Goal: Information Seeking & Learning: Learn about a topic

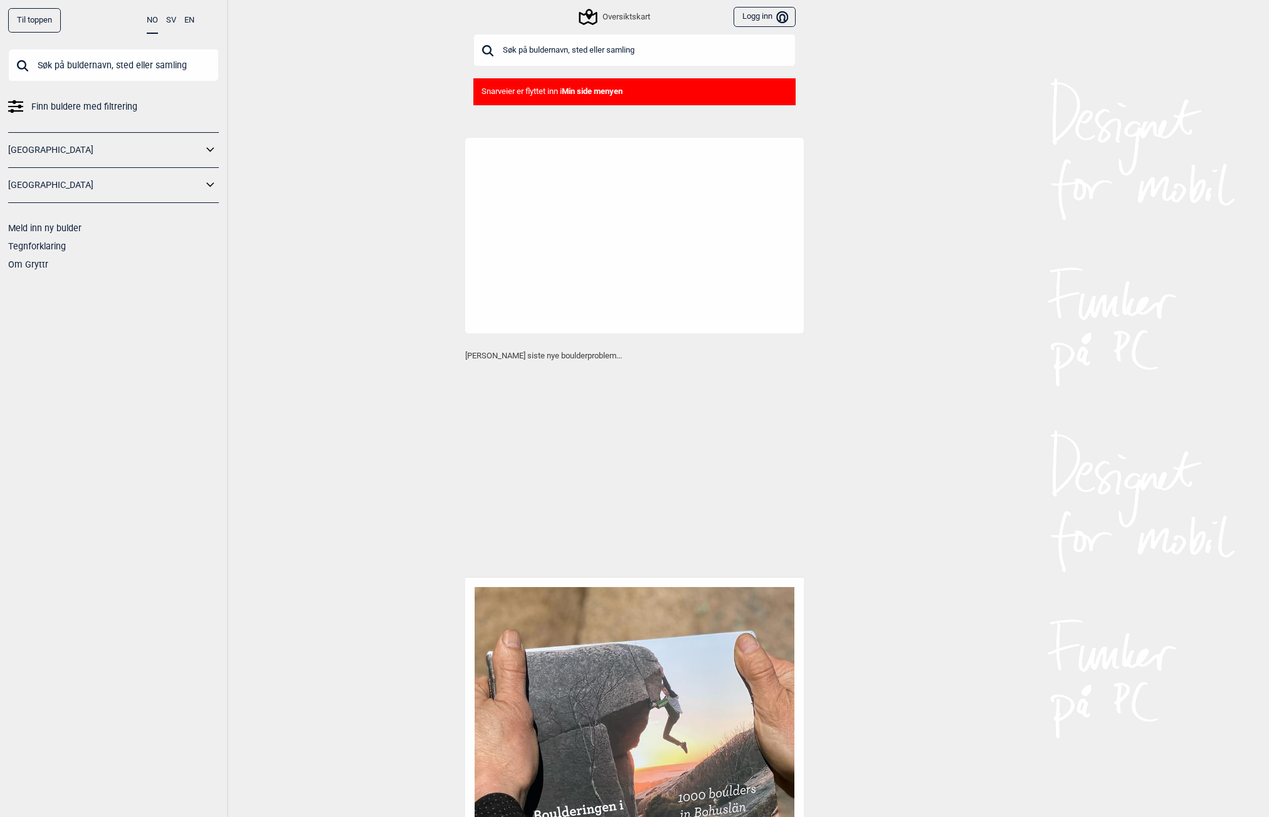
click at [586, 50] on input "text" at bounding box center [634, 50] width 322 height 33
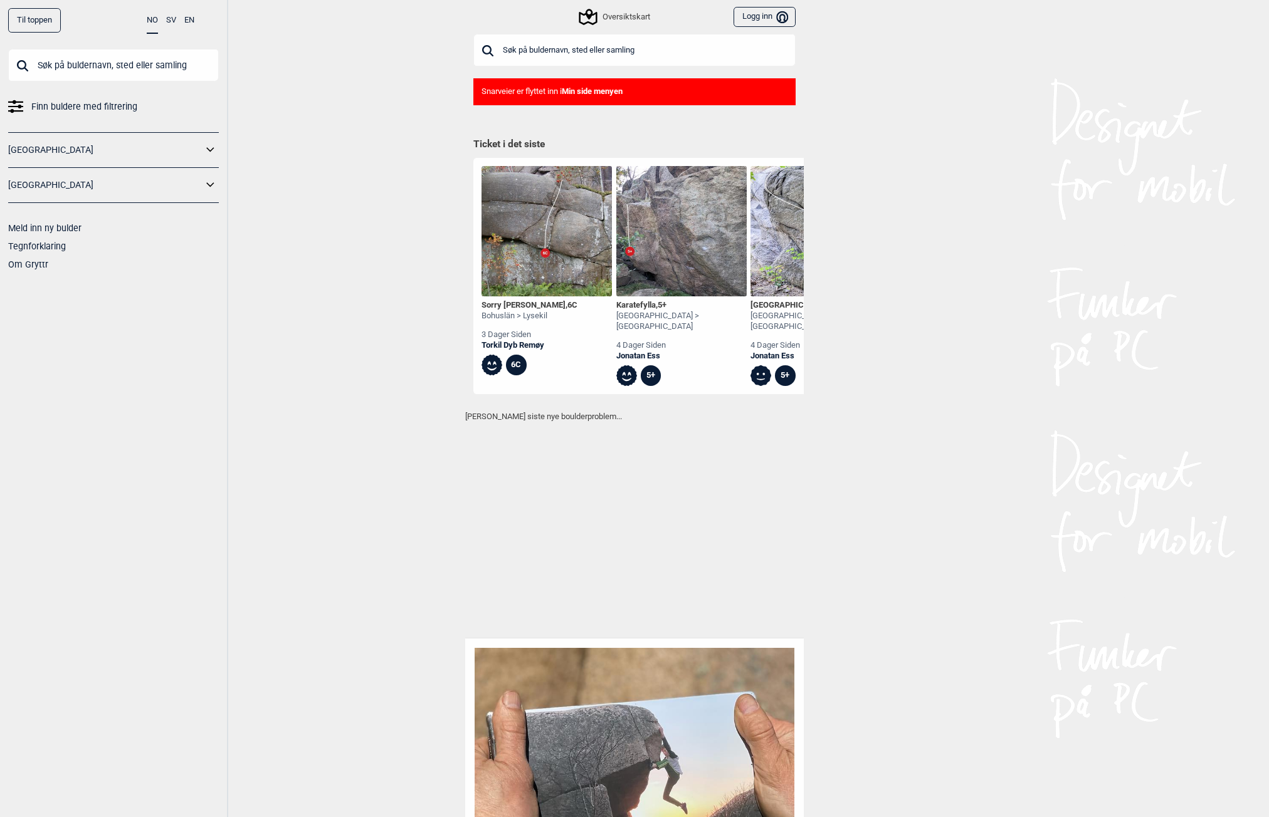
click at [586, 50] on input "text" at bounding box center [634, 50] width 322 height 33
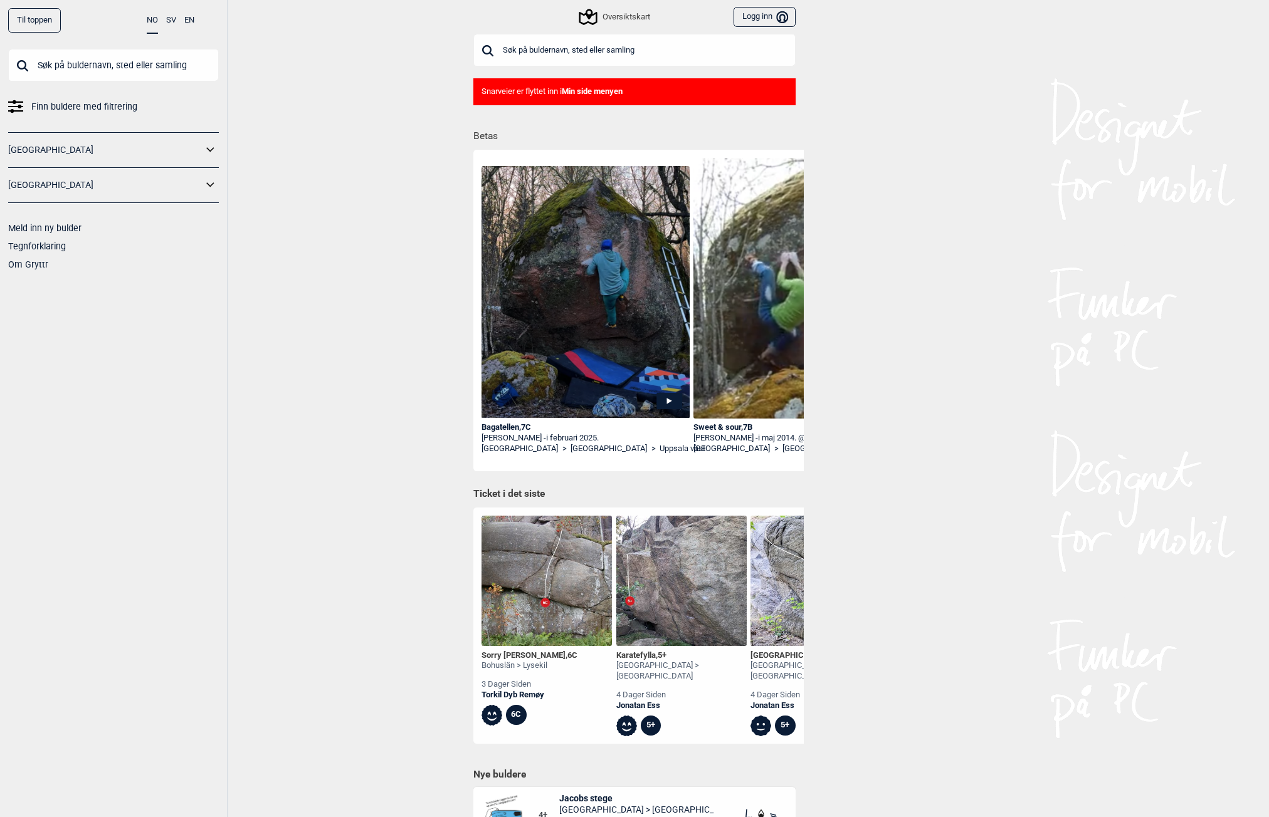
click at [596, 15] on icon at bounding box center [588, 17] width 18 height 16
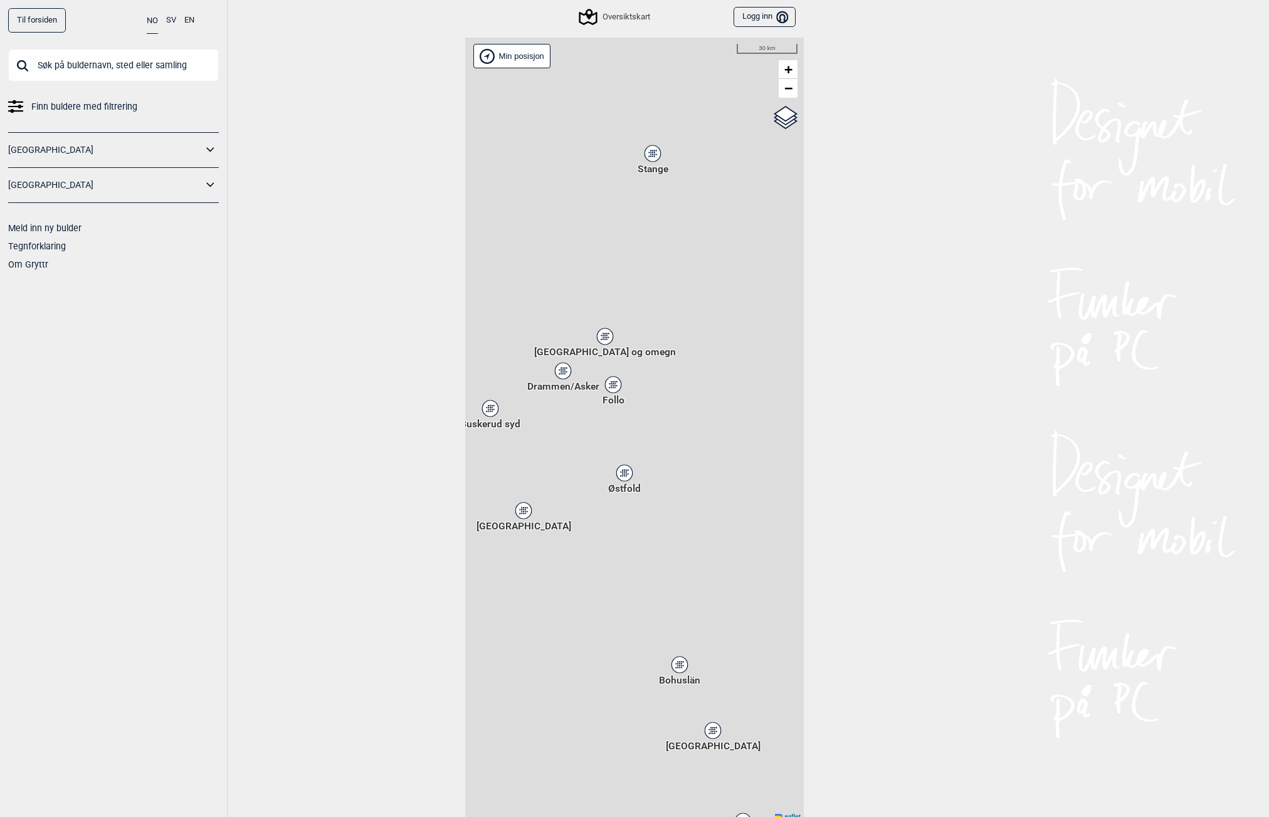
click at [613, 447] on div "Hallingdal Stange [GEOGRAPHIC_DATA] syd [GEOGRAPHIC_DATA] og omegn [GEOGRAPHIC_…" at bounding box center [634, 430] width 339 height 784
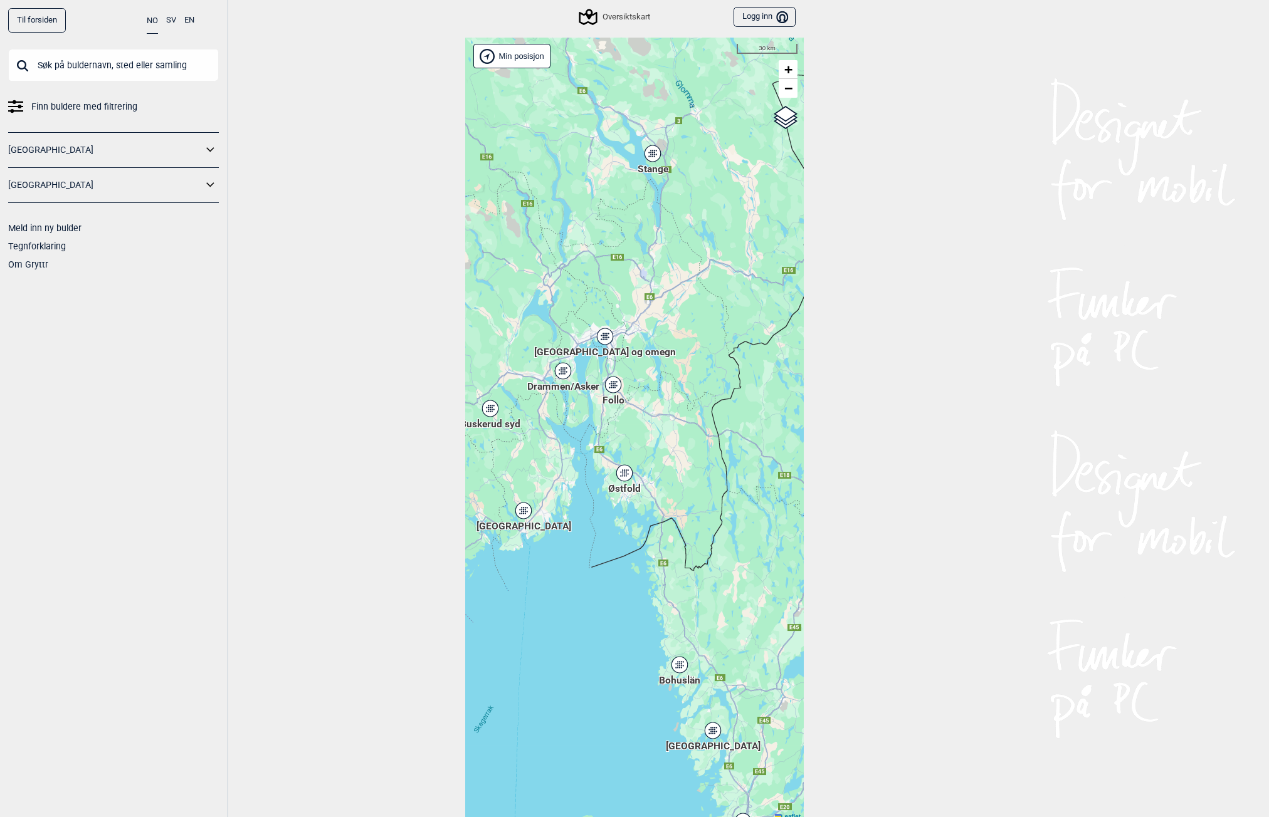
click at [609, 339] on icon at bounding box center [605, 336] width 16 height 16
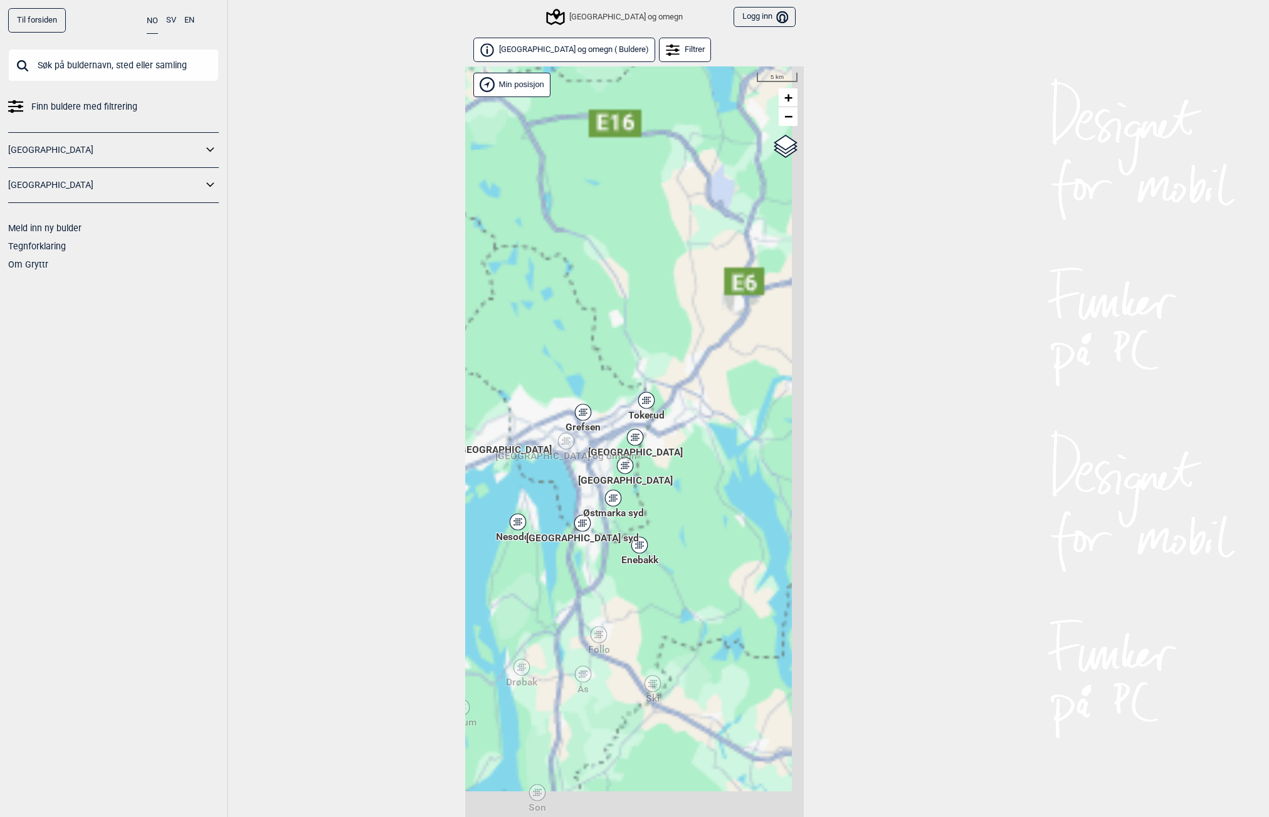
drag, startPoint x: 593, startPoint y: 408, endPoint x: 605, endPoint y: 420, distance: 16.8
click at [588, 404] on div "Hallingdal Stange [GEOGRAPHIC_DATA] syd [GEOGRAPHIC_DATA] og omegn [GEOGRAPHIC_…" at bounding box center [634, 458] width 339 height 784
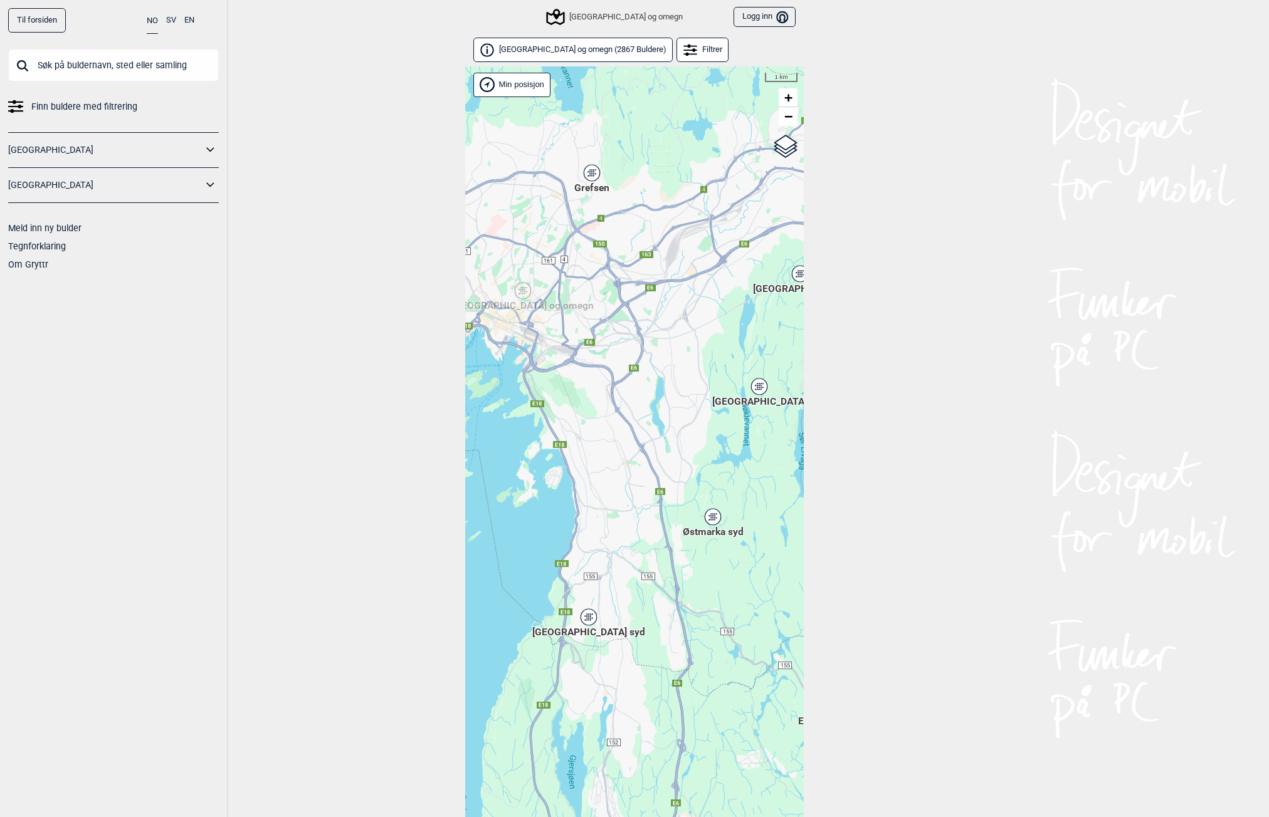
drag, startPoint x: 570, startPoint y: 488, endPoint x: 724, endPoint y: 436, distance: 163.0
click at [724, 436] on div "Hallingdal Stange [GEOGRAPHIC_DATA] syd [GEOGRAPHIC_DATA] og omegn [GEOGRAPHIC_…" at bounding box center [634, 458] width 339 height 784
drag, startPoint x: 581, startPoint y: 407, endPoint x: 620, endPoint y: 423, distance: 41.9
click at [624, 430] on div "Hallingdal Stange [GEOGRAPHIC_DATA] syd [GEOGRAPHIC_DATA] og omegn [GEOGRAPHIC_…" at bounding box center [634, 458] width 339 height 784
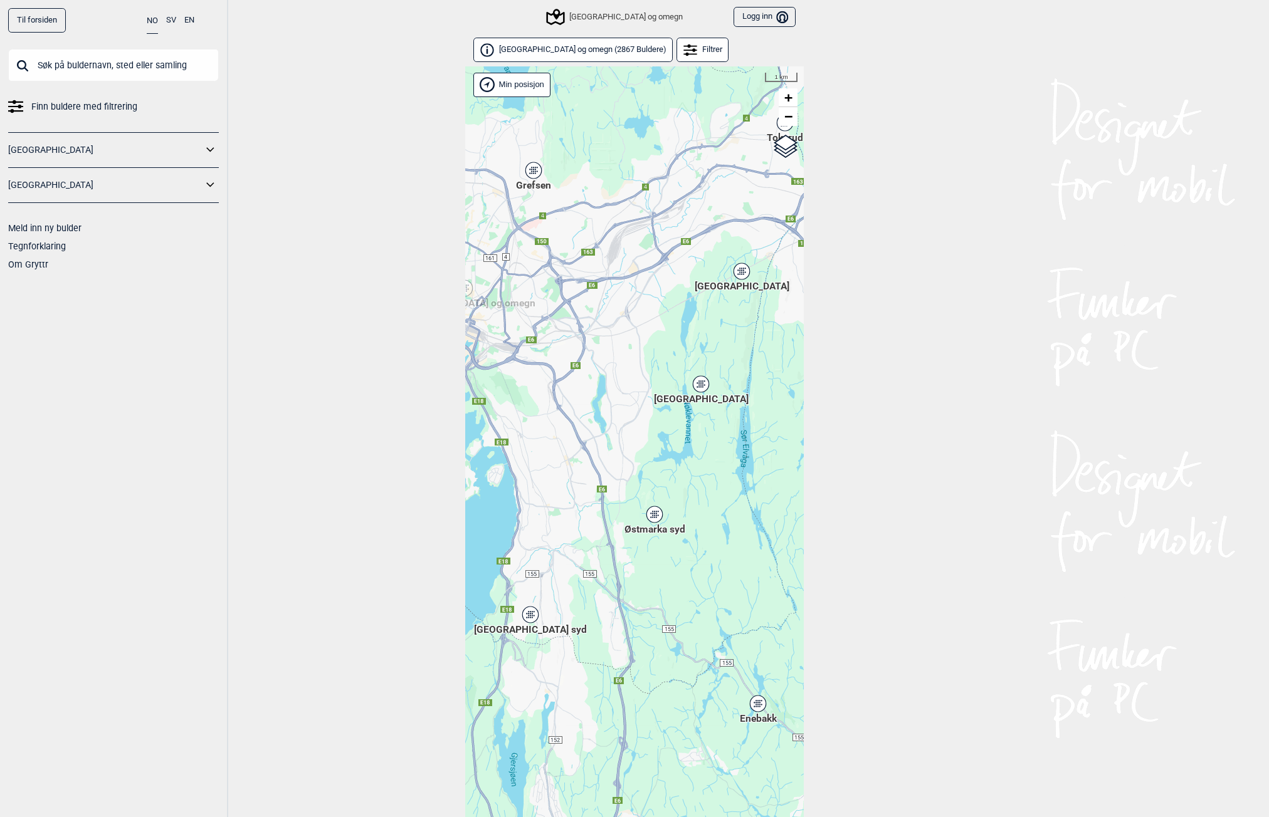
drag, startPoint x: 641, startPoint y: 396, endPoint x: 601, endPoint y: 381, distance: 43.4
click at [596, 385] on div "Hallingdal Stange [GEOGRAPHIC_DATA] syd [GEOGRAPHIC_DATA] og omegn [GEOGRAPHIC_…" at bounding box center [634, 458] width 339 height 784
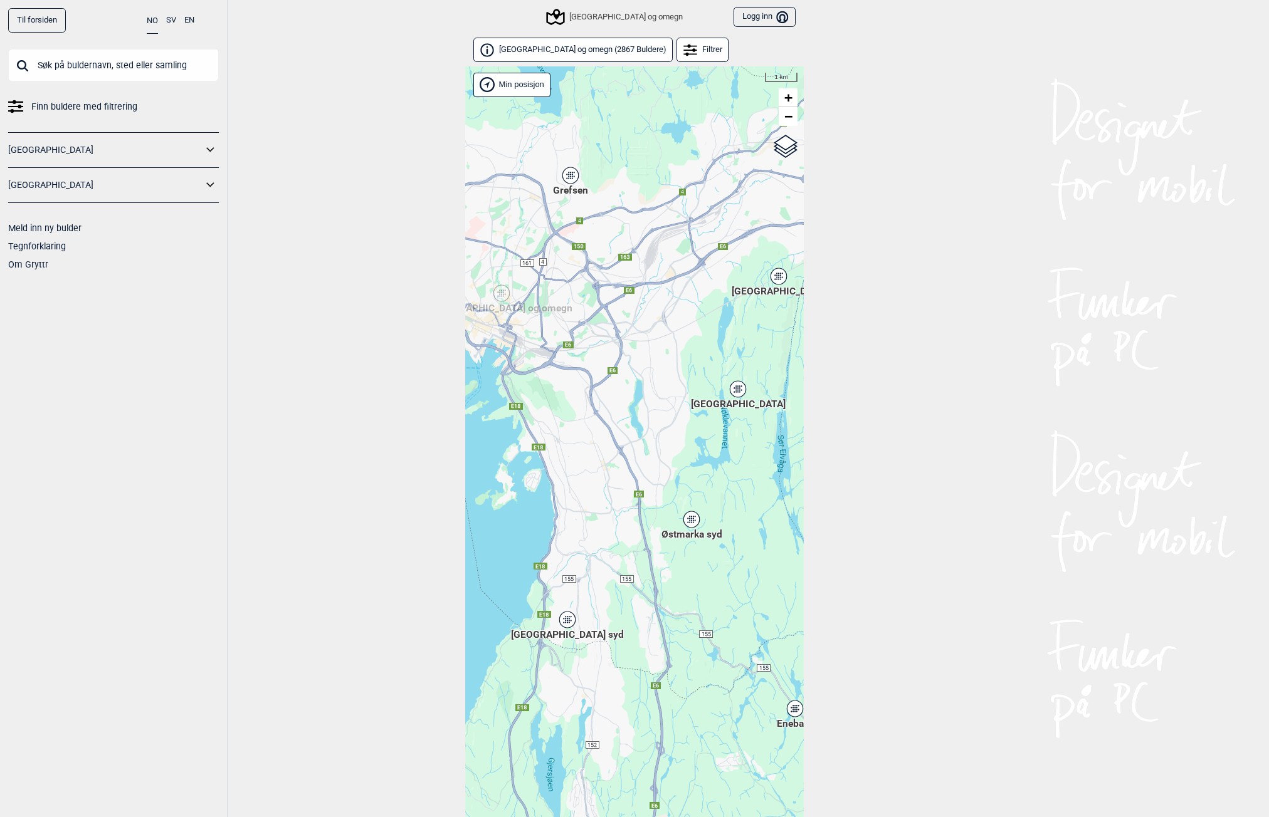
drag, startPoint x: 612, startPoint y: 387, endPoint x: 683, endPoint y: 397, distance: 71.0
click at [683, 397] on div "Hallingdal Stange [GEOGRAPHIC_DATA] syd [GEOGRAPHIC_DATA] og omegn [GEOGRAPHIC_…" at bounding box center [634, 458] width 339 height 784
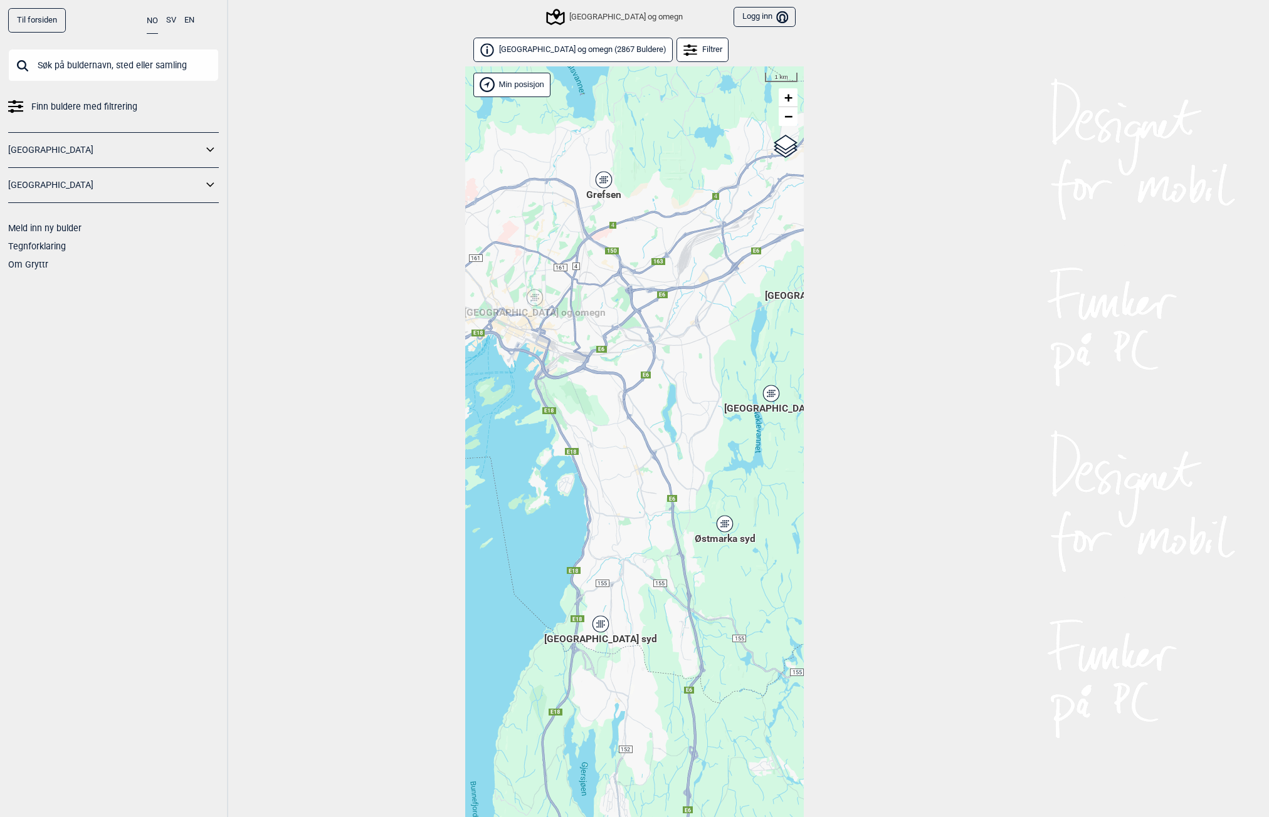
drag, startPoint x: 584, startPoint y: 543, endPoint x: 539, endPoint y: 349, distance: 199.5
click at [539, 349] on div "Hallingdal Stange [GEOGRAPHIC_DATA] syd [GEOGRAPHIC_DATA] og omegn [GEOGRAPHIC_…" at bounding box center [634, 458] width 339 height 784
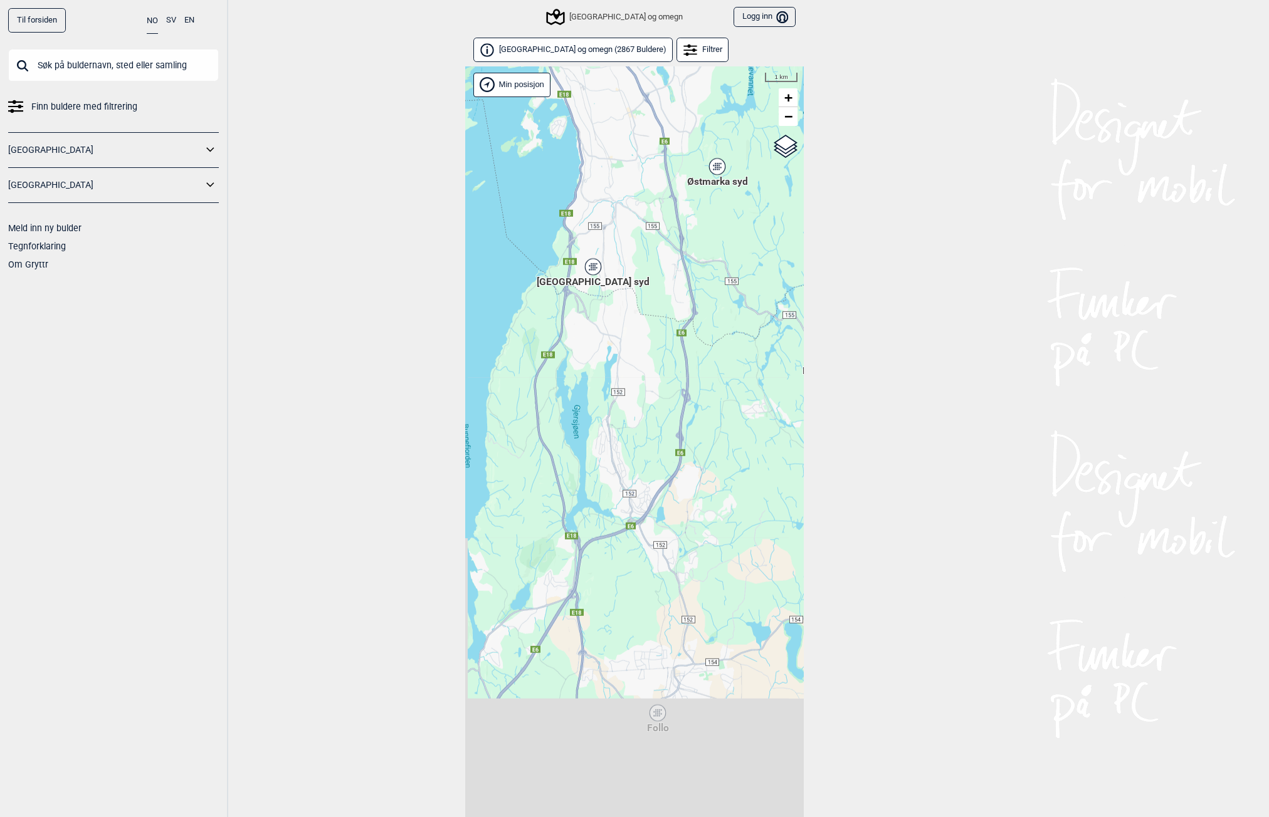
drag, startPoint x: 544, startPoint y: 648, endPoint x: 606, endPoint y: 449, distance: 208.6
click at [606, 449] on div "Hallingdal Stange [GEOGRAPHIC_DATA] syd [GEOGRAPHIC_DATA] og omegn [GEOGRAPHIC_…" at bounding box center [634, 458] width 339 height 784
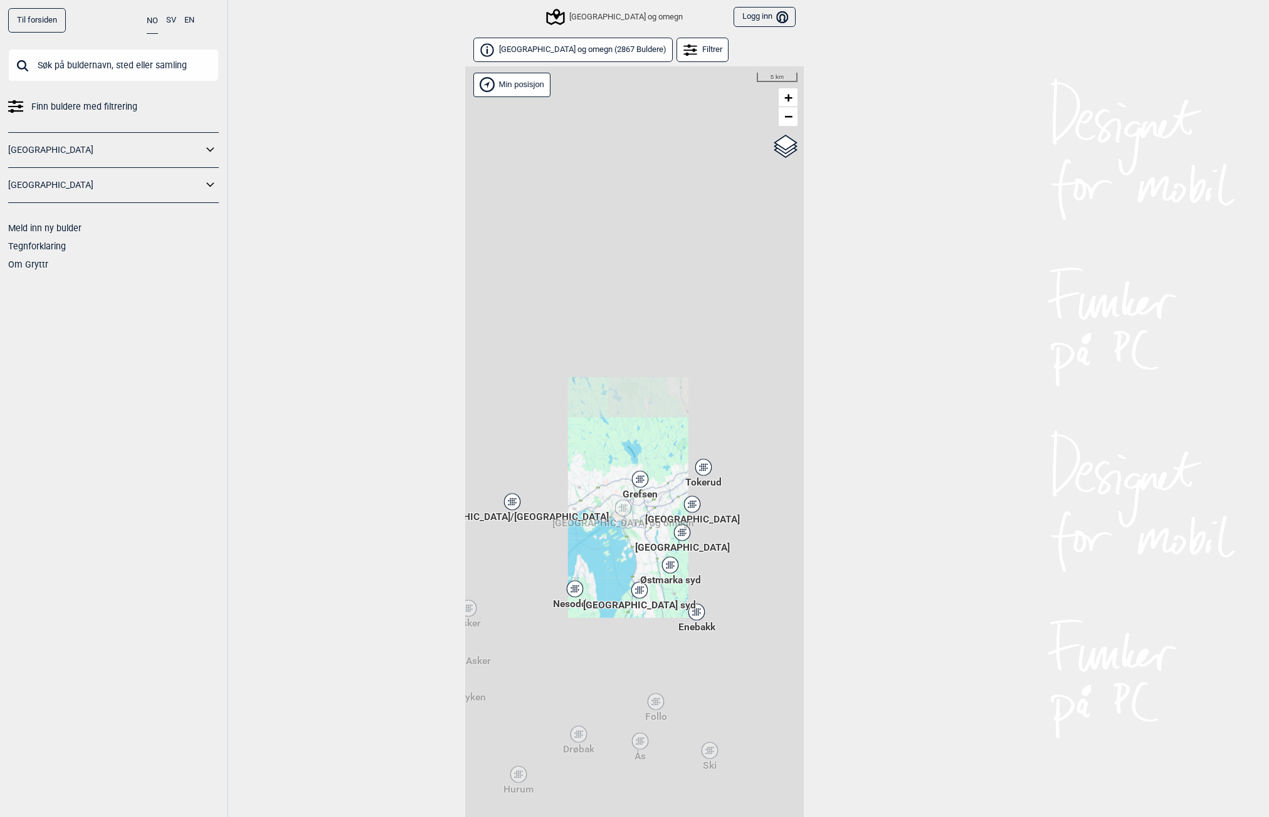
drag, startPoint x: 579, startPoint y: 502, endPoint x: 578, endPoint y: 508, distance: 6.4
click at [578, 508] on div "Hallingdal Stange [GEOGRAPHIC_DATA] syd [GEOGRAPHIC_DATA] og omegn [GEOGRAPHIC_…" at bounding box center [634, 458] width 339 height 784
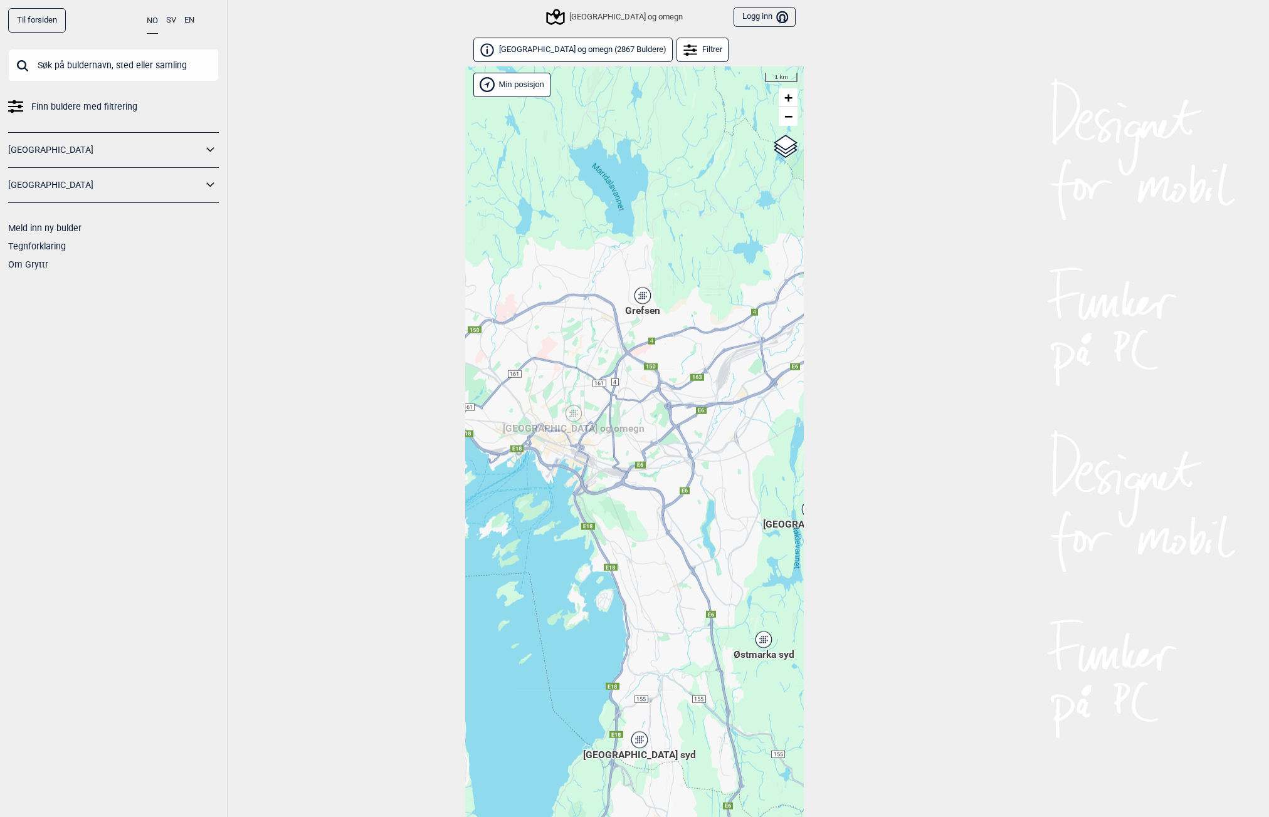
drag, startPoint x: 636, startPoint y: 513, endPoint x: 602, endPoint y: 468, distance: 56.0
click at [602, 468] on div "Hallingdal Stange [GEOGRAPHIC_DATA] syd [GEOGRAPHIC_DATA] og omegn [GEOGRAPHIC_…" at bounding box center [634, 458] width 339 height 784
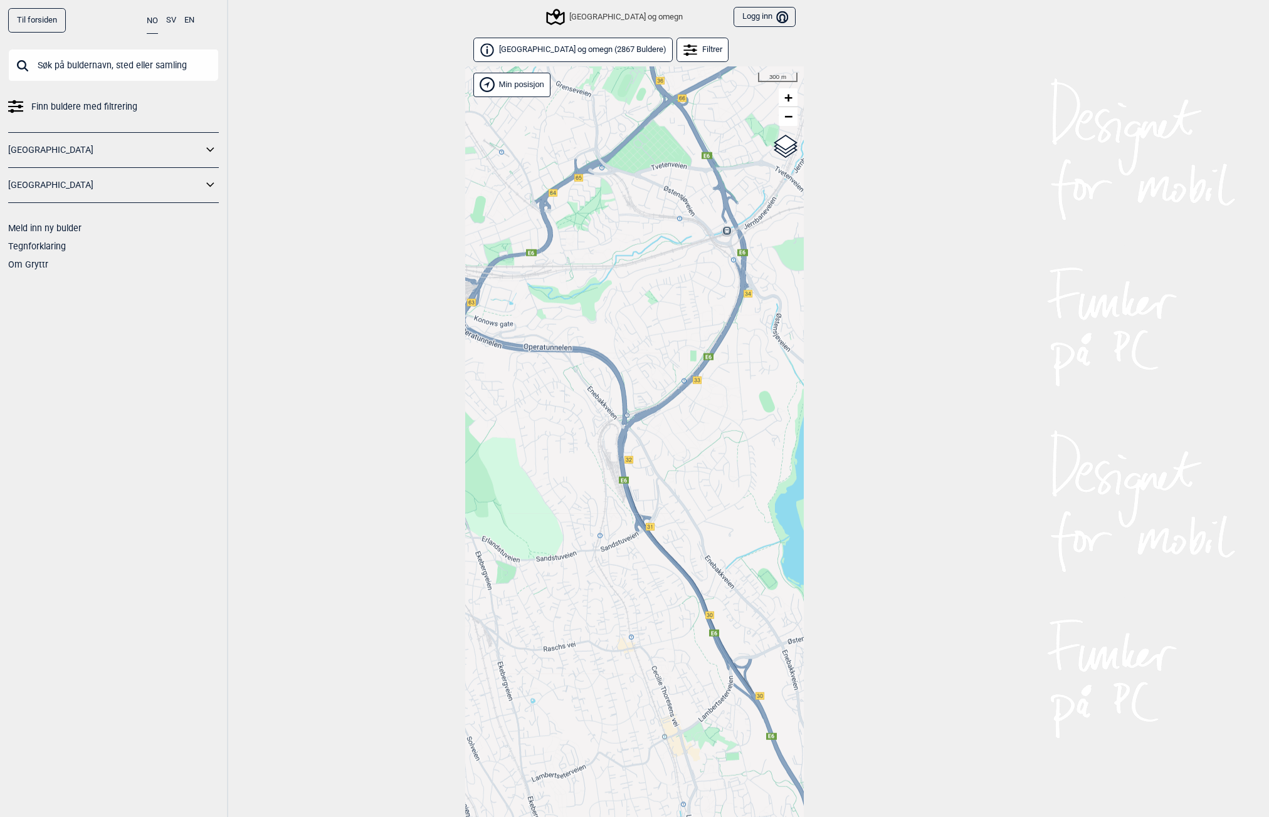
drag, startPoint x: 674, startPoint y: 420, endPoint x: 559, endPoint y: 372, distance: 125.0
click at [559, 372] on div "Hallingdal Stange [GEOGRAPHIC_DATA] syd [GEOGRAPHIC_DATA] og omegn [GEOGRAPHIC_…" at bounding box center [634, 458] width 339 height 784
drag, startPoint x: 624, startPoint y: 446, endPoint x: 507, endPoint y: 428, distance: 118.0
click at [502, 429] on div "Hallingdal Stange [GEOGRAPHIC_DATA] syd [GEOGRAPHIC_DATA] og omegn [GEOGRAPHIC_…" at bounding box center [634, 458] width 339 height 784
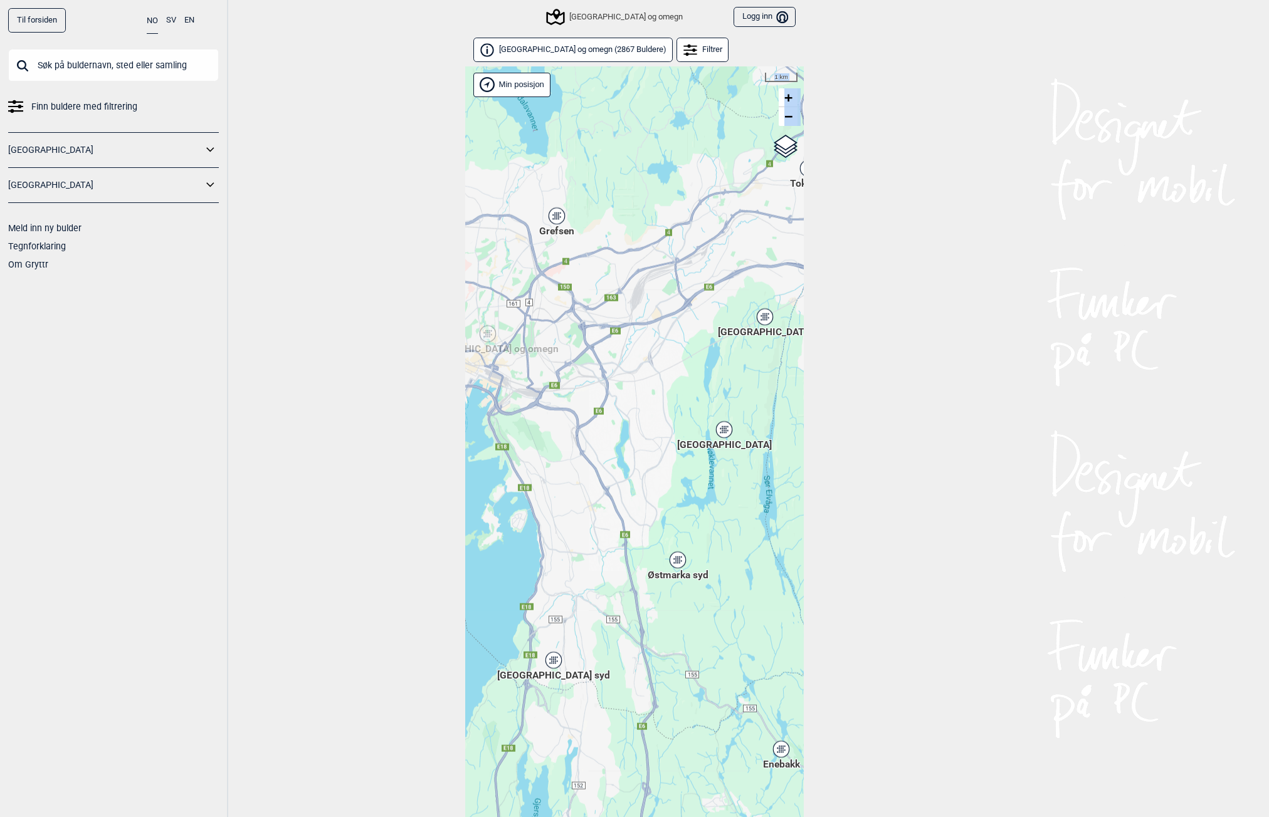
drag, startPoint x: 623, startPoint y: 479, endPoint x: 607, endPoint y: 444, distance: 38.2
click at [607, 444] on div "Hallingdal Stange [GEOGRAPHIC_DATA] syd [GEOGRAPHIC_DATA] og omegn [GEOGRAPHIC_…" at bounding box center [634, 458] width 339 height 784
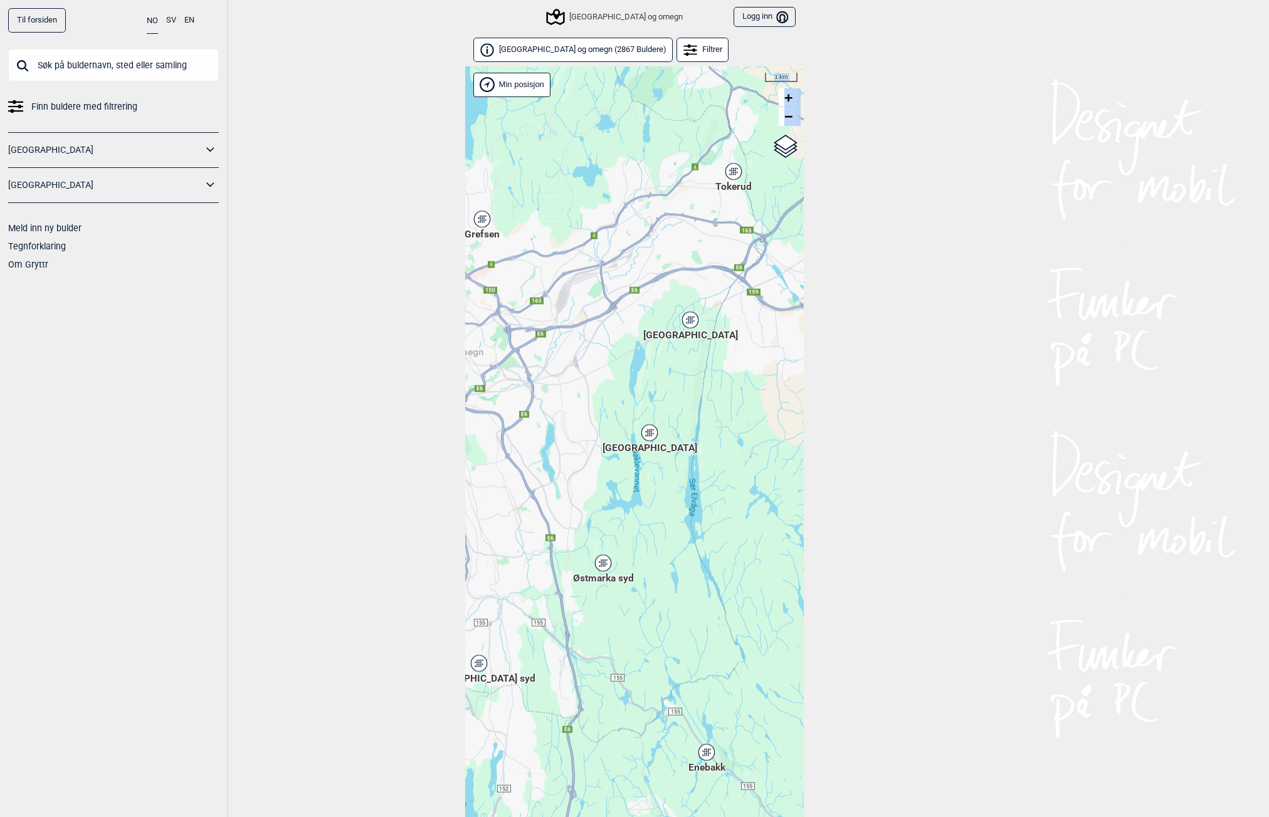
click at [633, 470] on div "Hallingdal Stange [GEOGRAPHIC_DATA] syd [GEOGRAPHIC_DATA] og omegn [GEOGRAPHIC_…" at bounding box center [634, 458] width 339 height 784
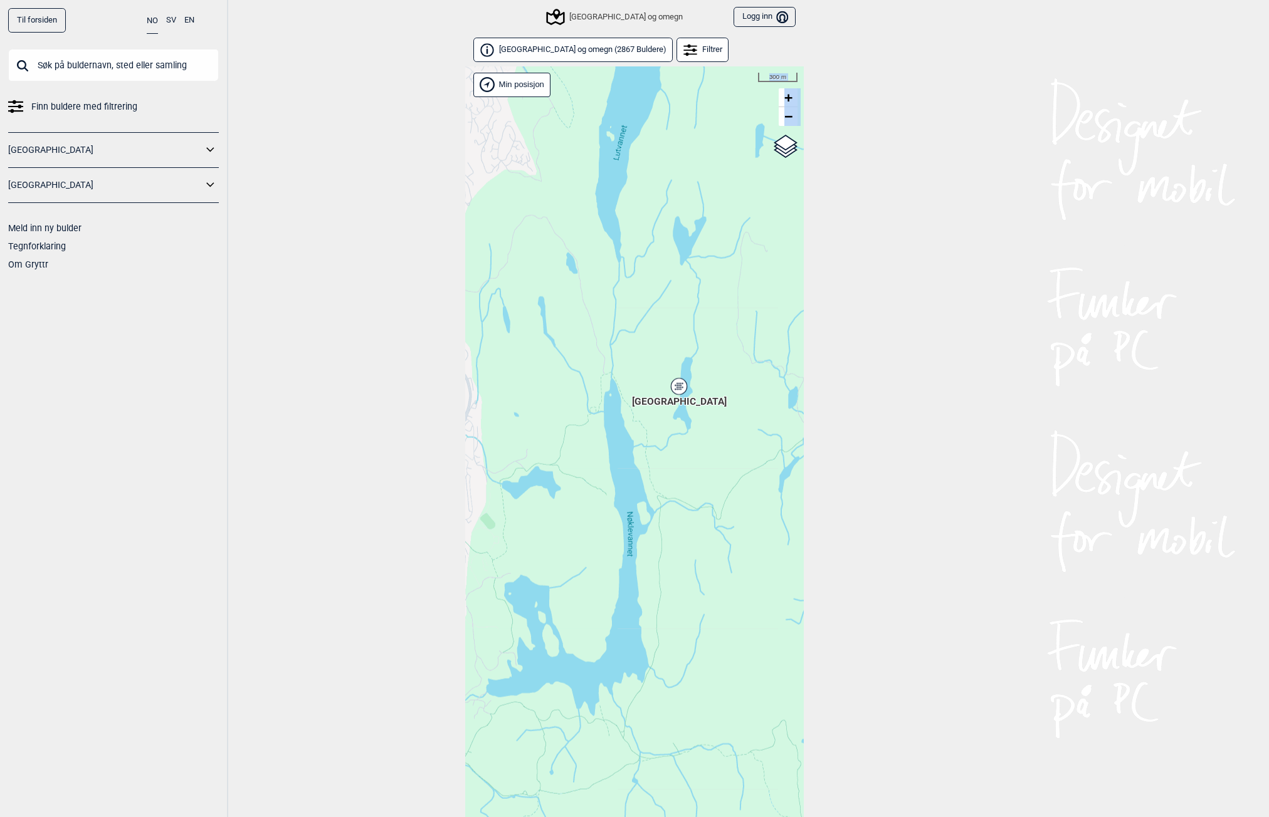
click at [678, 387] on div "[GEOGRAPHIC_DATA]" at bounding box center [679, 386] width 8 height 8
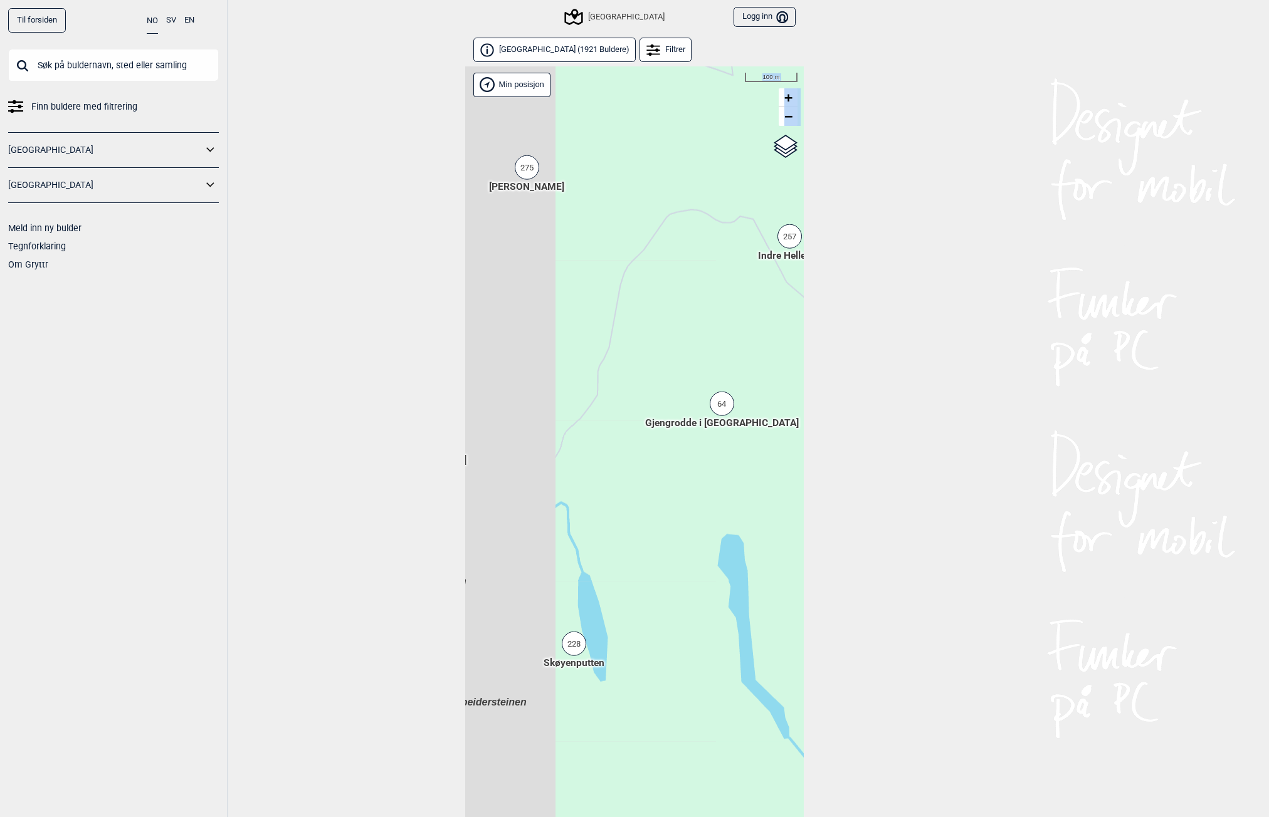
drag, startPoint x: 617, startPoint y: 474, endPoint x: 722, endPoint y: 449, distance: 107.5
click at [722, 449] on div "Hallingdal Stange [GEOGRAPHIC_DATA] syd [GEOGRAPHIC_DATA] og omegn [GEOGRAPHIC_…" at bounding box center [634, 458] width 339 height 784
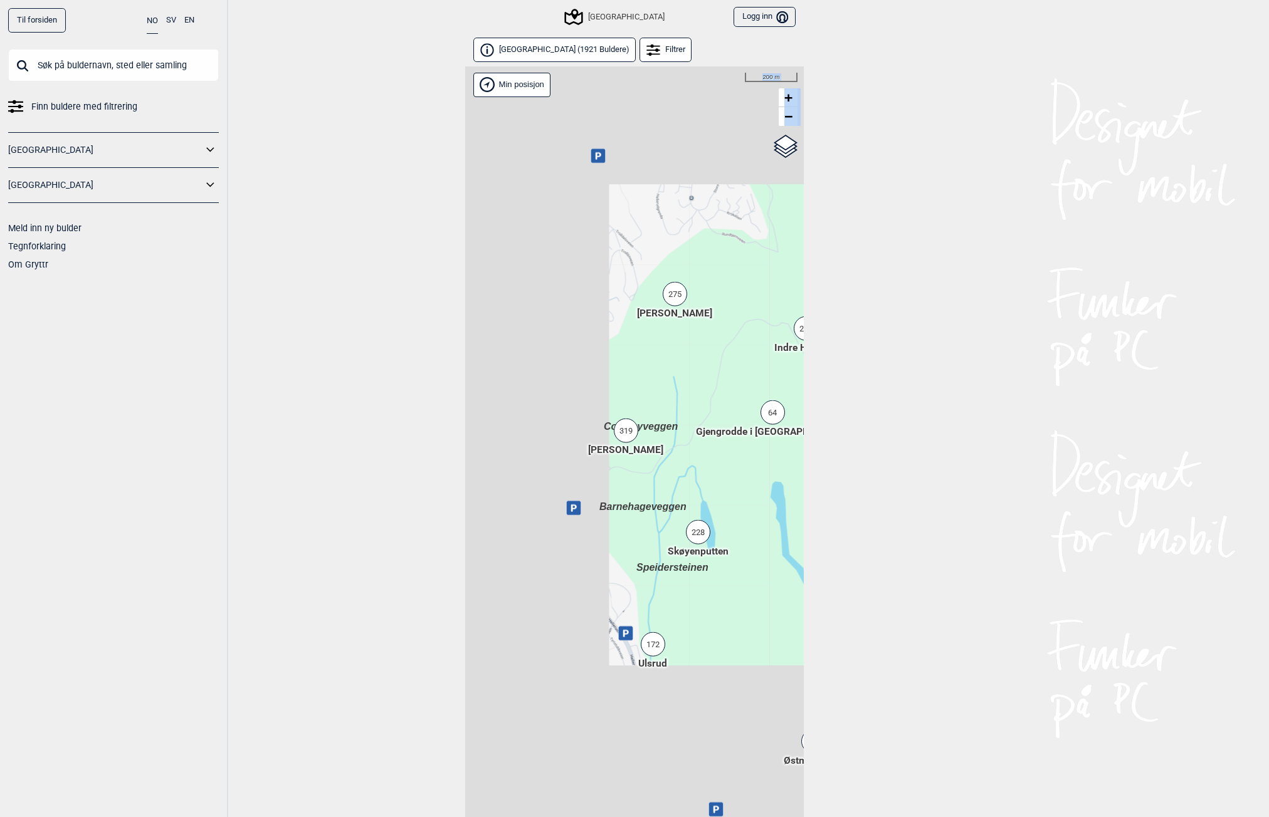
drag, startPoint x: 601, startPoint y: 515, endPoint x: 663, endPoint y: 500, distance: 63.9
click at [663, 500] on div "Hallingdal Stange [GEOGRAPHIC_DATA] syd [GEOGRAPHIC_DATA] og omegn [GEOGRAPHIC_…" at bounding box center [634, 458] width 339 height 784
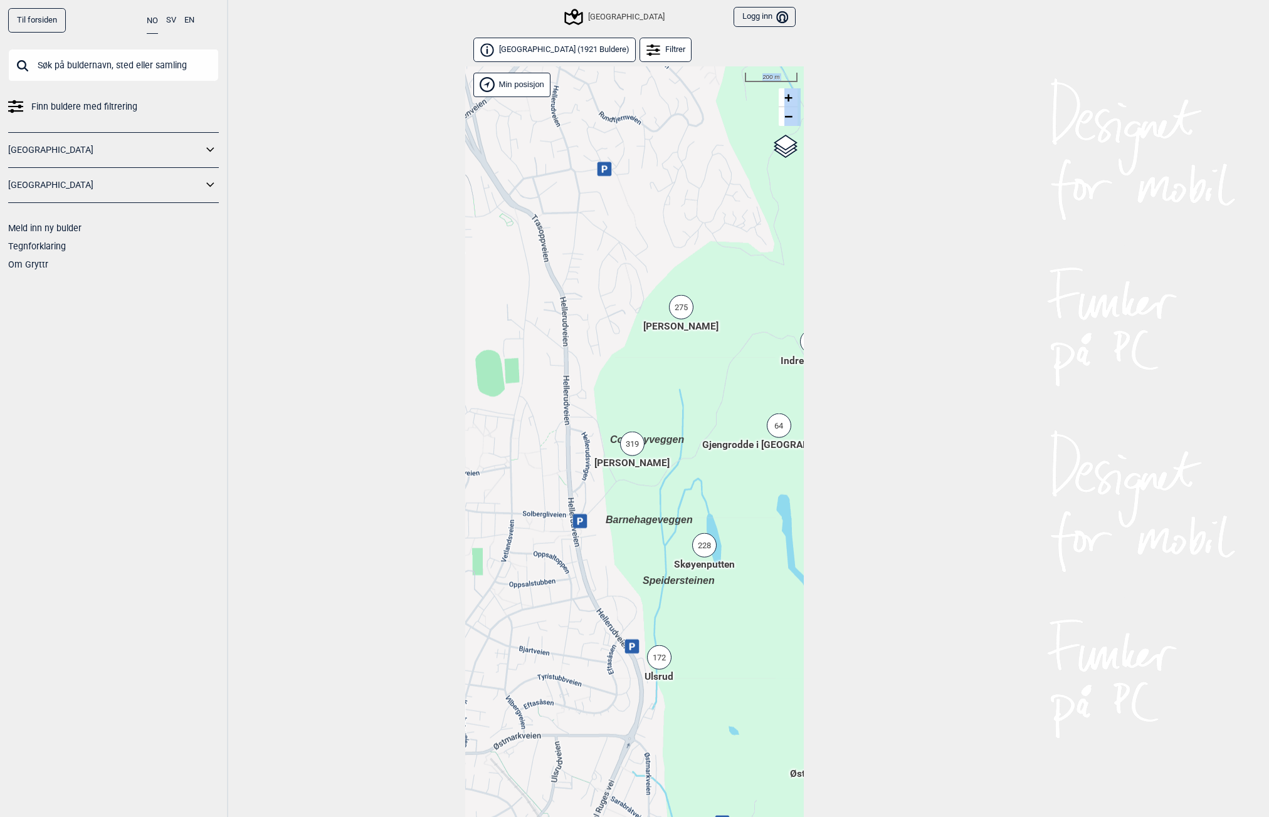
drag, startPoint x: 678, startPoint y: 607, endPoint x: 685, endPoint y: 620, distance: 14.6
click at [685, 620] on div "Hallingdal Stange [GEOGRAPHIC_DATA] syd [GEOGRAPHIC_DATA] og omegn [GEOGRAPHIC_…" at bounding box center [634, 458] width 339 height 784
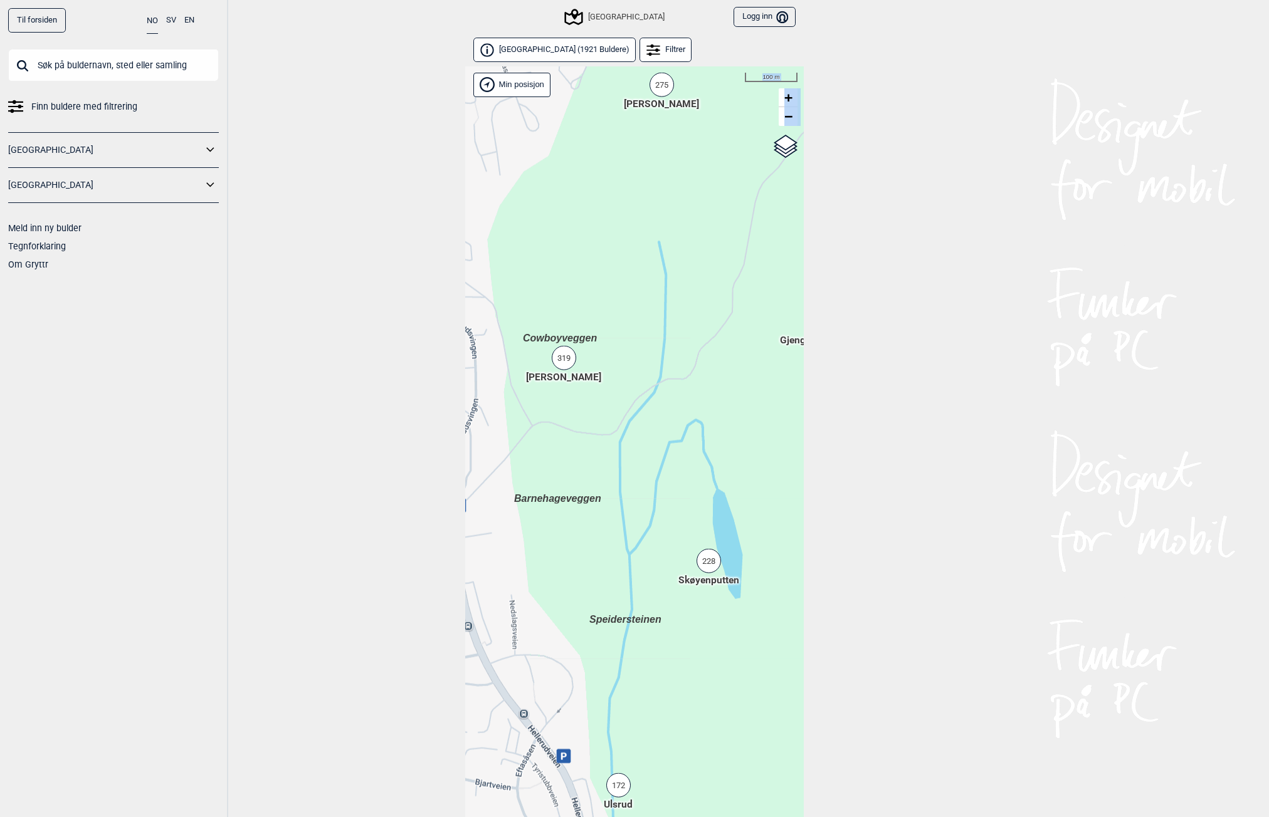
drag, startPoint x: 661, startPoint y: 512, endPoint x: 622, endPoint y: 476, distance: 53.2
click at [622, 476] on div "Hallingdal Stange [GEOGRAPHIC_DATA] syd [GEOGRAPHIC_DATA] og omegn [GEOGRAPHIC_…" at bounding box center [634, 458] width 339 height 784
click at [711, 559] on div "228" at bounding box center [708, 561] width 24 height 24
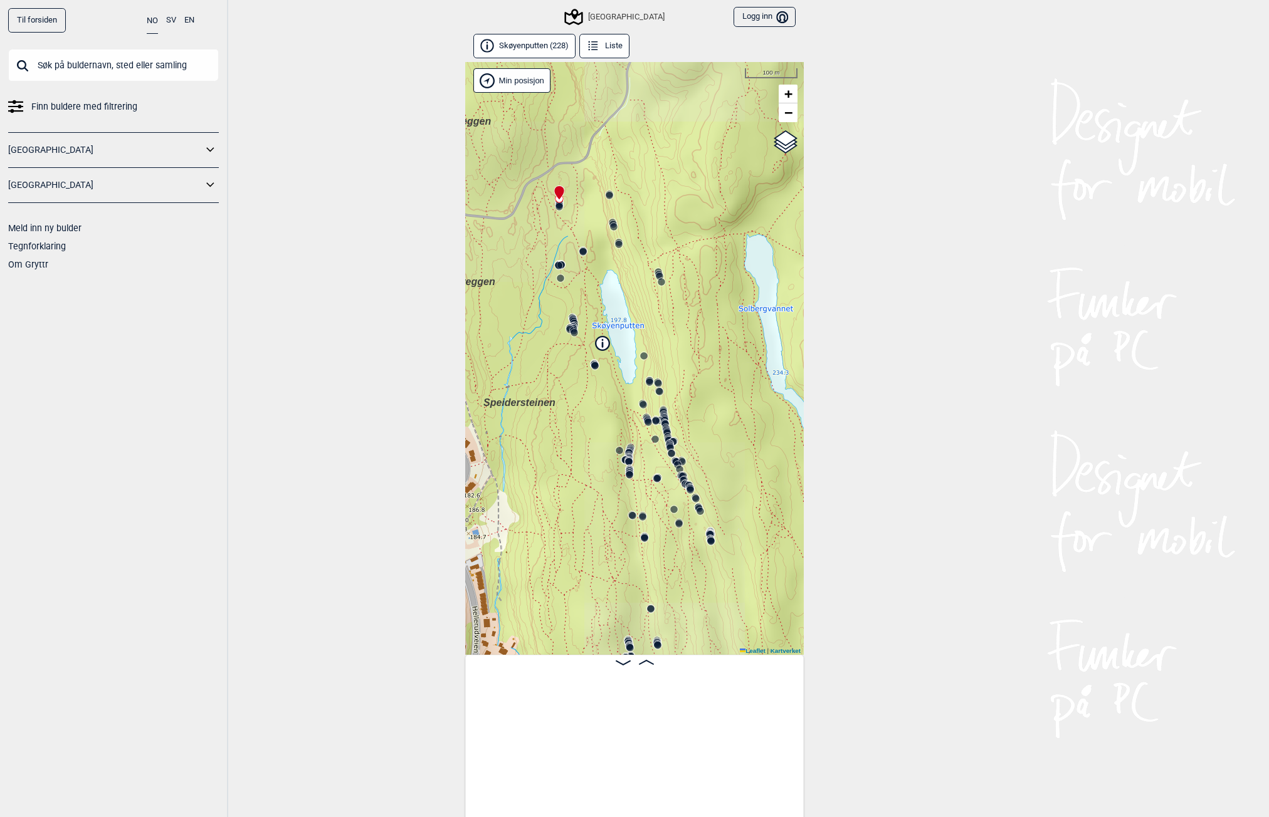
scroll to position [0, 98]
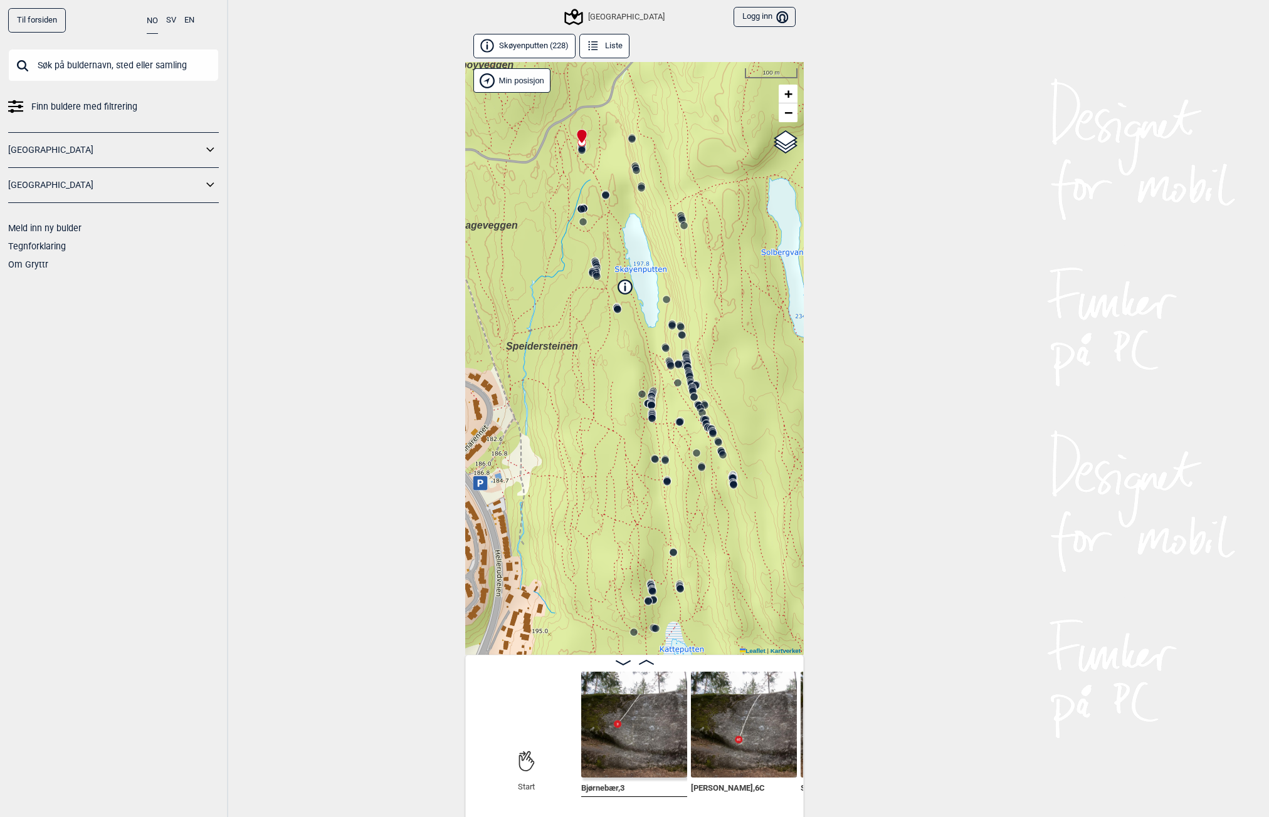
drag, startPoint x: 609, startPoint y: 532, endPoint x: 632, endPoint y: 476, distance: 60.8
click at [632, 476] on div "Speidersteinen Barnehageveggen Cowboyveggen Bølerveggen [GEOGRAPHIC_DATA]" at bounding box center [634, 358] width 339 height 593
drag, startPoint x: 652, startPoint y: 797, endPoint x: 670, endPoint y: 792, distance: 19.0
click at [670, 797] on div "Bjørnebær , 3" at bounding box center [634, 734] width 106 height 125
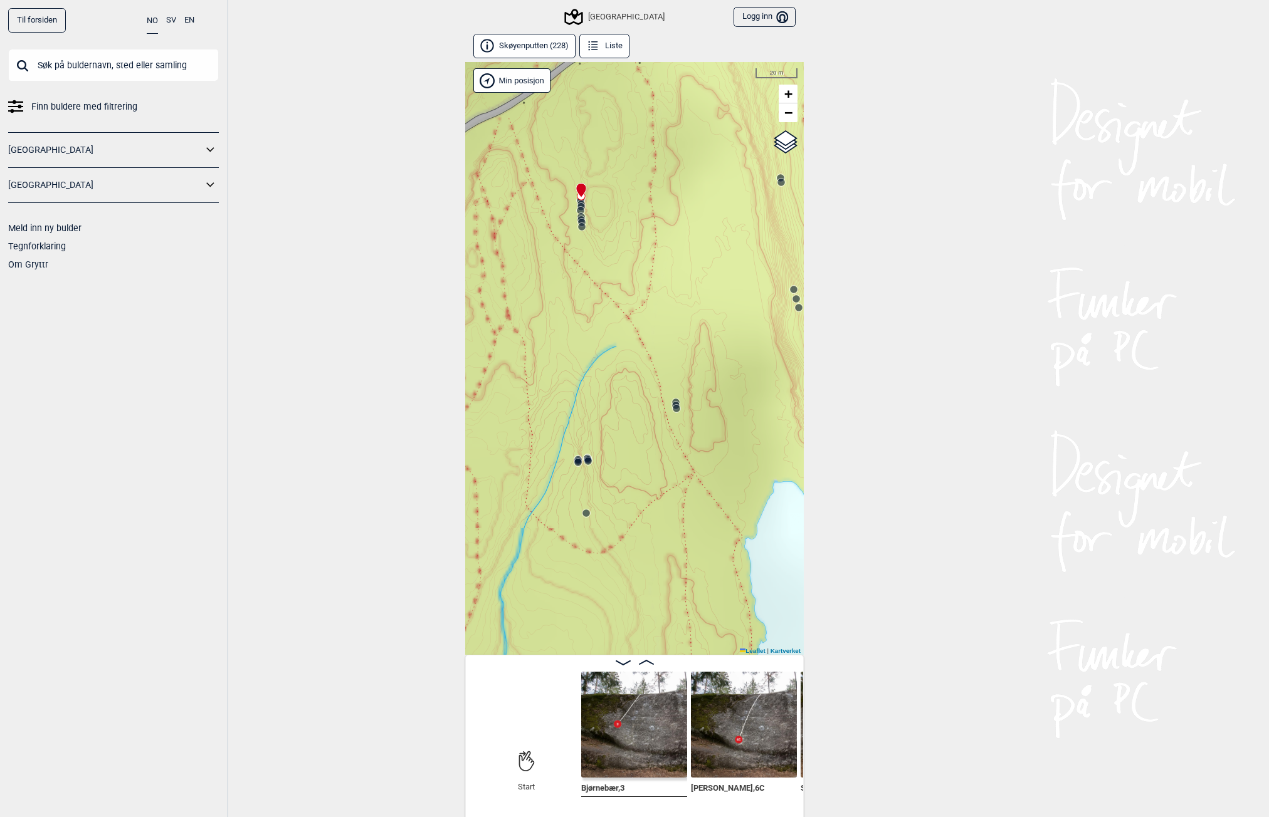
drag, startPoint x: 575, startPoint y: 155, endPoint x: 627, endPoint y: 268, distance: 124.0
click at [627, 268] on div "Speidersteinen Barnehageveggen Cowboyveggen Bølerveggen [GEOGRAPHIC_DATA]" at bounding box center [634, 358] width 339 height 593
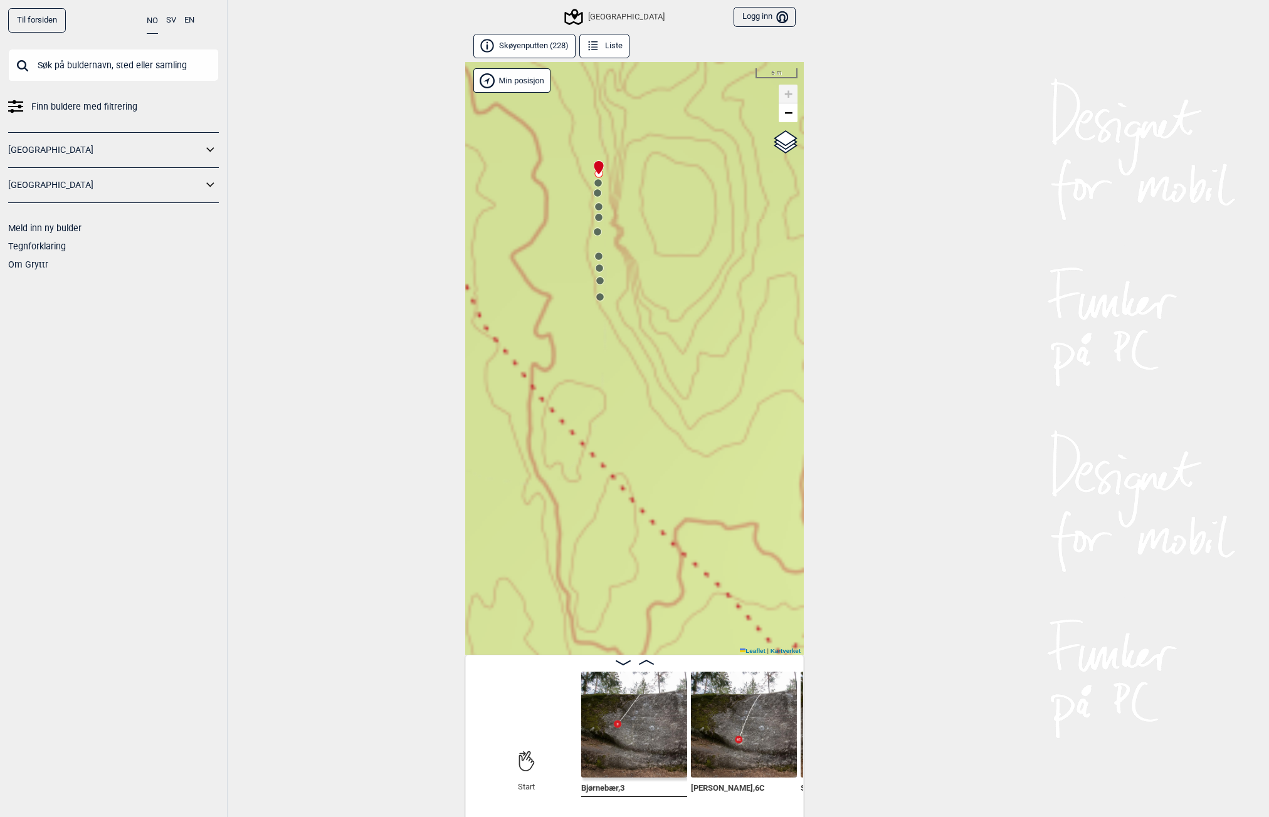
click at [597, 182] on circle at bounding box center [598, 183] width 8 height 8
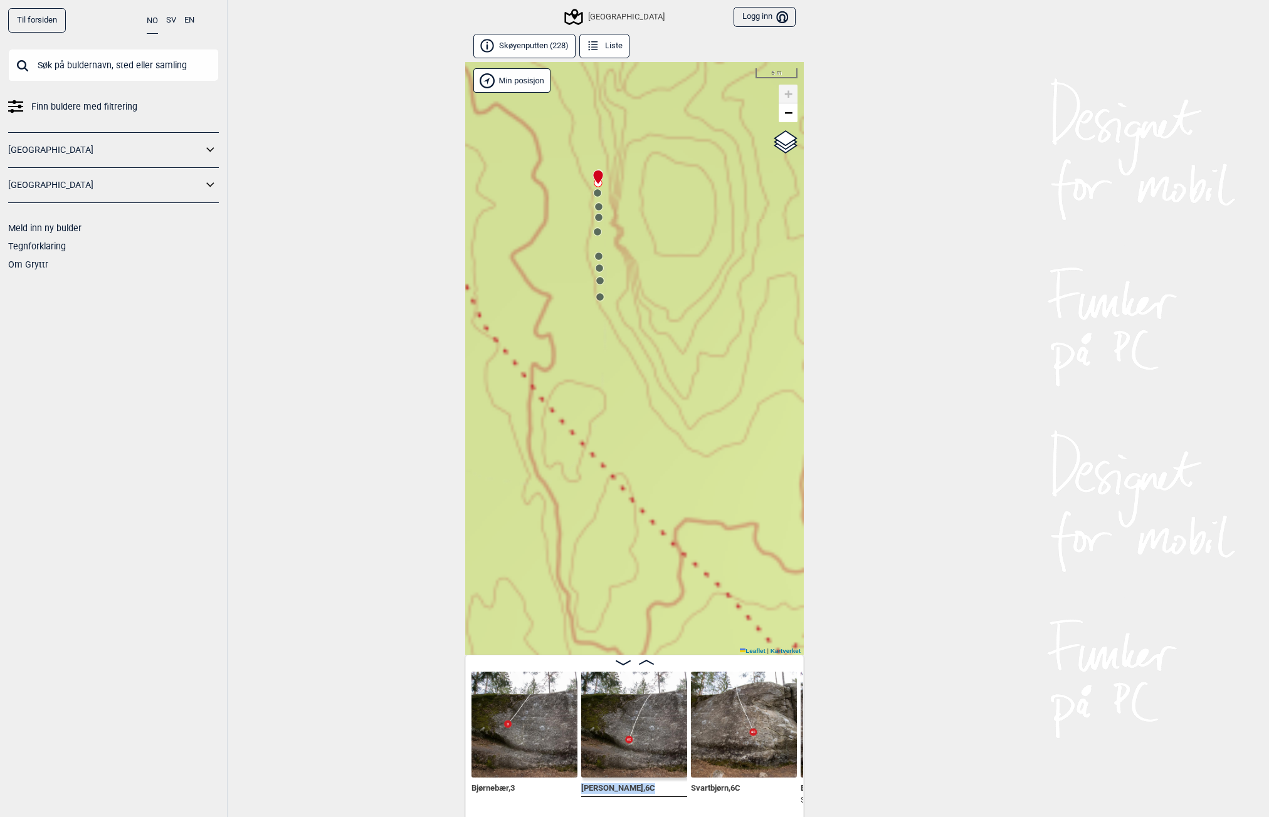
drag, startPoint x: 646, startPoint y: 797, endPoint x: 668, endPoint y: 797, distance: 21.9
click at [668, 797] on div "[PERSON_NAME] , 6C" at bounding box center [634, 734] width 106 height 125
click at [647, 665] on icon at bounding box center [646, 662] width 15 height 5
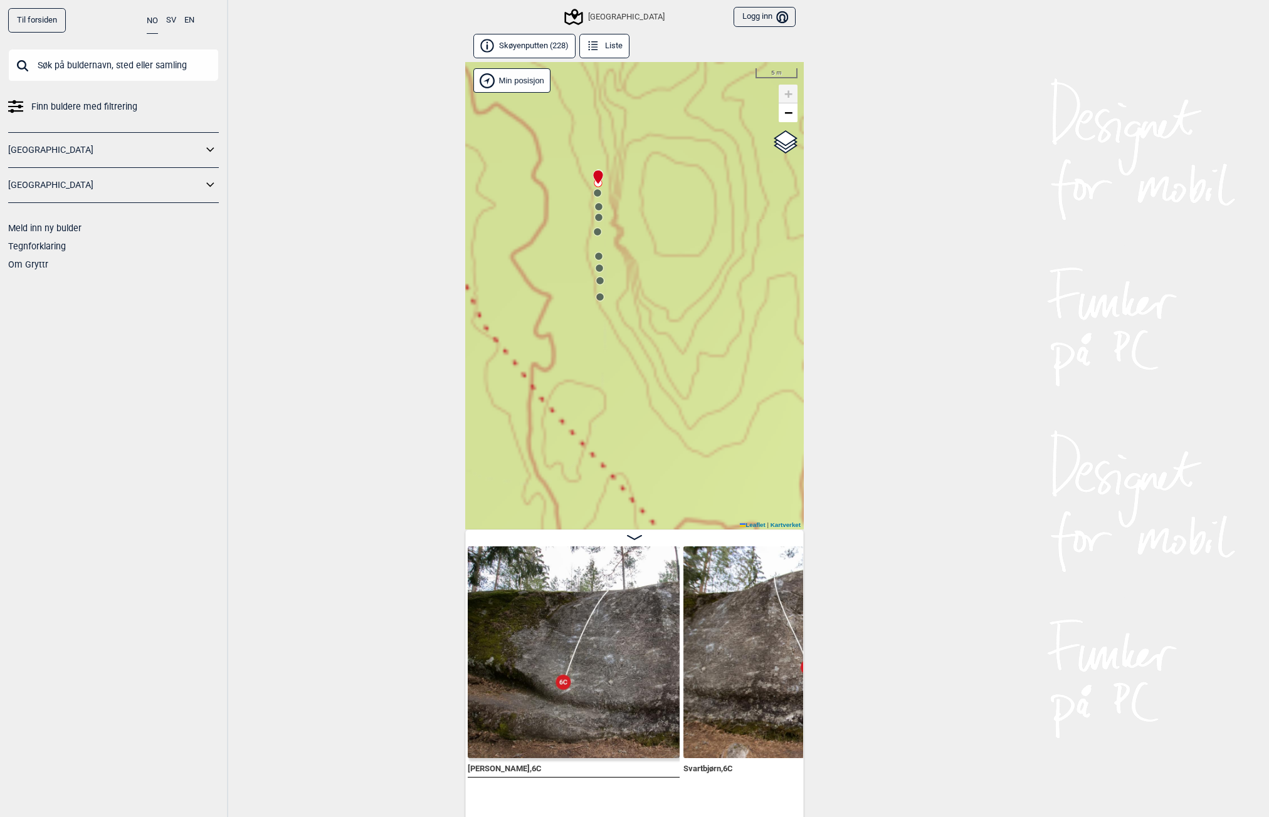
drag, startPoint x: 593, startPoint y: 777, endPoint x: 671, endPoint y: 777, distance: 77.7
click at [647, 777] on div "[PERSON_NAME] , 6C" at bounding box center [574, 662] width 212 height 231
click at [703, 777] on div "Svartbjørn , 6C" at bounding box center [789, 662] width 212 height 231
click at [601, 232] on icon at bounding box center [597, 232] width 10 height 10
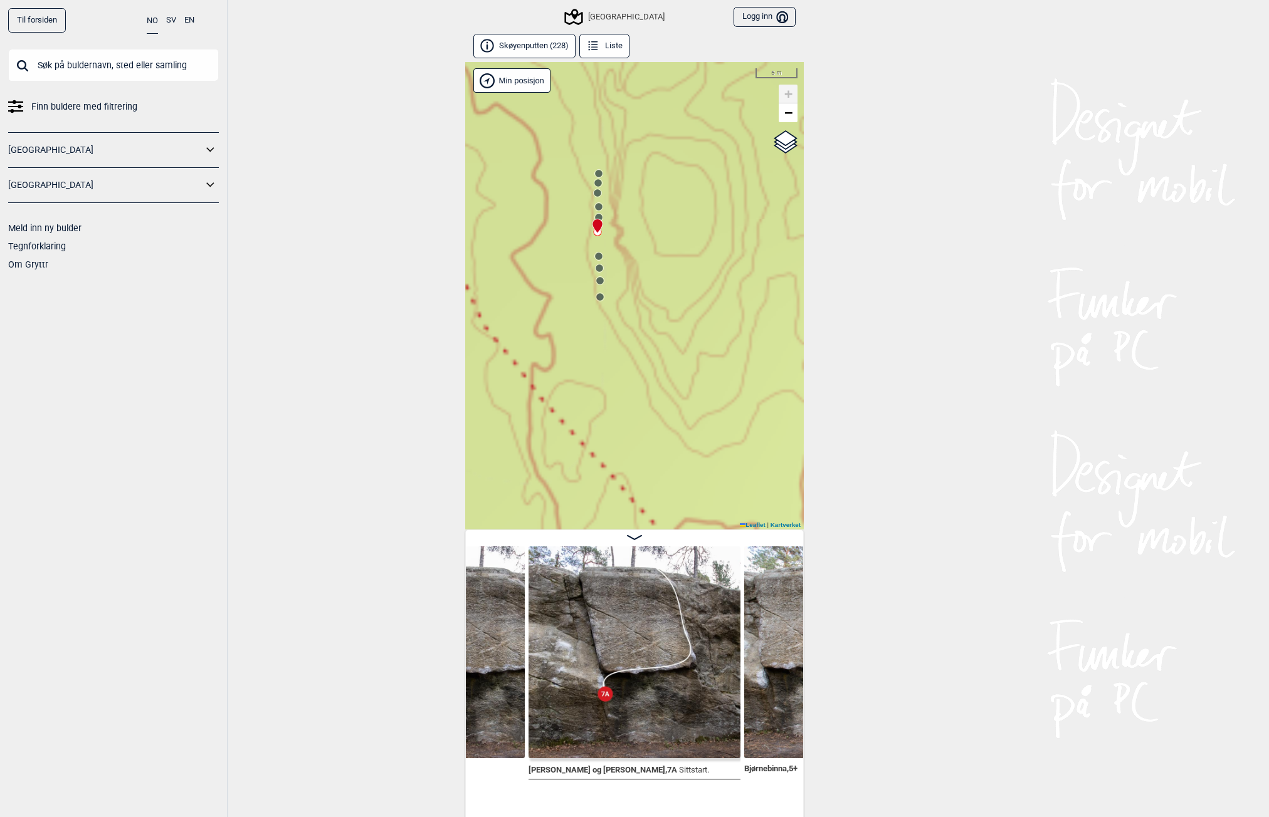
click at [597, 258] on circle at bounding box center [599, 257] width 8 height 8
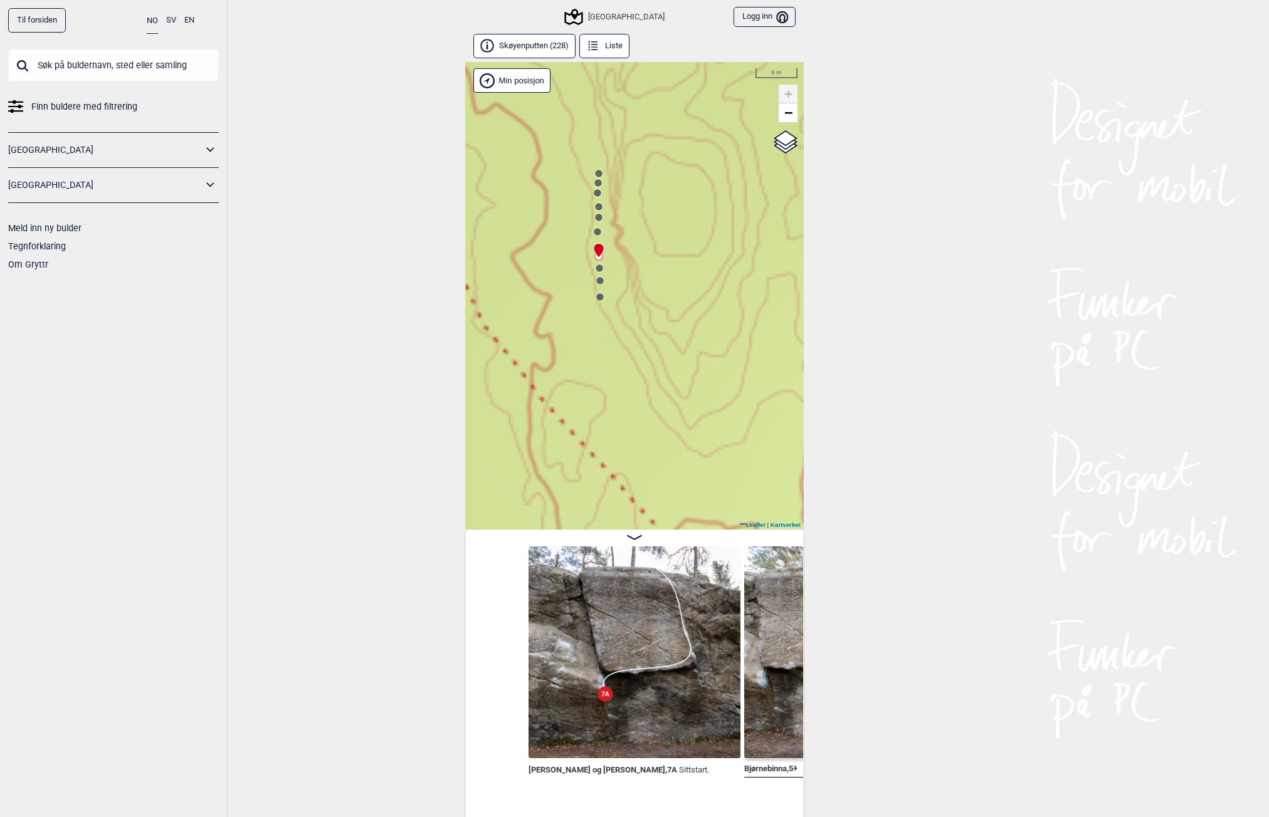
scroll to position [0, 1339]
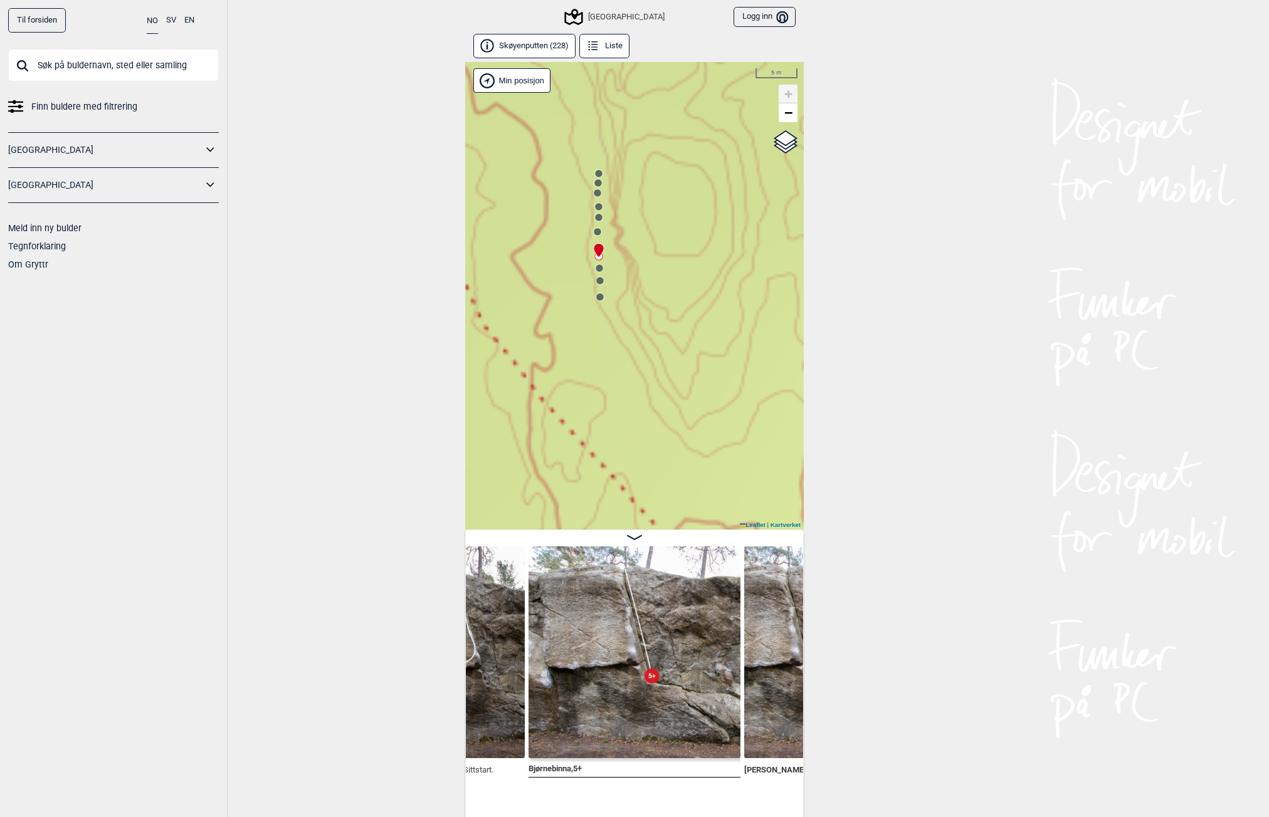
click at [599, 268] on circle at bounding box center [600, 269] width 8 height 8
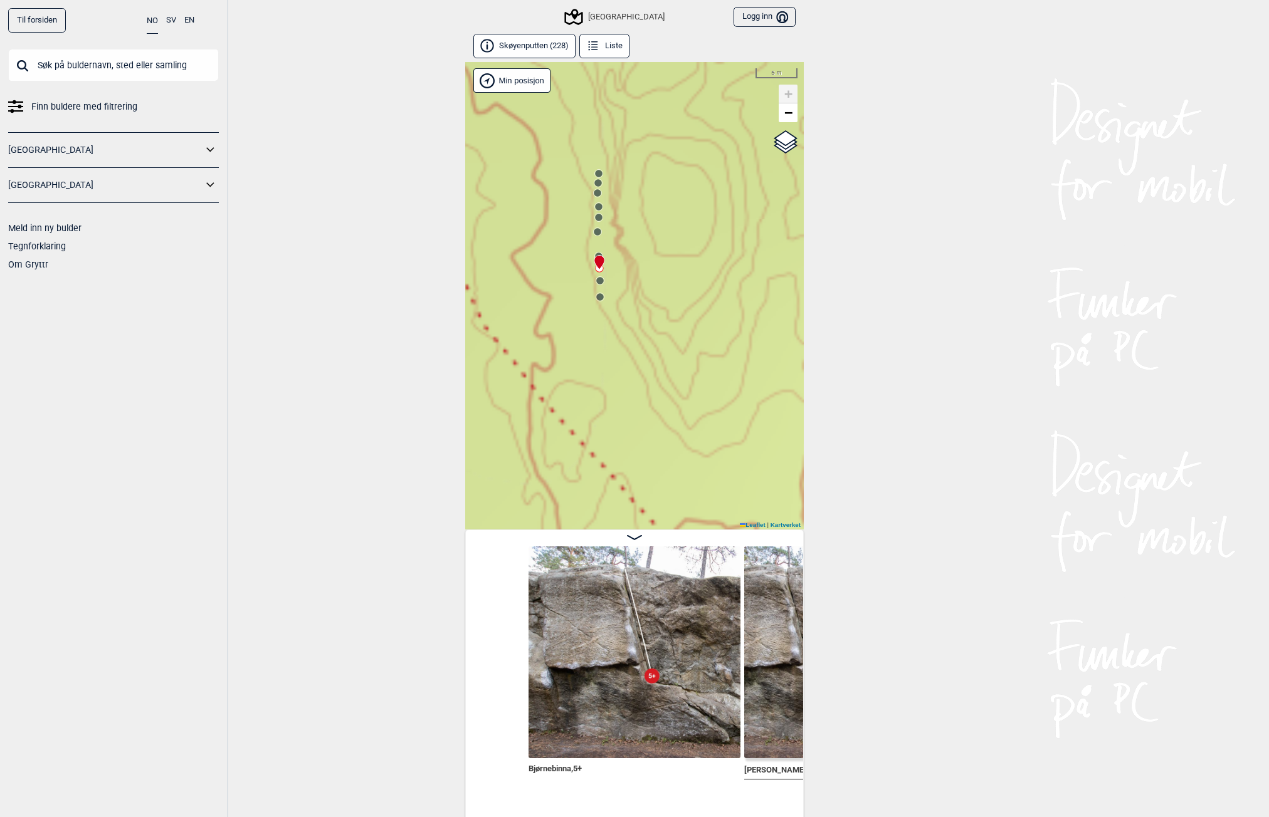
scroll to position [0, 1555]
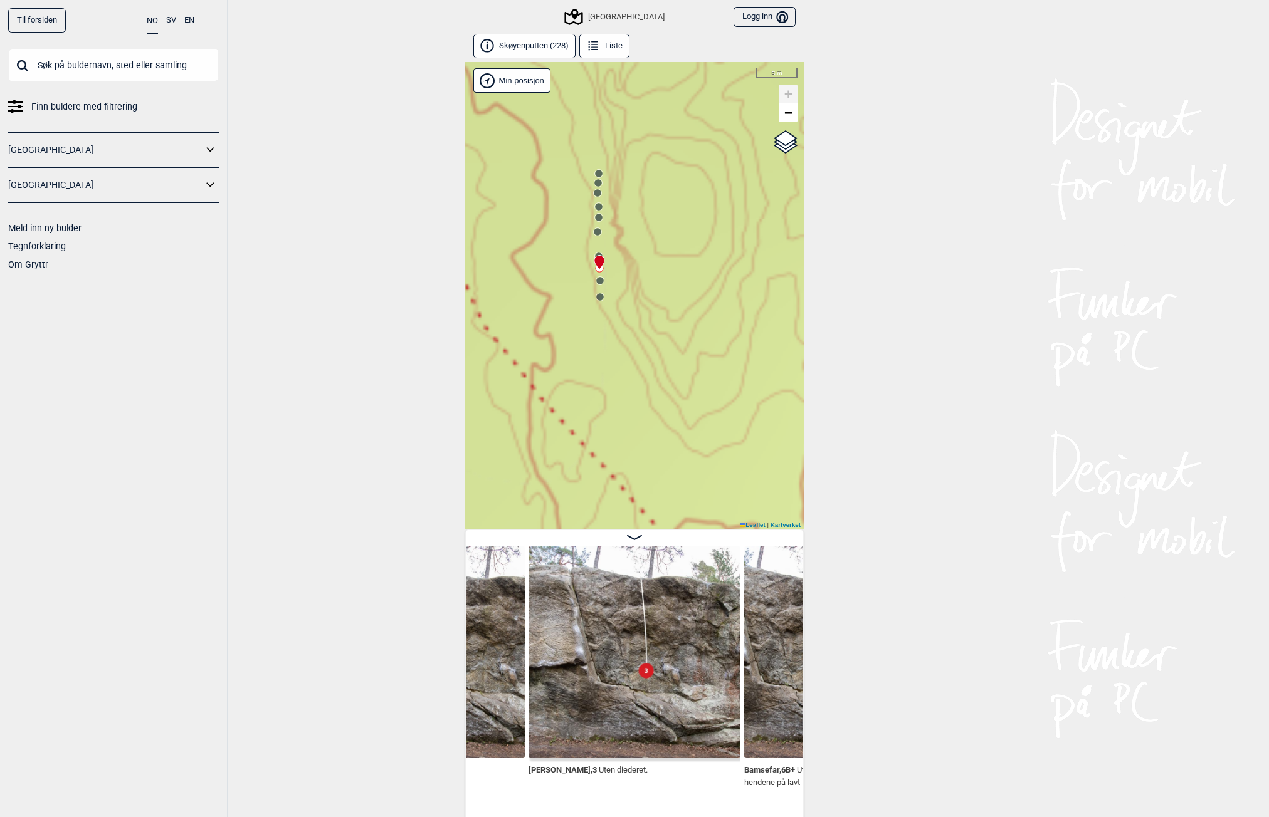
click at [600, 281] on circle at bounding box center [600, 281] width 8 height 8
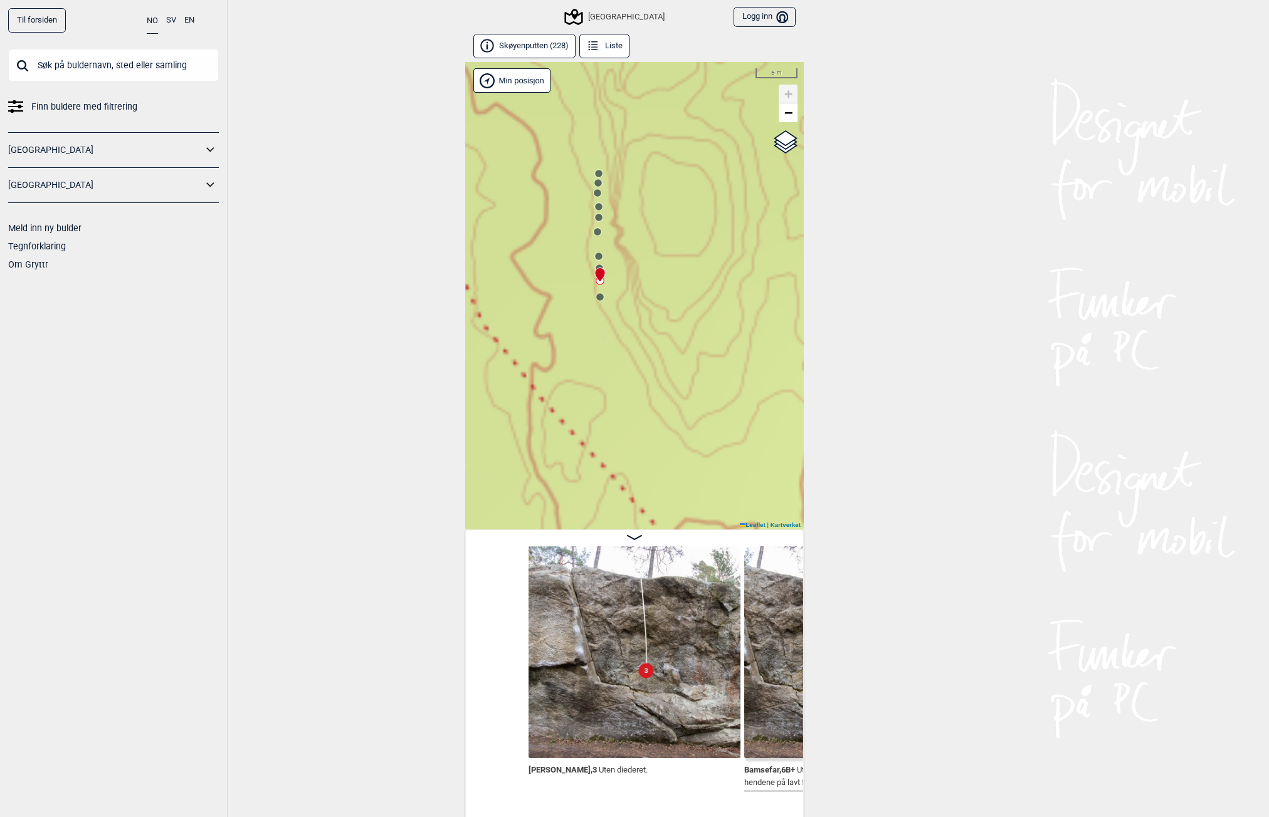
scroll to position [0, 1770]
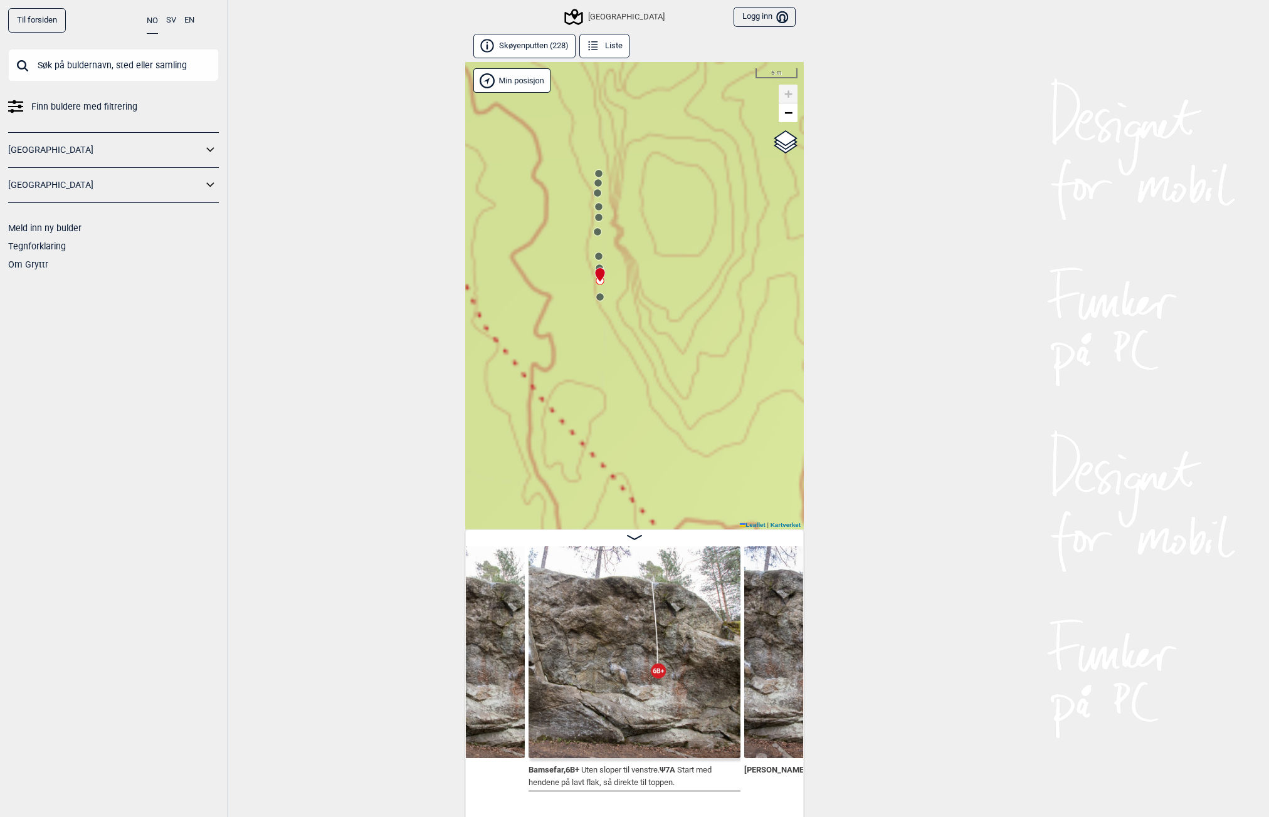
click at [654, 724] on img at bounding box center [634, 653] width 212 height 212
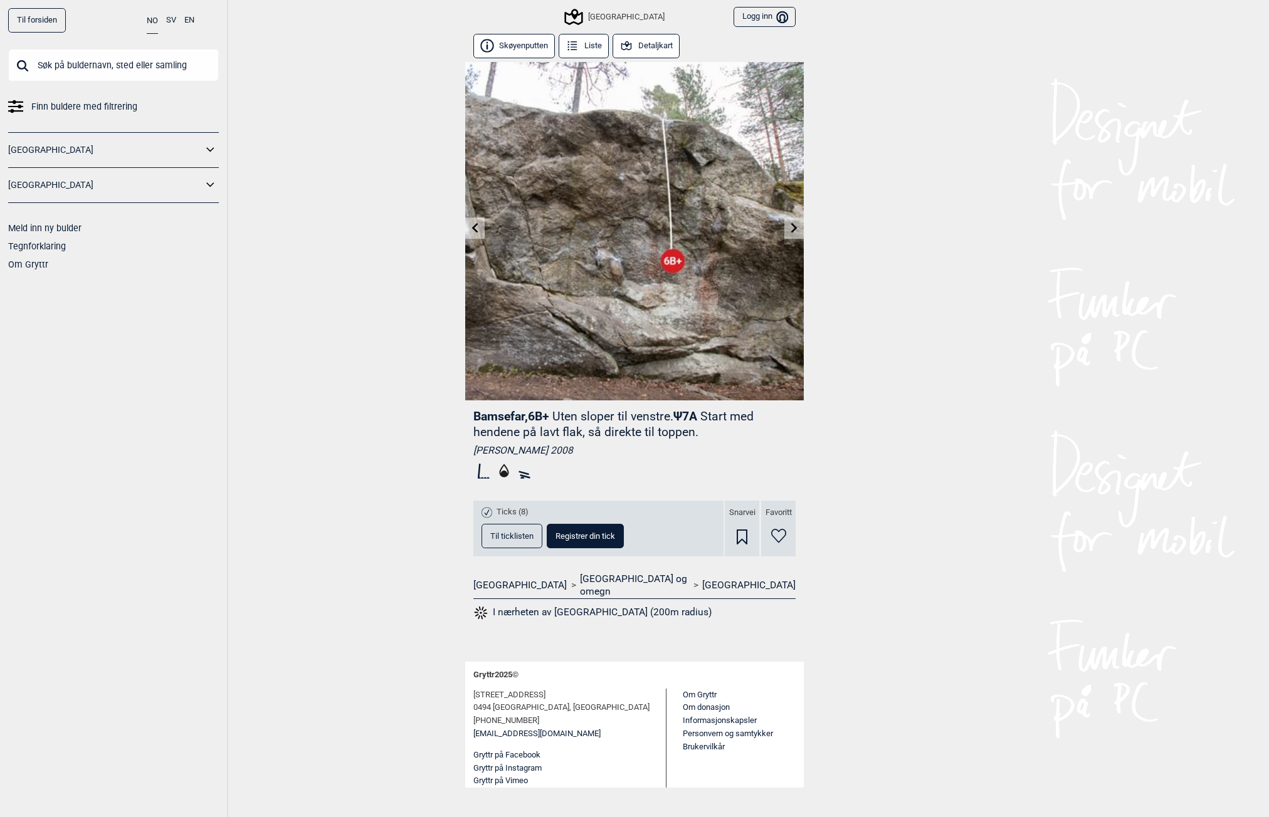
click at [319, 356] on div "Til forsiden NO SV EN Finn buldere med filtrering [GEOGRAPHIC_DATA] [GEOGRAPHIC…" at bounding box center [634, 408] width 1269 height 817
drag, startPoint x: 470, startPoint y: 417, endPoint x: 635, endPoint y: 409, distance: 165.7
click at [635, 409] on div "Bamsefar , 6B+ Uten sloper til venstre. Ψ 7A Start med hendene på lavt flak, så…" at bounding box center [634, 519] width 339 height 237
click at [555, 420] on header "Bamsefar , 6B+ Uten sloper til venstre. Ψ 7A Start med hendene på lavt flak, så…" at bounding box center [634, 424] width 322 height 31
drag, startPoint x: 559, startPoint y: 415, endPoint x: 663, endPoint y: 414, distance: 104.7
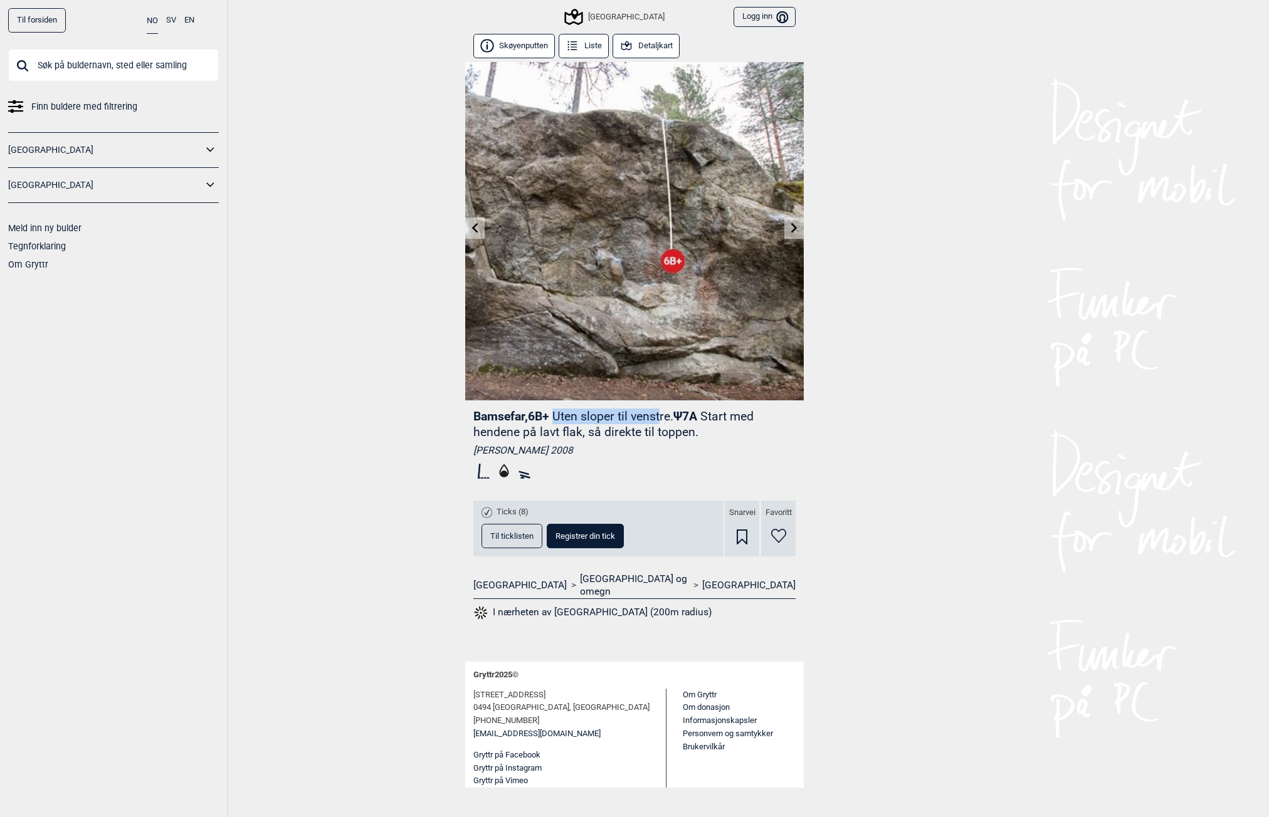
click at [663, 414] on p "Uten sloper til venstre." at bounding box center [612, 416] width 121 height 14
click at [948, 340] on div "Til forsiden NO SV EN Finn buldere med filtrering [GEOGRAPHIC_DATA] [GEOGRAPHIC…" at bounding box center [634, 408] width 1269 height 817
drag, startPoint x: 695, startPoint y: 412, endPoint x: 737, endPoint y: 415, distance: 41.5
click at [737, 415] on span "Ψ 7A Start med hendene på lavt flak, så direkte til toppen." at bounding box center [613, 424] width 280 height 30
click at [737, 415] on p "Start med hendene på lavt flak, så direkte til toppen." at bounding box center [613, 424] width 280 height 30
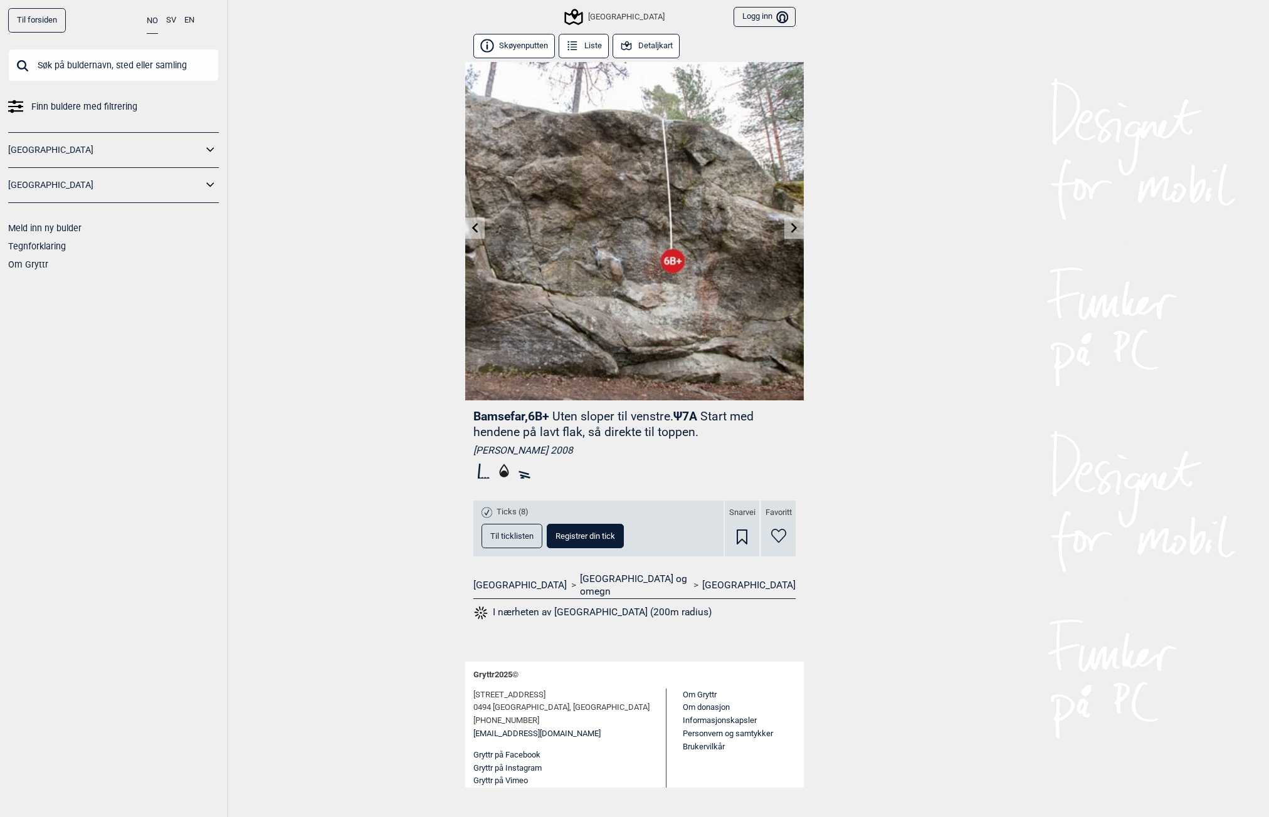
click at [792, 230] on icon at bounding box center [794, 228] width 10 height 10
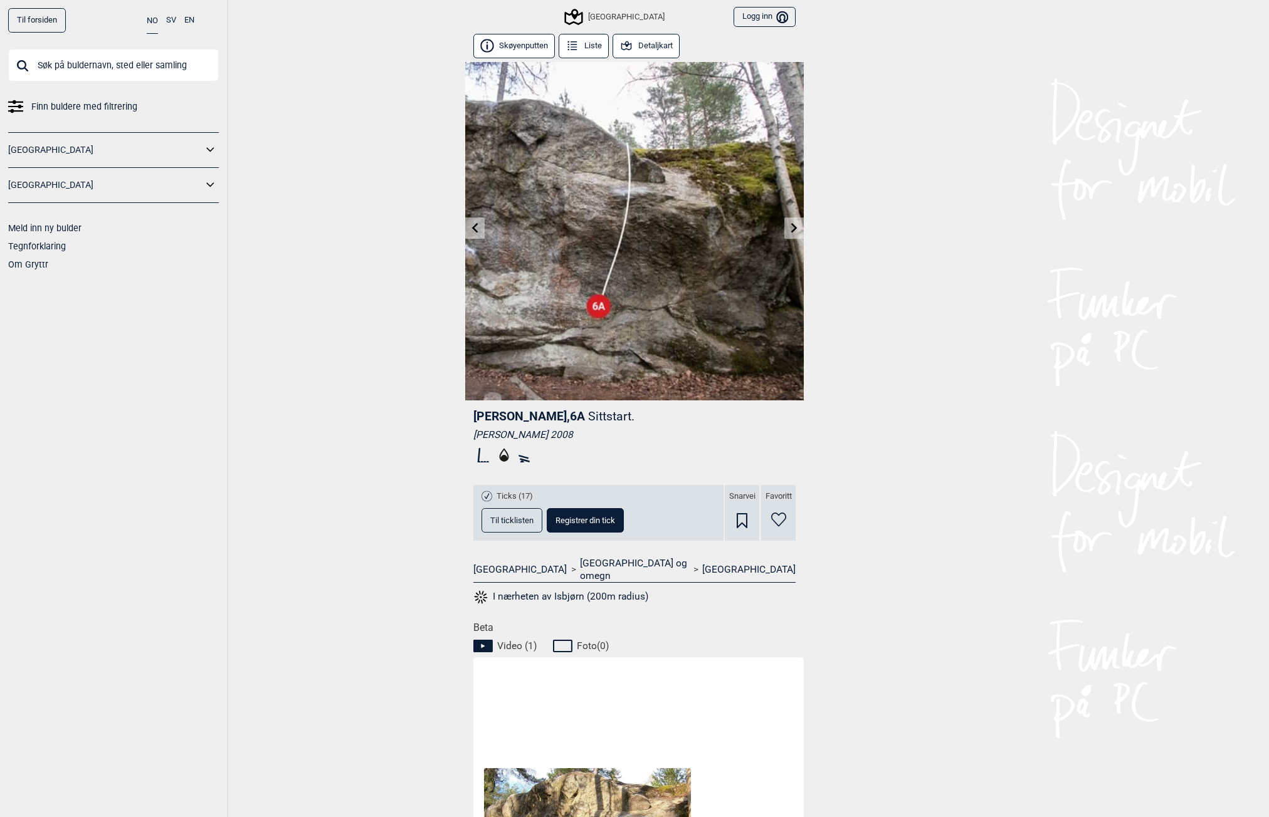
click at [303, 453] on div "Til forsiden NO SV EN Finn buldere med filtrering [GEOGRAPHIC_DATA] [GEOGRAPHIC…" at bounding box center [634, 408] width 1269 height 817
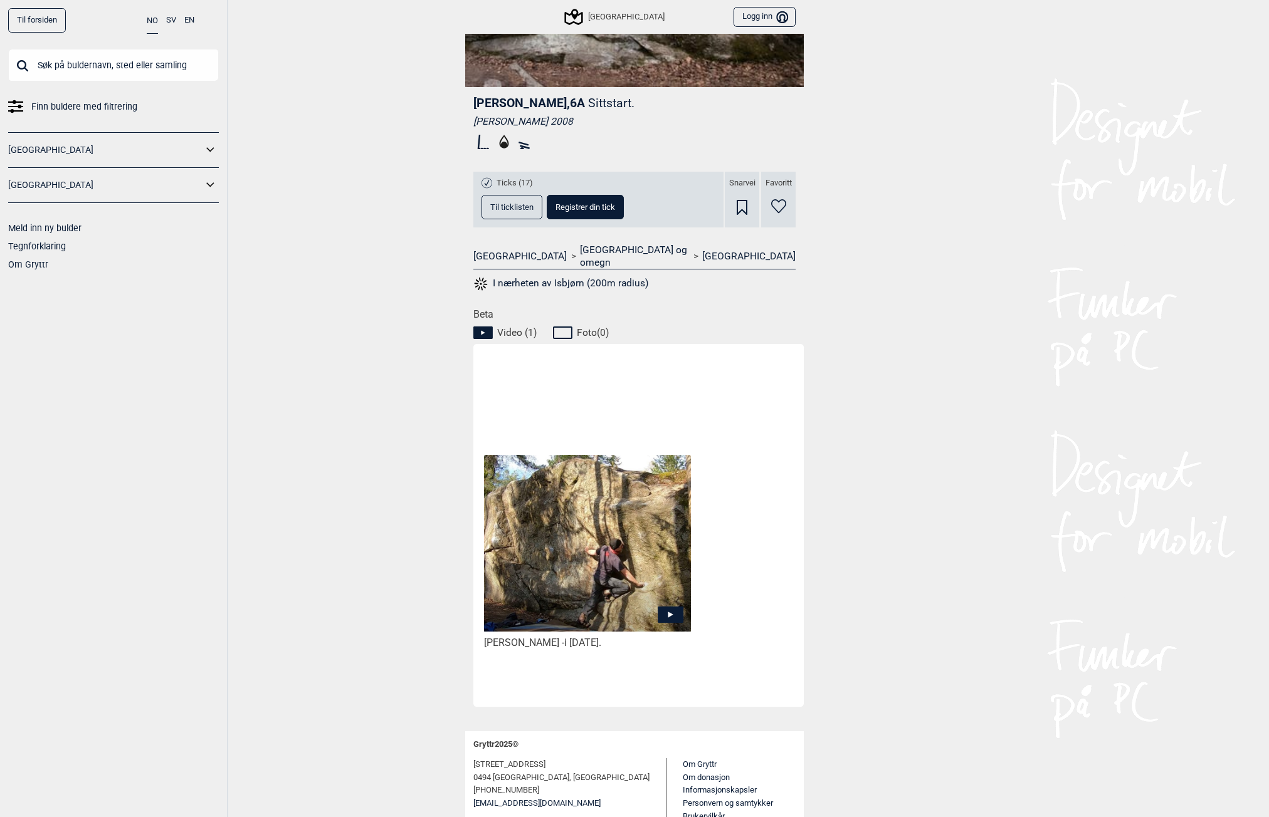
click at [670, 607] on icon at bounding box center [671, 615] width 26 height 16
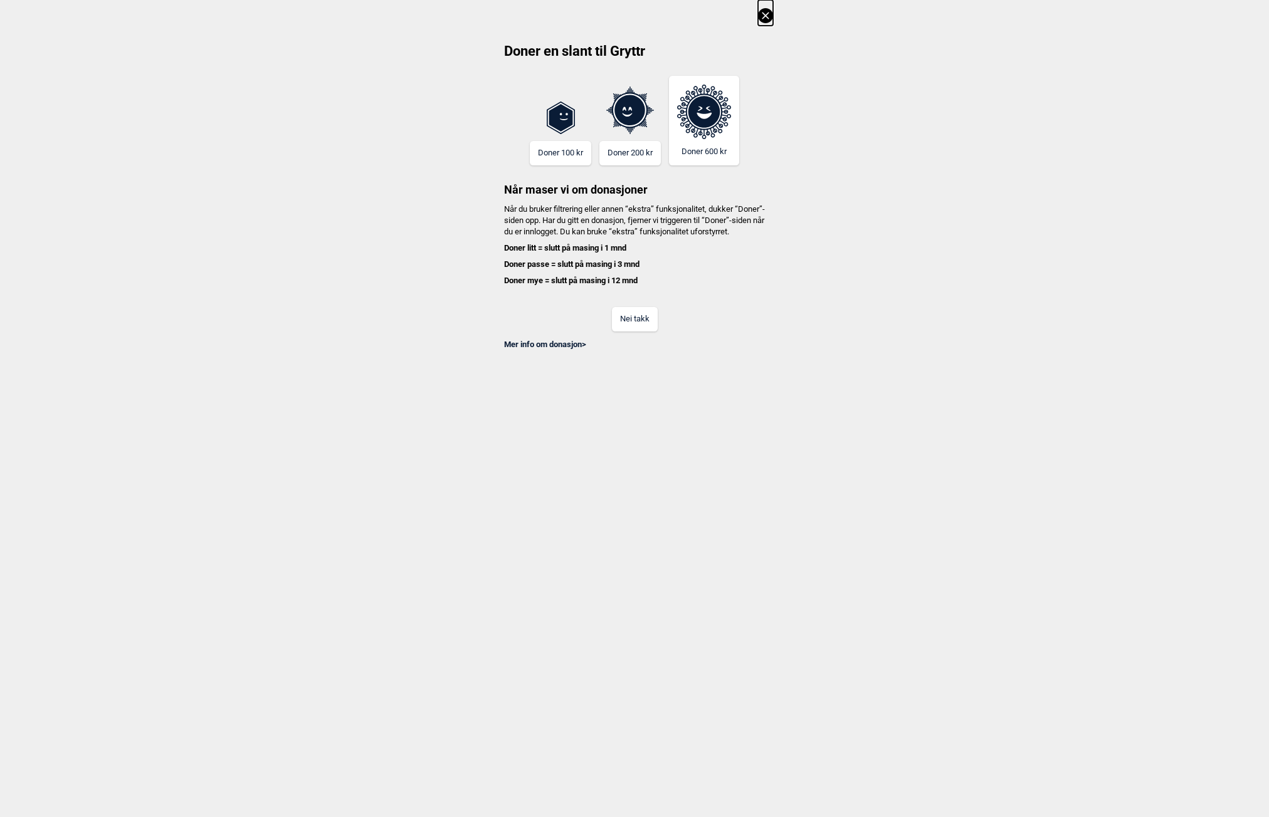
click at [639, 328] on button "Nei takk" at bounding box center [635, 319] width 46 height 24
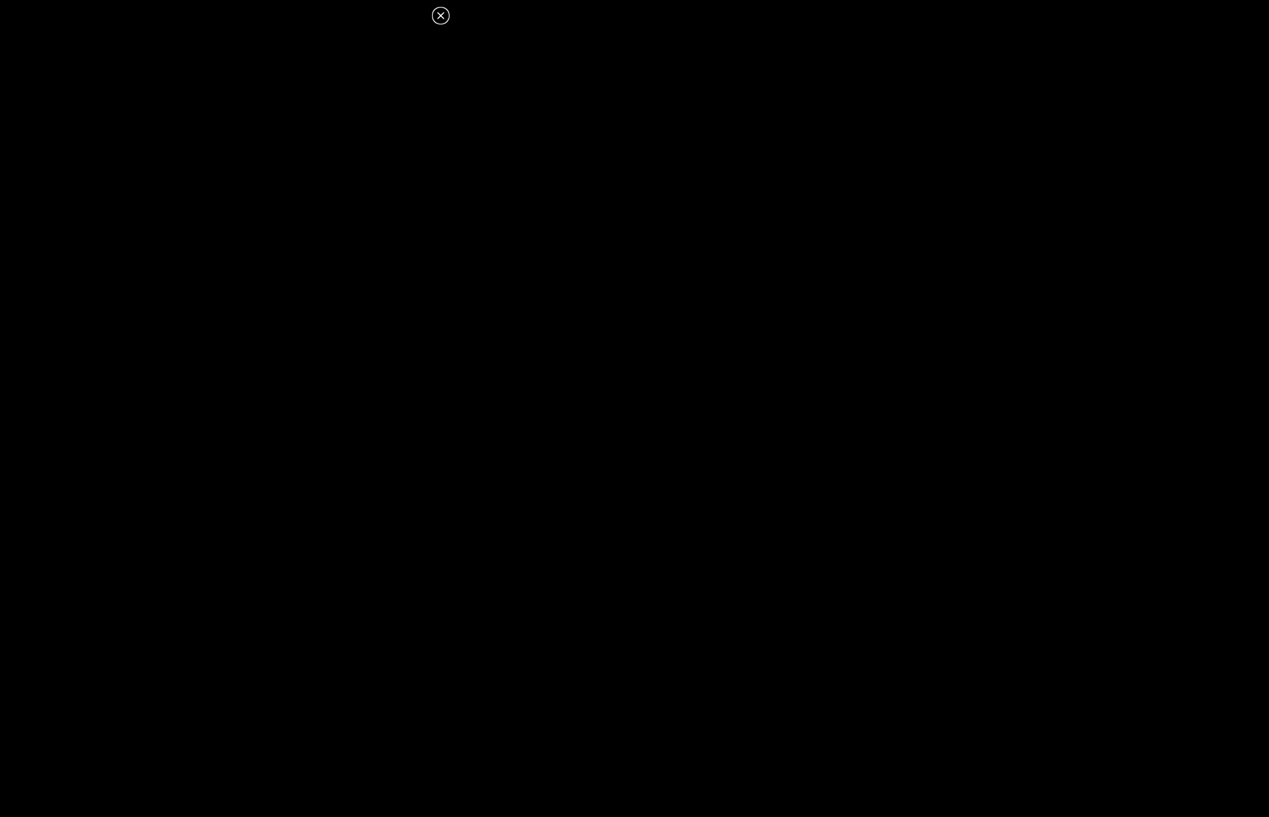
click at [443, 17] on icon at bounding box center [440, 15] width 15 height 15
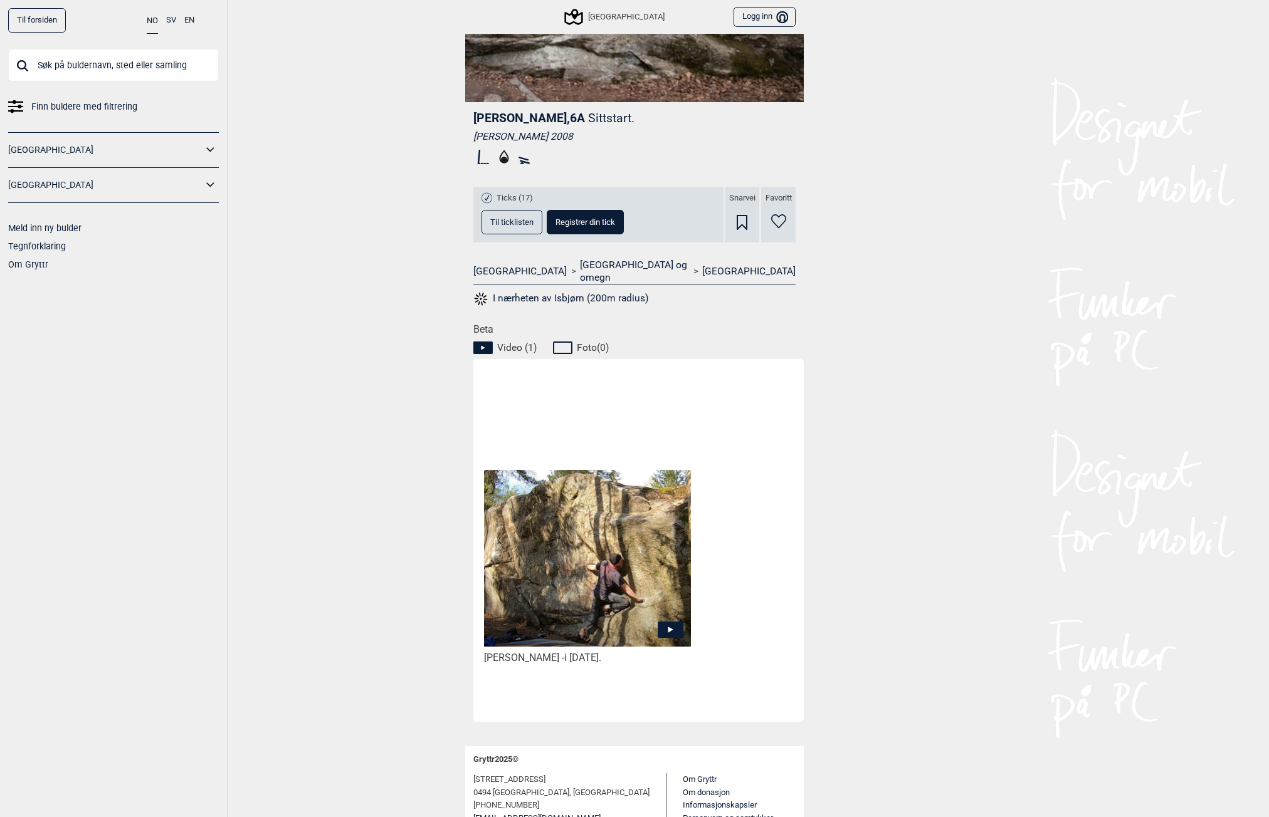
scroll to position [0, 0]
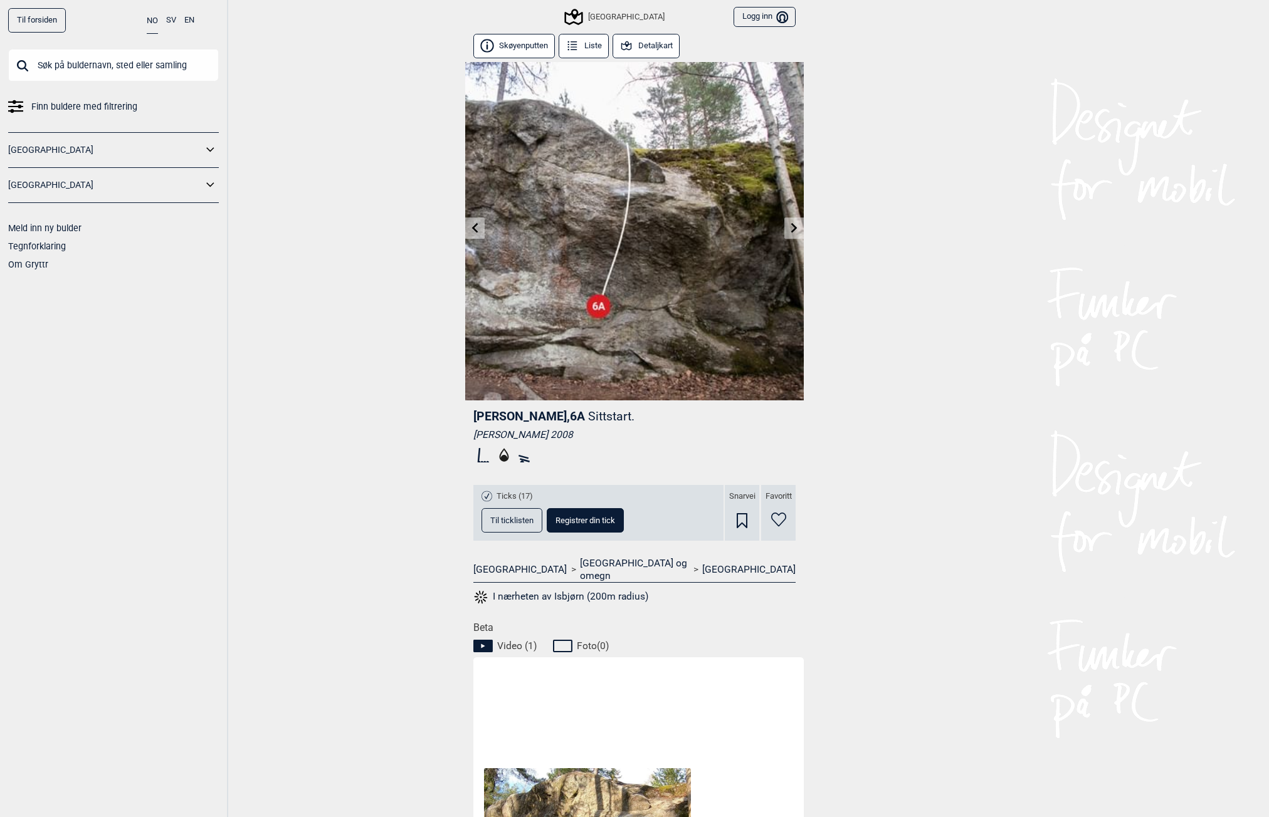
click at [632, 38] on button "Detaljkart" at bounding box center [645, 46] width 67 height 24
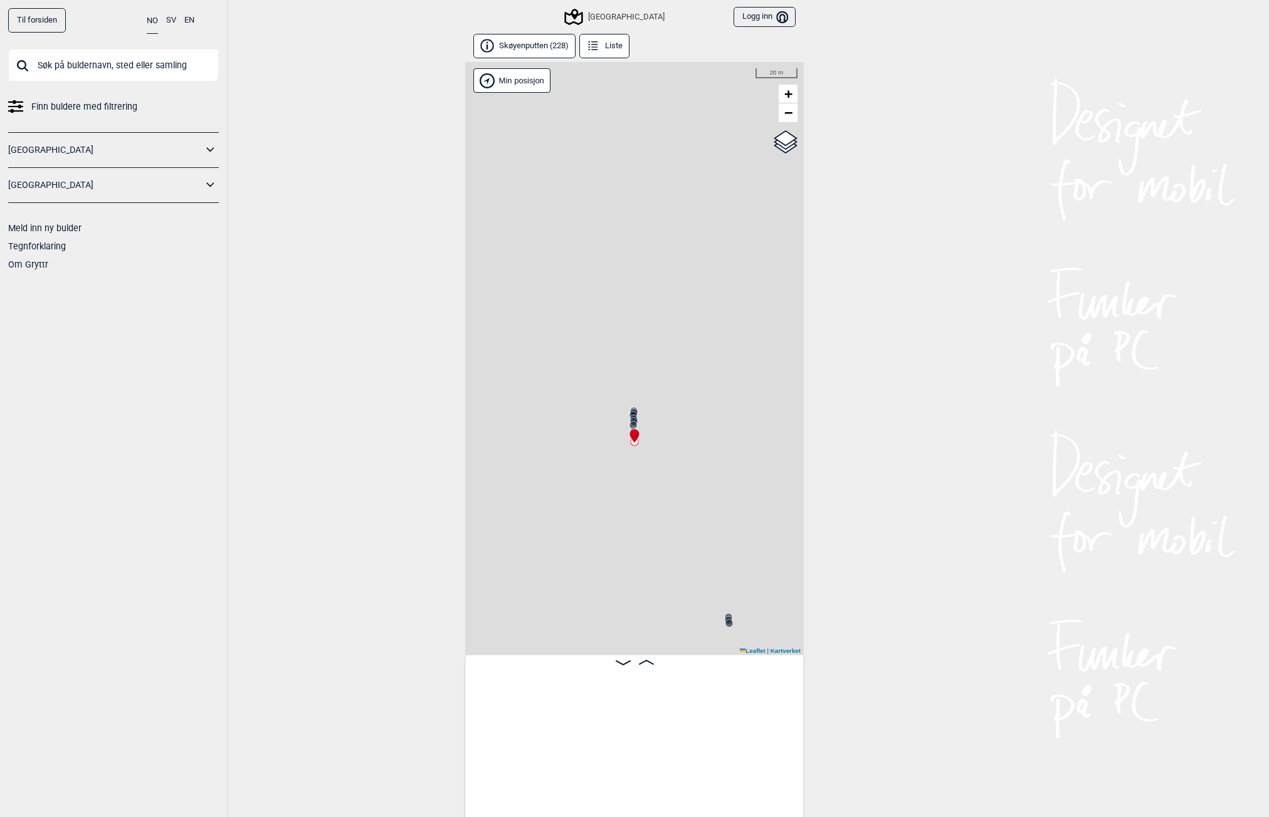
scroll to position [0, 1059]
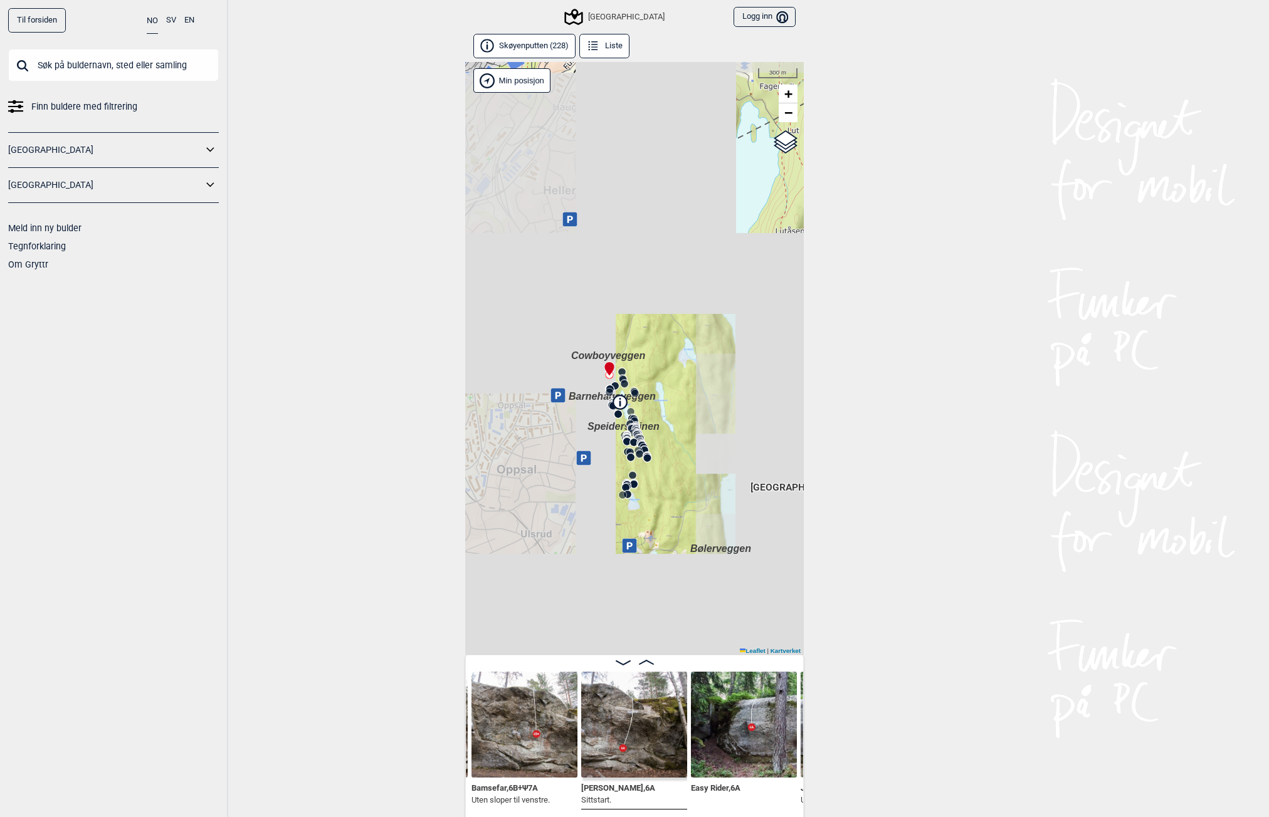
drag, startPoint x: 577, startPoint y: 376, endPoint x: 601, endPoint y: 376, distance: 24.4
click at [601, 376] on div "Speidersteinen Barnehageveggen Cowboyveggen Bølerveggen [GEOGRAPHIC_DATA]" at bounding box center [634, 358] width 339 height 593
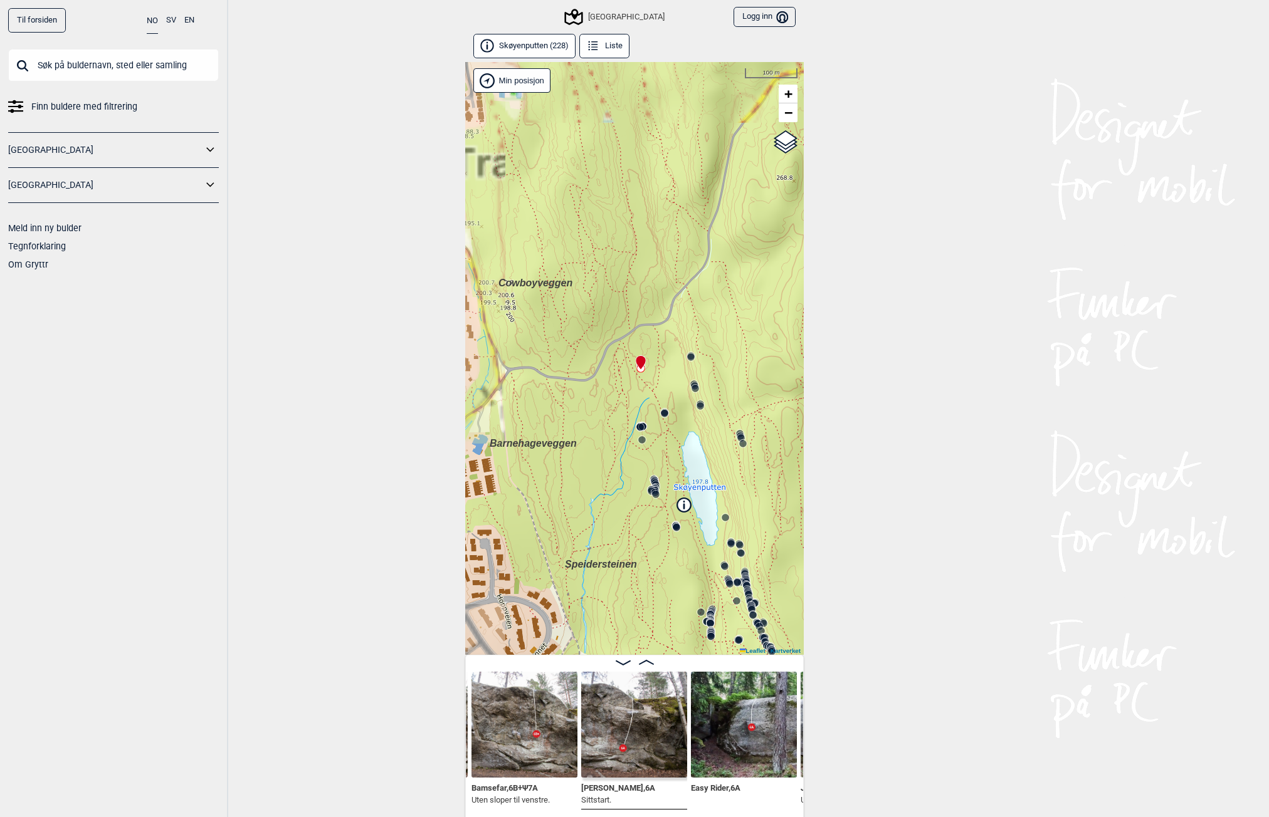
drag, startPoint x: 598, startPoint y: 382, endPoint x: 605, endPoint y: 379, distance: 7.3
click at [605, 379] on div "Speidersteinen Barnehageveggen Cowboyveggen Bølerveggen [GEOGRAPHIC_DATA]" at bounding box center [634, 358] width 339 height 593
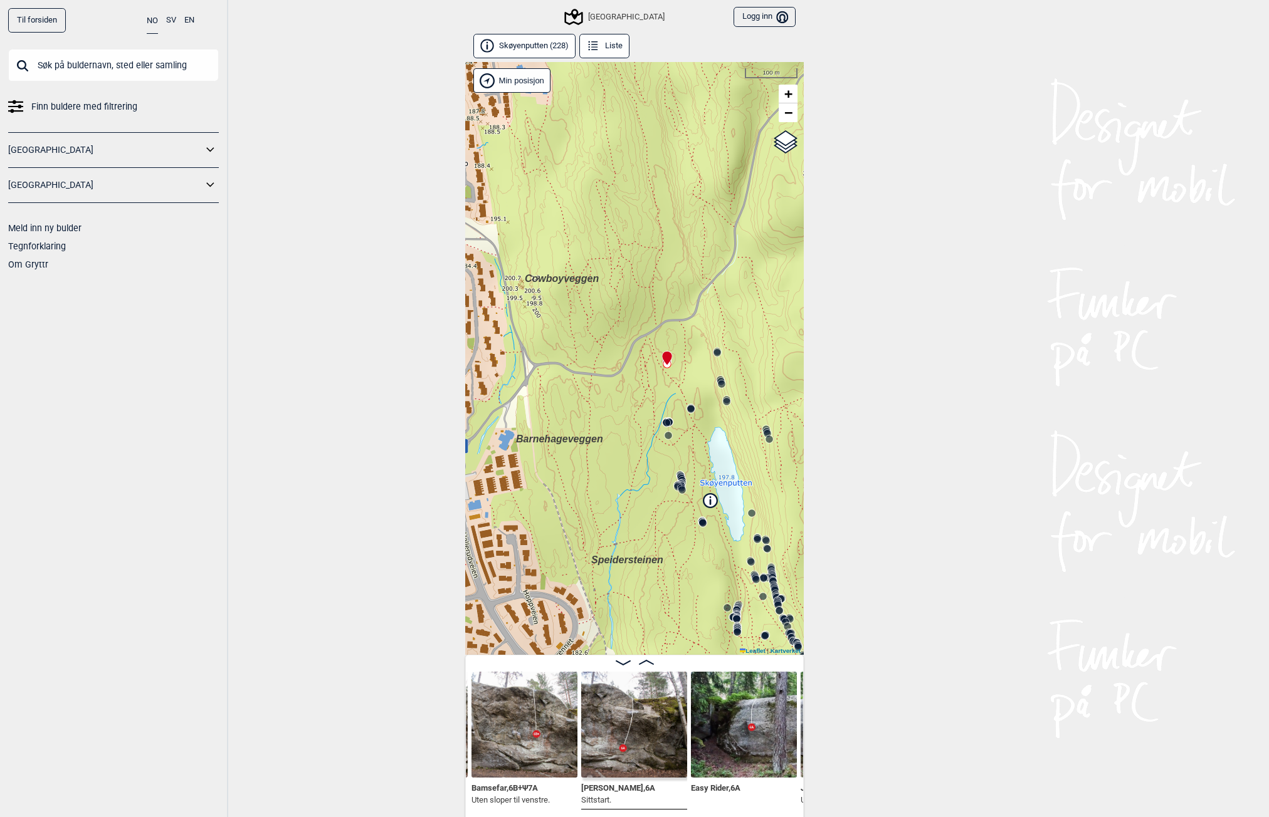
drag, startPoint x: 610, startPoint y: 372, endPoint x: 636, endPoint y: 367, distance: 26.7
click at [636, 367] on div "Speidersteinen Barnehageveggen Cowboyveggen Bølerveggen [GEOGRAPHIC_DATA]" at bounding box center [634, 358] width 339 height 593
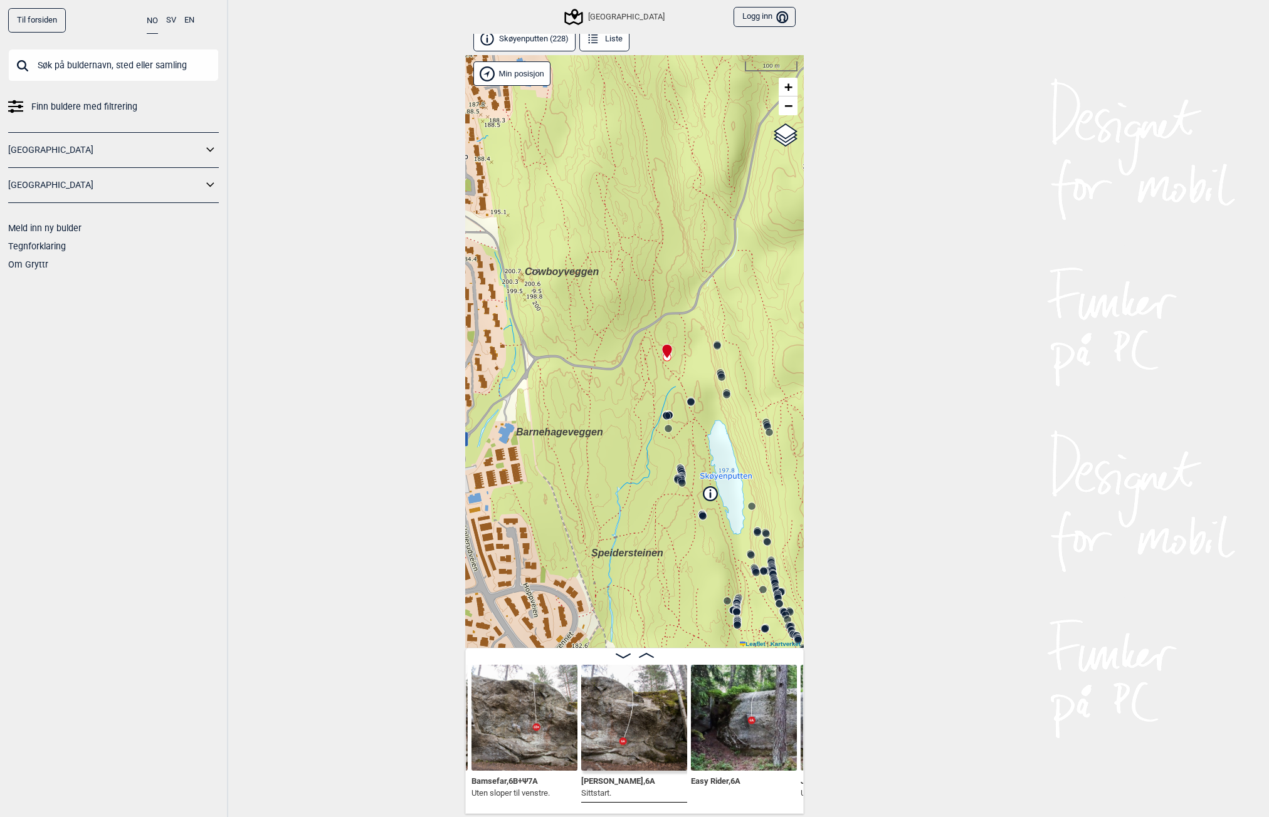
click at [646, 656] on icon at bounding box center [646, 655] width 15 height 5
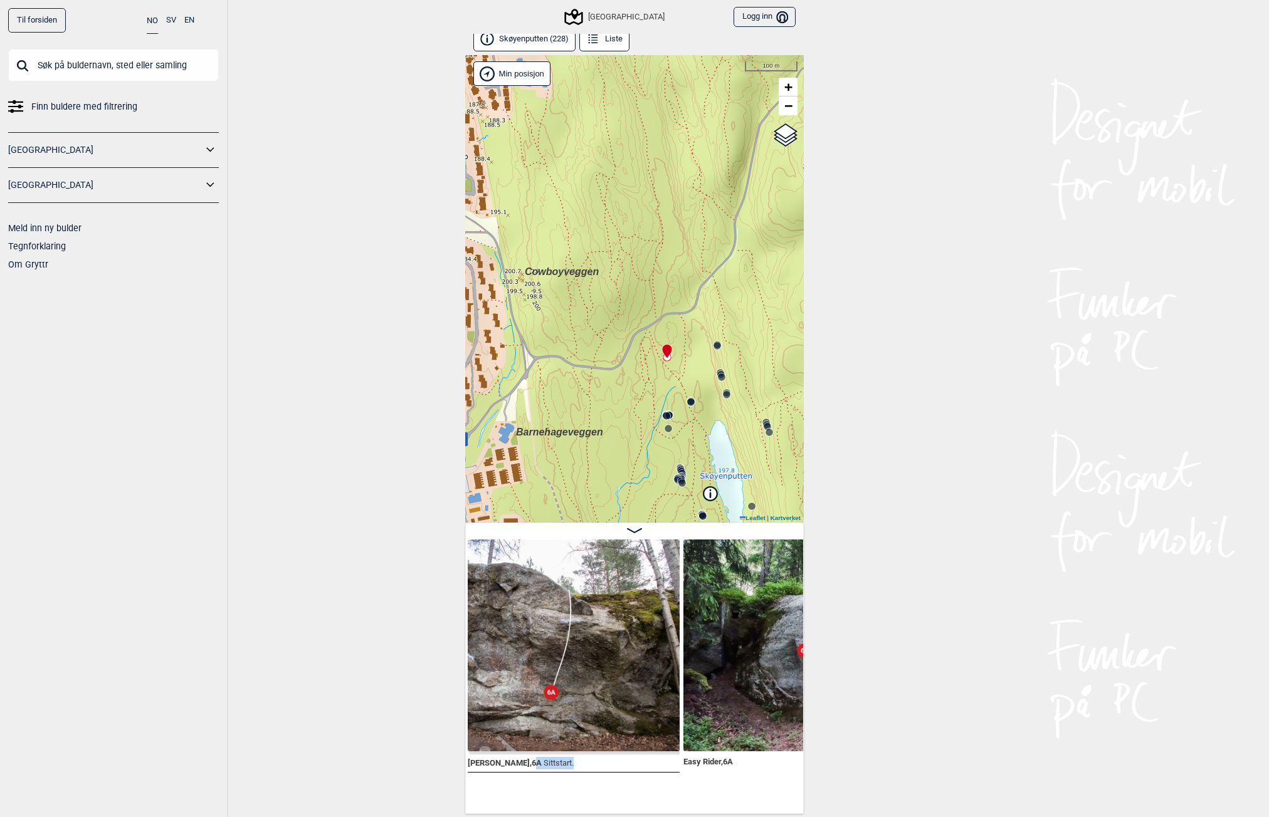
drag, startPoint x: 542, startPoint y: 774, endPoint x: 503, endPoint y: 778, distance: 39.1
click at [503, 778] on div "[PERSON_NAME] , 6A Sittstart." at bounding box center [574, 673] width 216 height 266
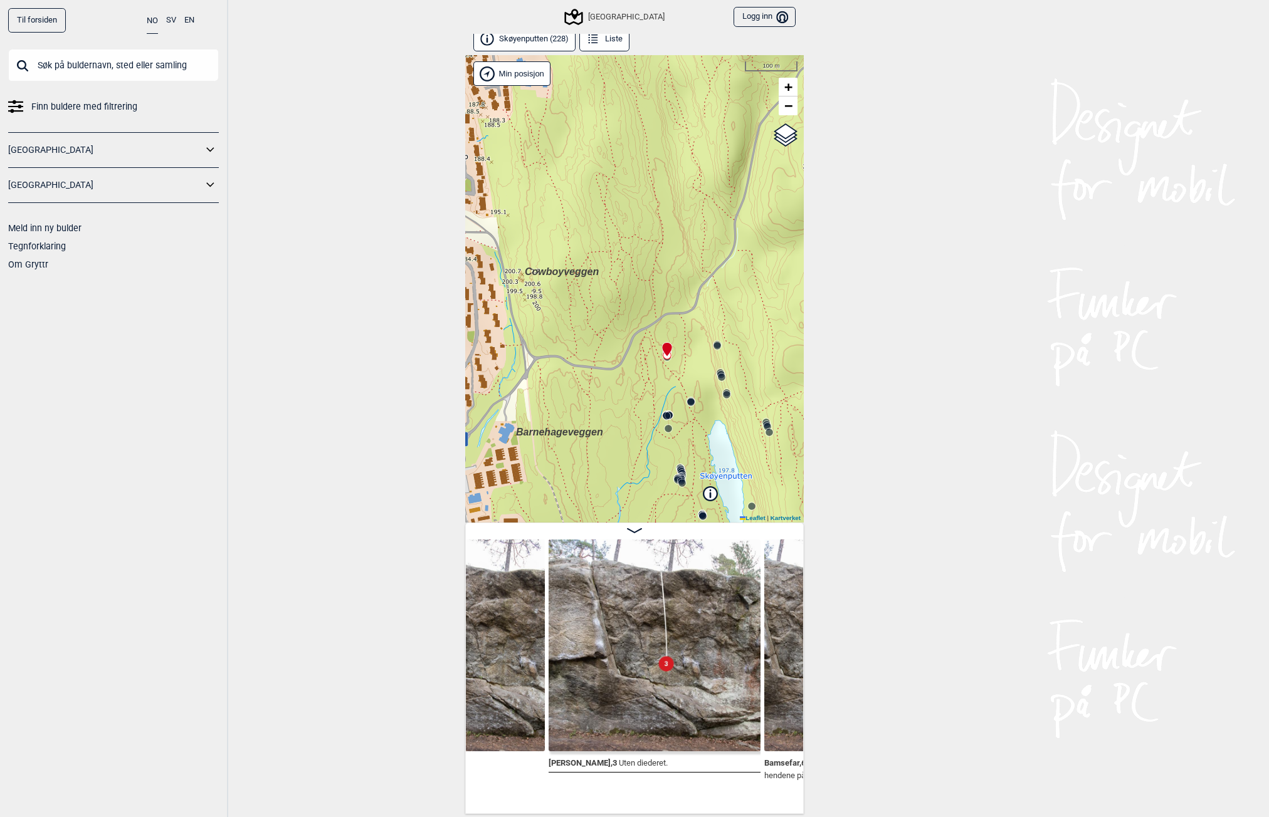
scroll to position [0, 880]
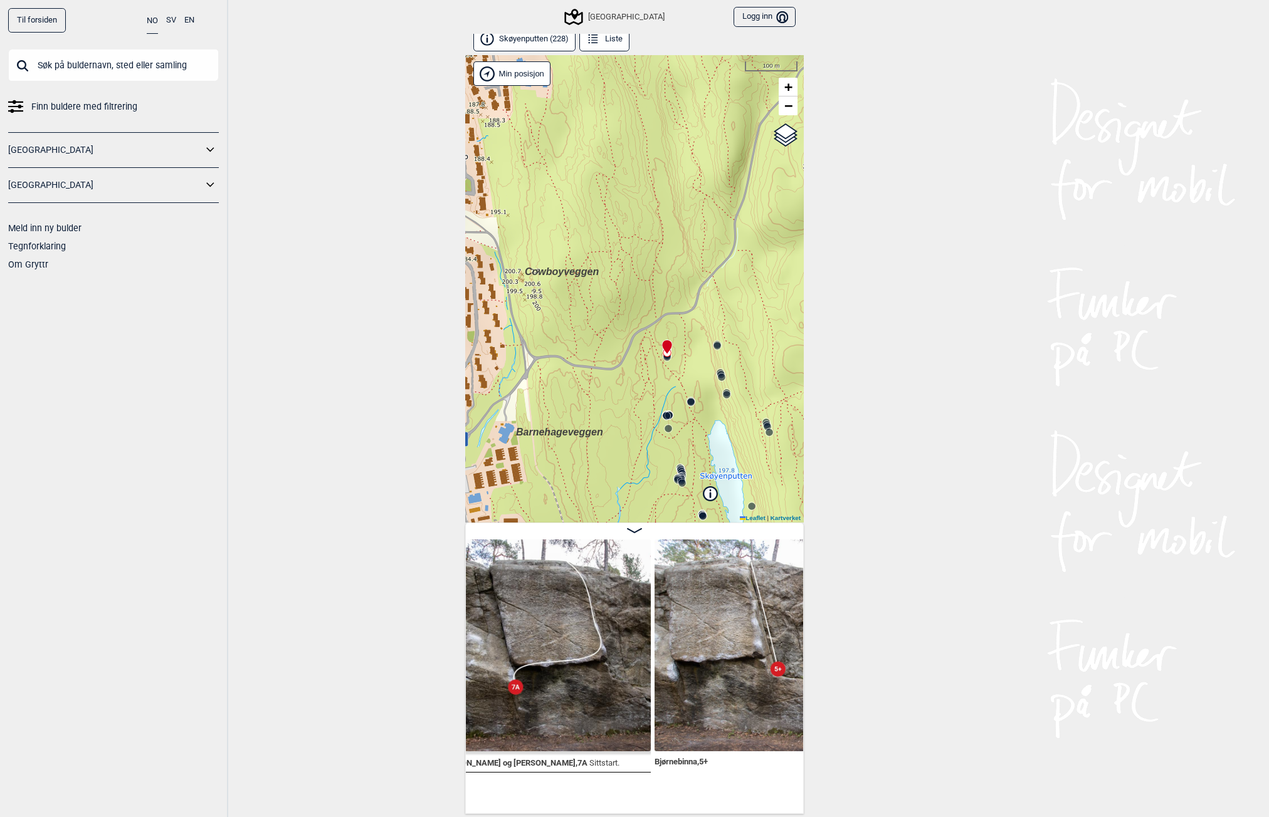
scroll to position [0, 984]
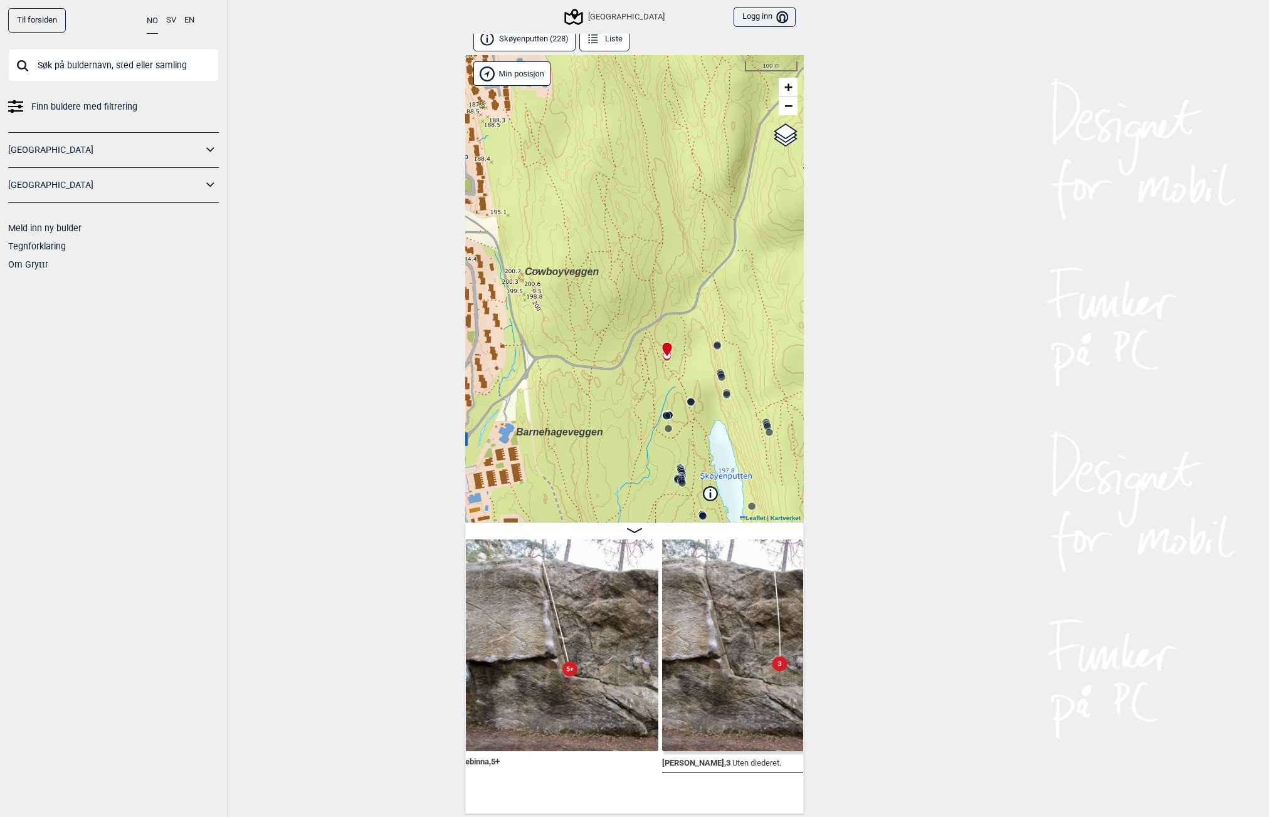
scroll to position [0, 1192]
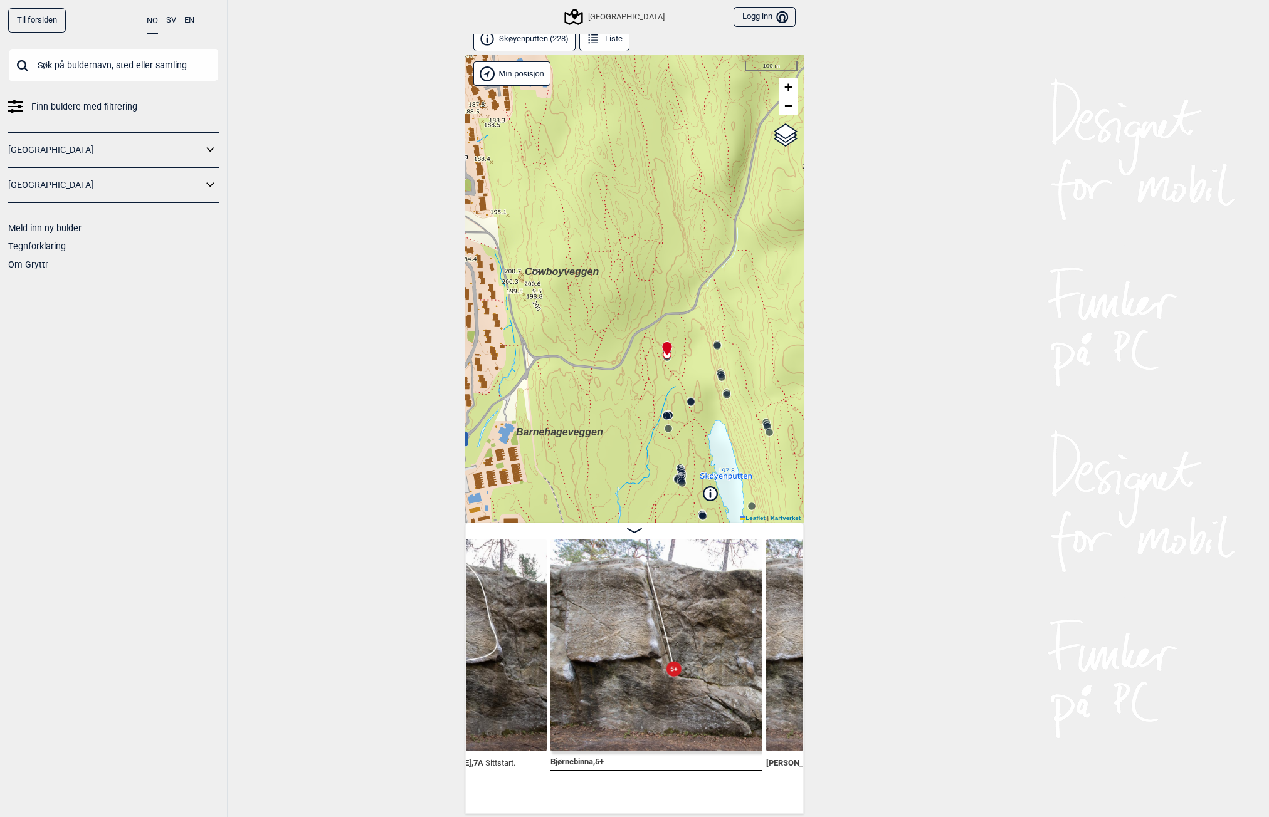
scroll to position [0, 1036]
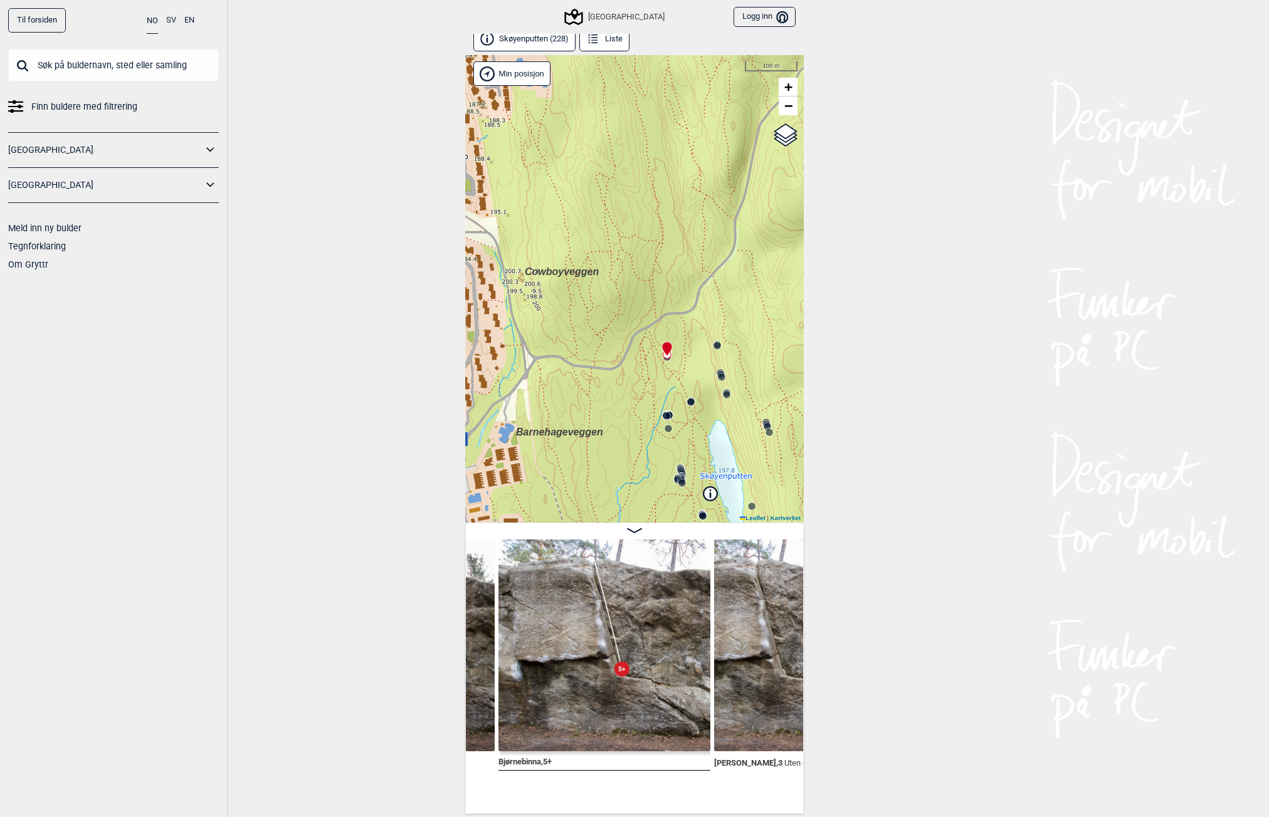
click at [596, 651] on img at bounding box center [604, 646] width 212 height 212
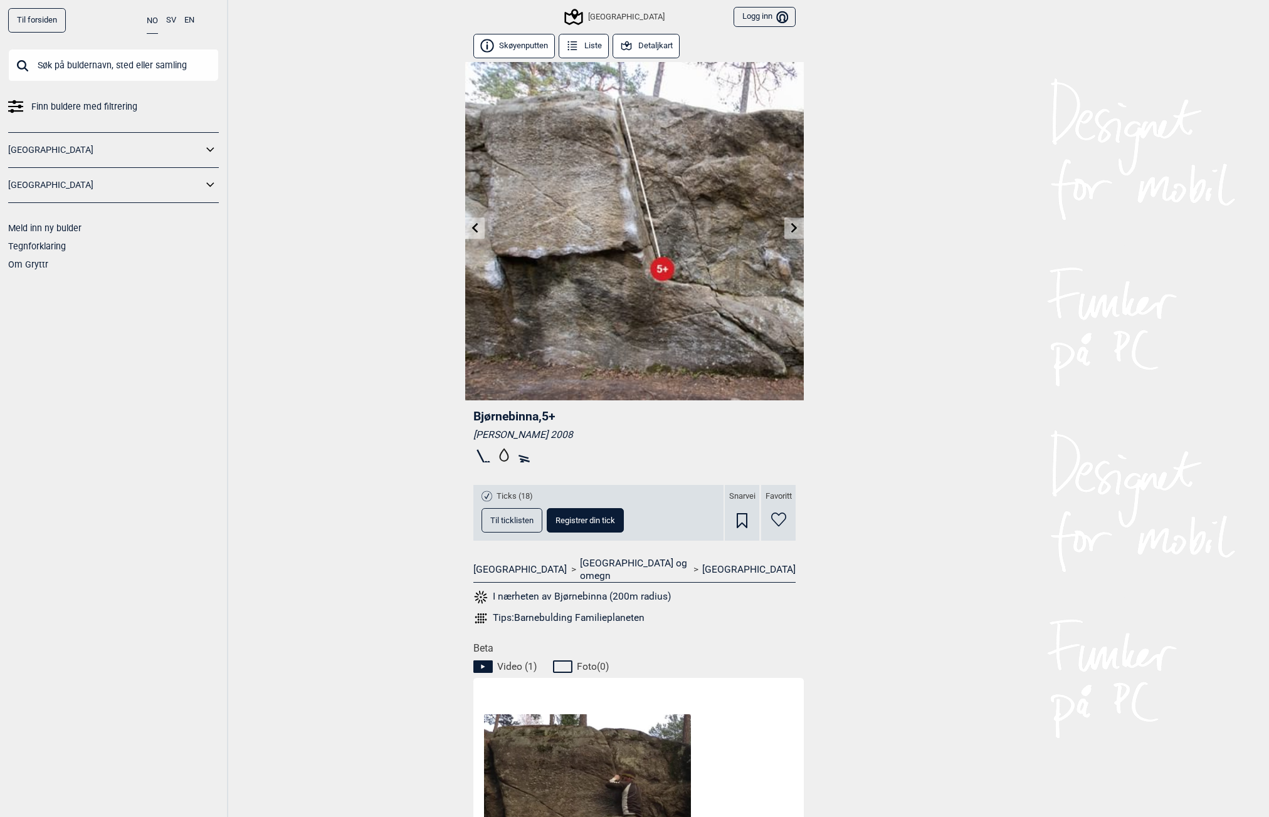
click at [585, 16] on icon at bounding box center [574, 17] width 24 height 24
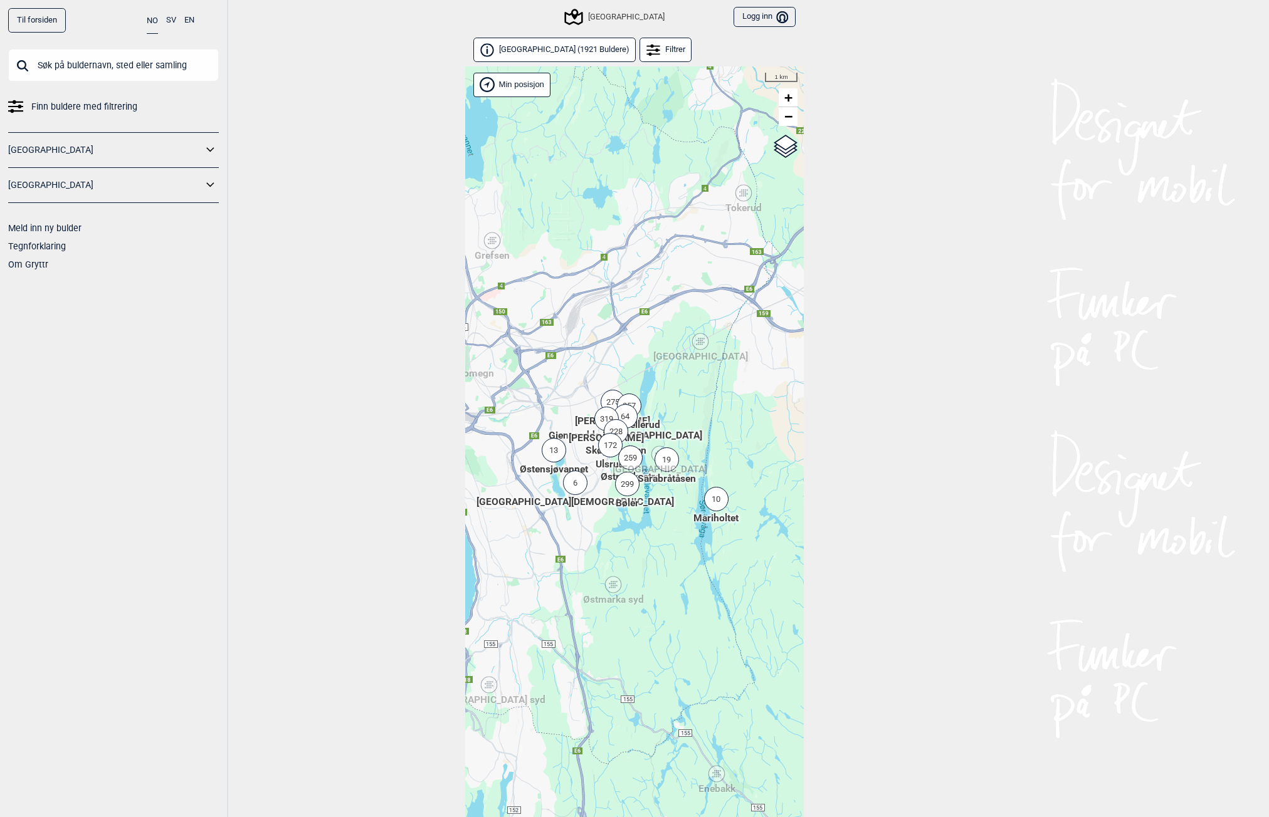
click at [132, 71] on input "text" at bounding box center [113, 65] width 211 height 33
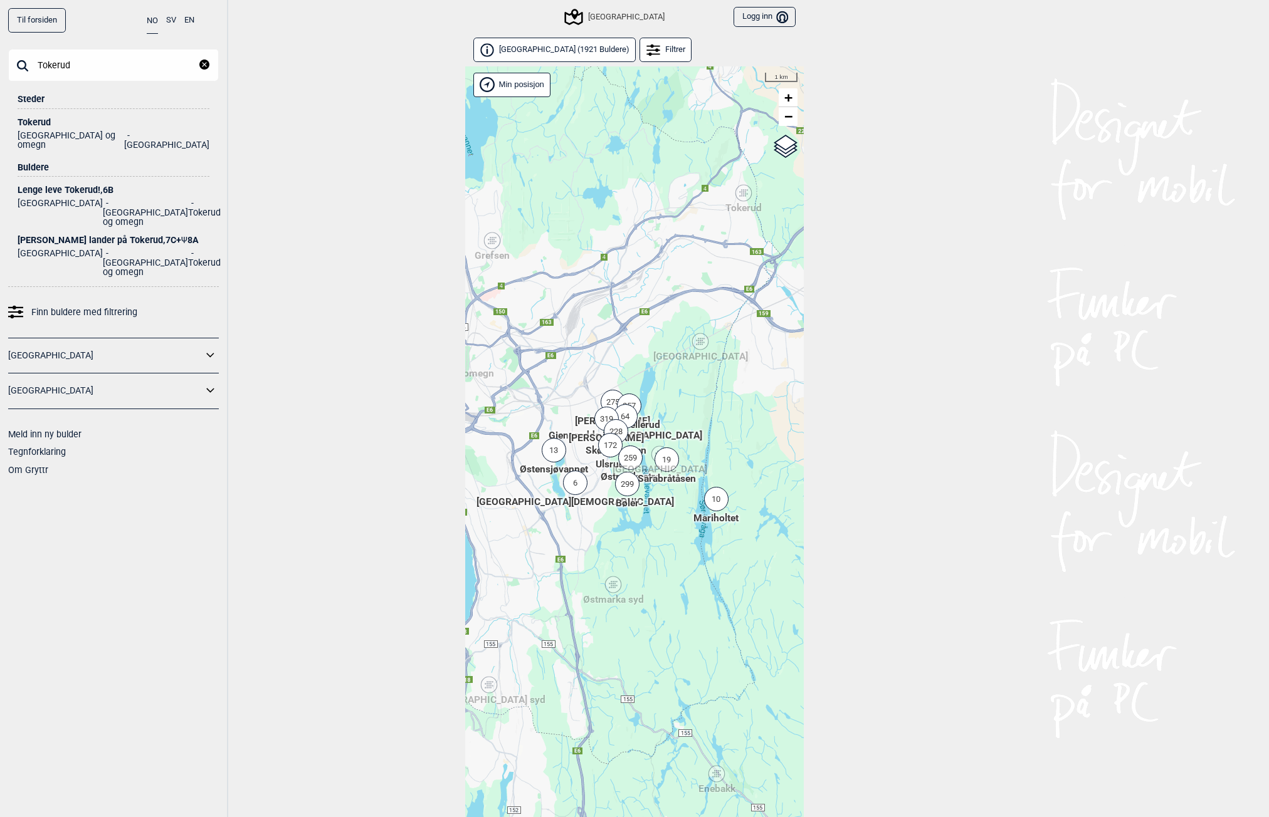
type input "Tokerud"
click at [30, 124] on div "Tokerud" at bounding box center [114, 122] width 192 height 9
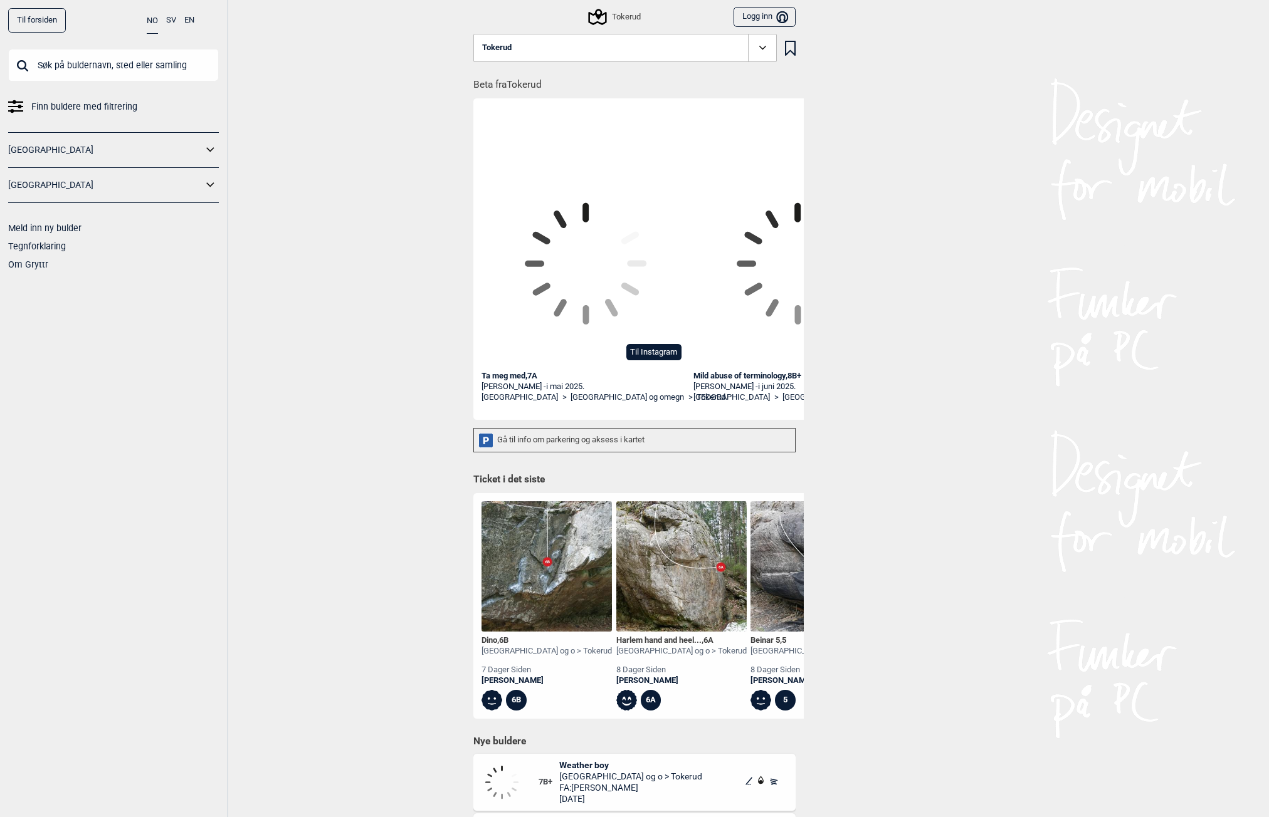
click at [603, 17] on icon at bounding box center [598, 17] width 24 height 24
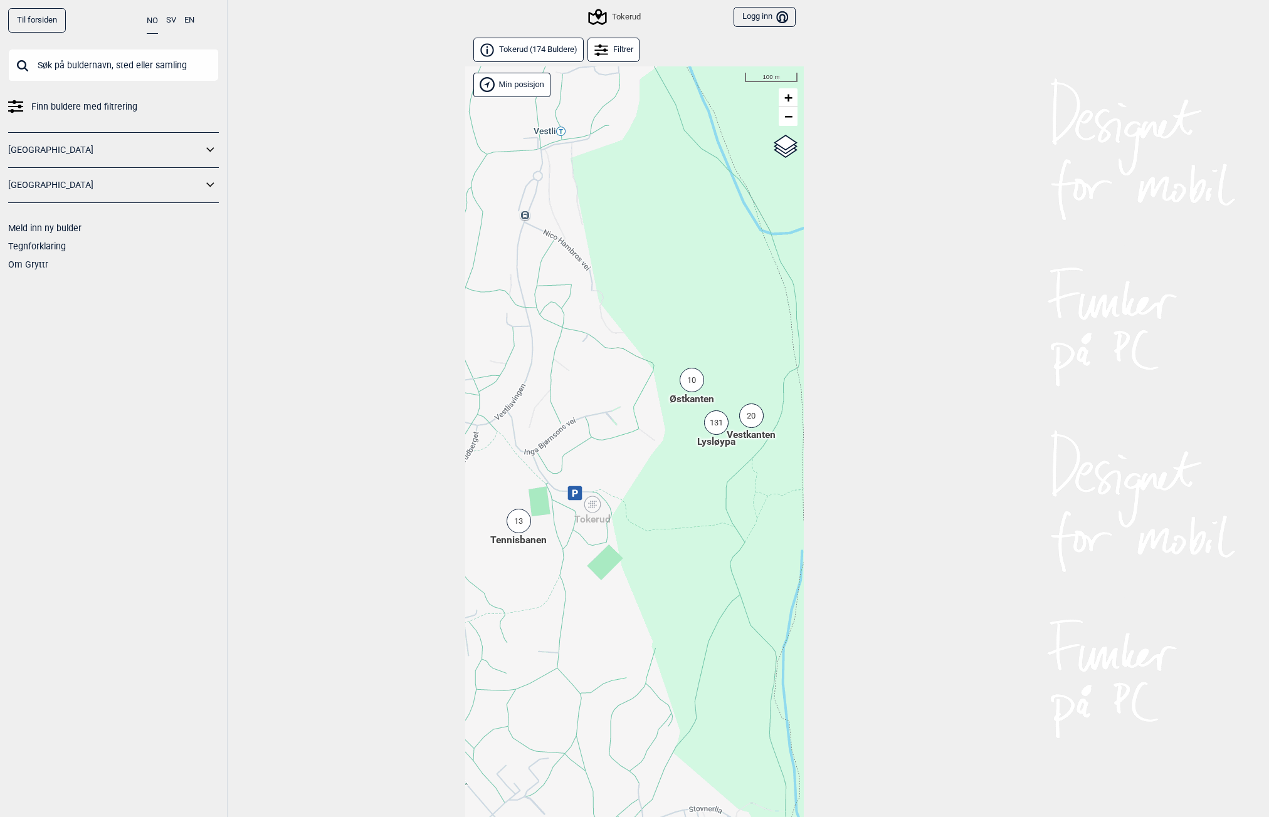
drag, startPoint x: 678, startPoint y: 456, endPoint x: 614, endPoint y: 468, distance: 65.7
click at [614, 468] on div "Hallingdal Stange [GEOGRAPHIC_DATA] syd [GEOGRAPHIC_DATA] og omegn [GEOGRAPHIC_…" at bounding box center [634, 458] width 339 height 784
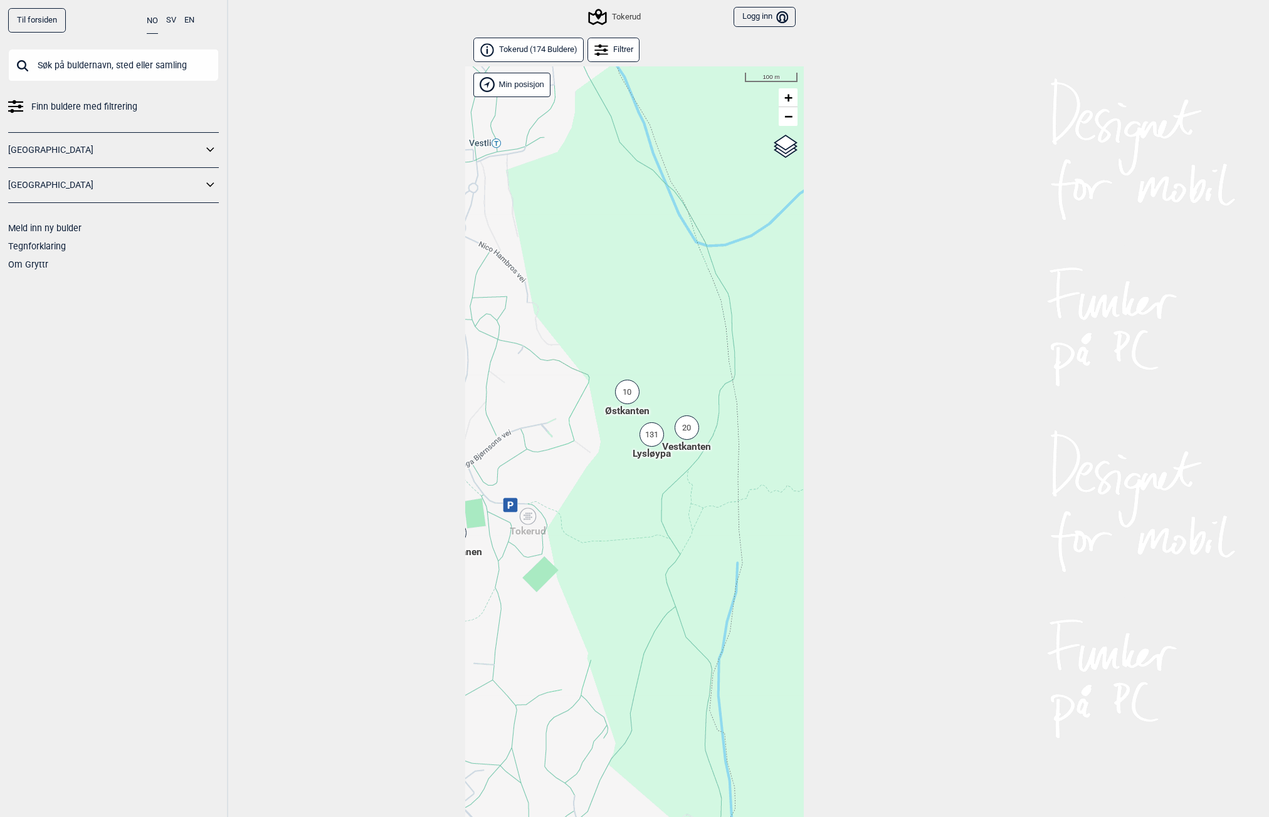
click at [648, 435] on div "131" at bounding box center [651, 435] width 24 height 24
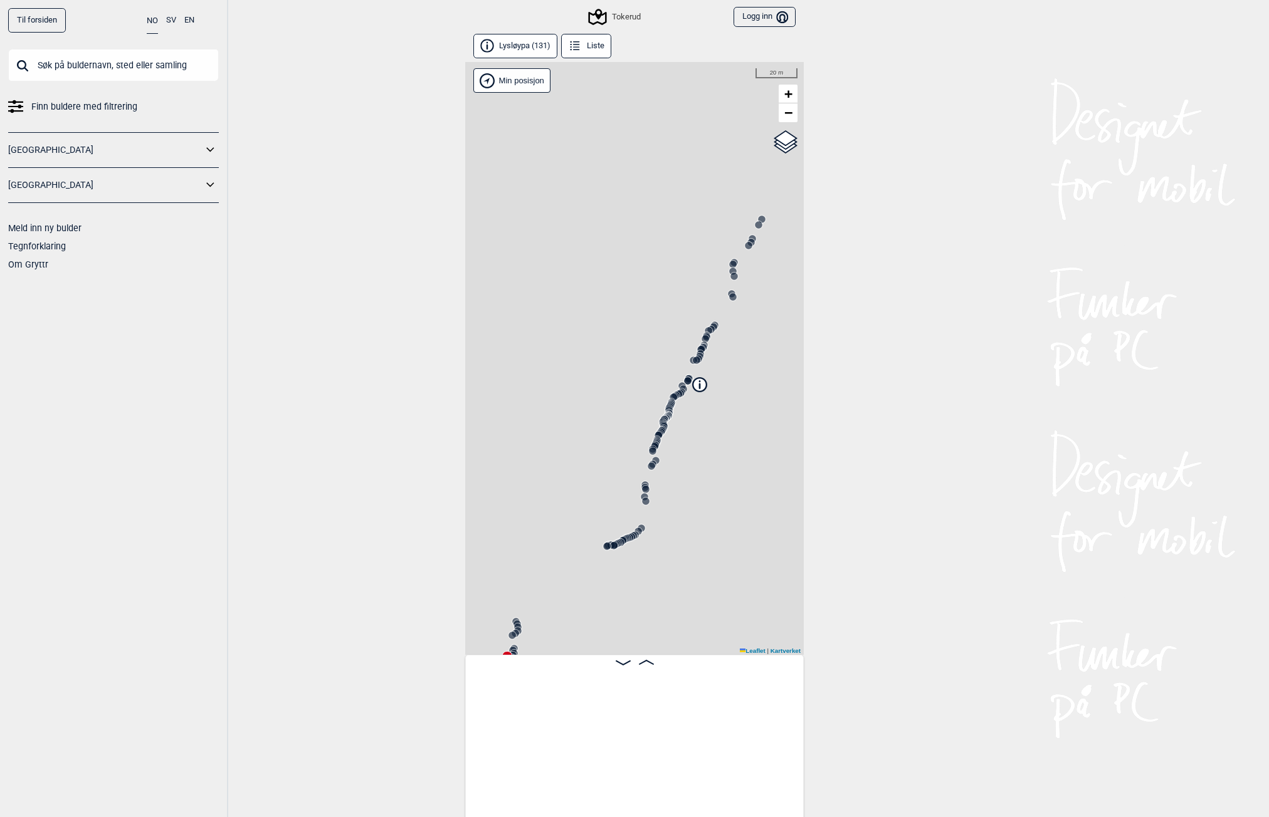
scroll to position [0, 98]
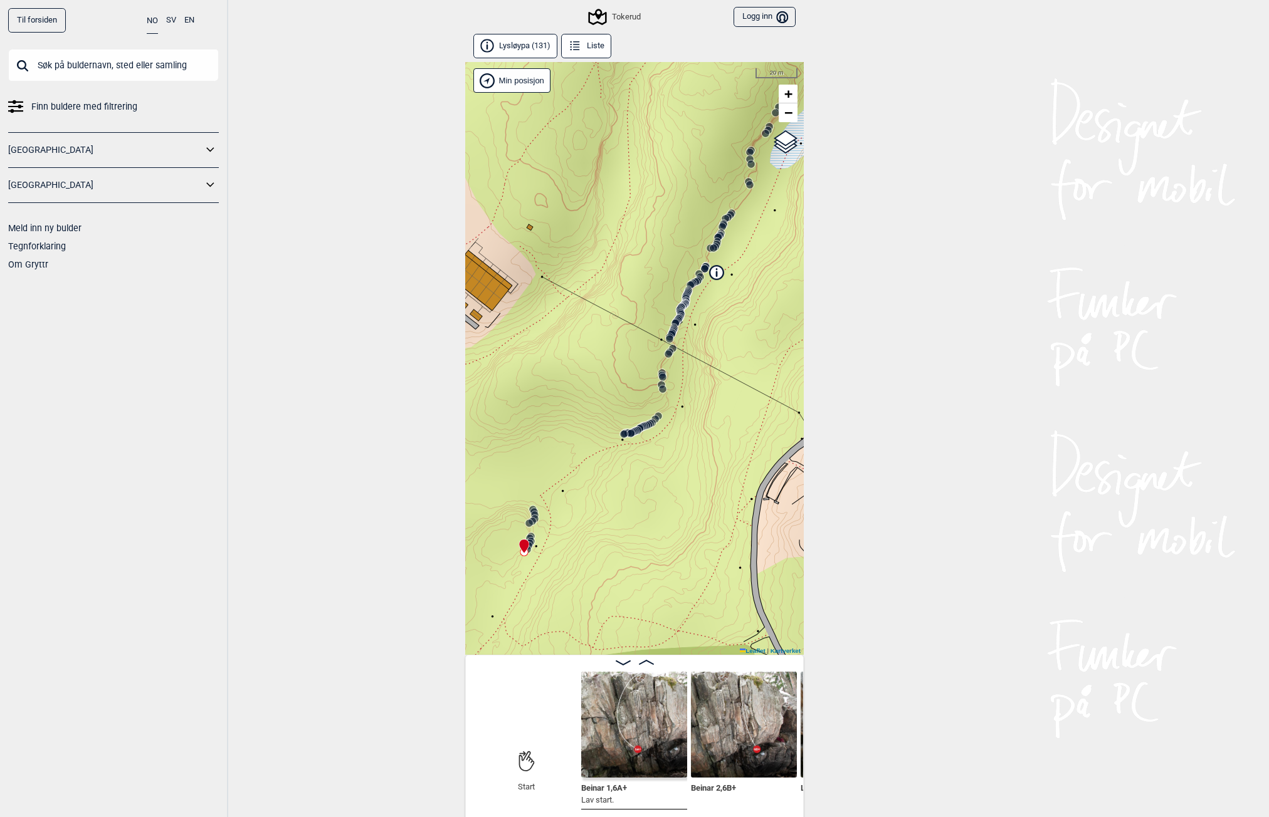
drag, startPoint x: 616, startPoint y: 575, endPoint x: 645, endPoint y: 438, distance: 140.3
click at [645, 438] on div "Tokerud" at bounding box center [634, 358] width 339 height 593
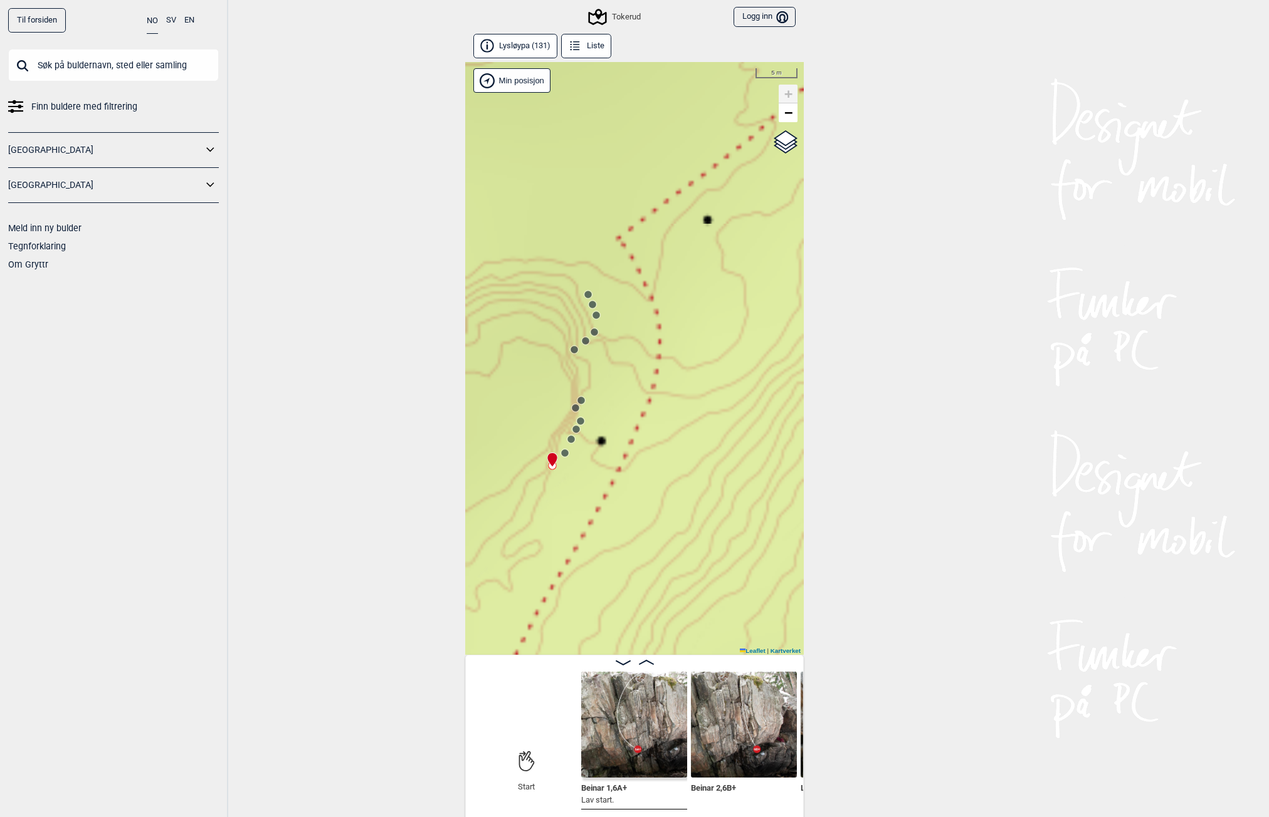
drag, startPoint x: 643, startPoint y: 497, endPoint x: 703, endPoint y: 473, distance: 64.5
click at [703, 473] on div "Tokerud" at bounding box center [634, 358] width 339 height 593
click at [581, 346] on circle at bounding box center [580, 346] width 8 height 8
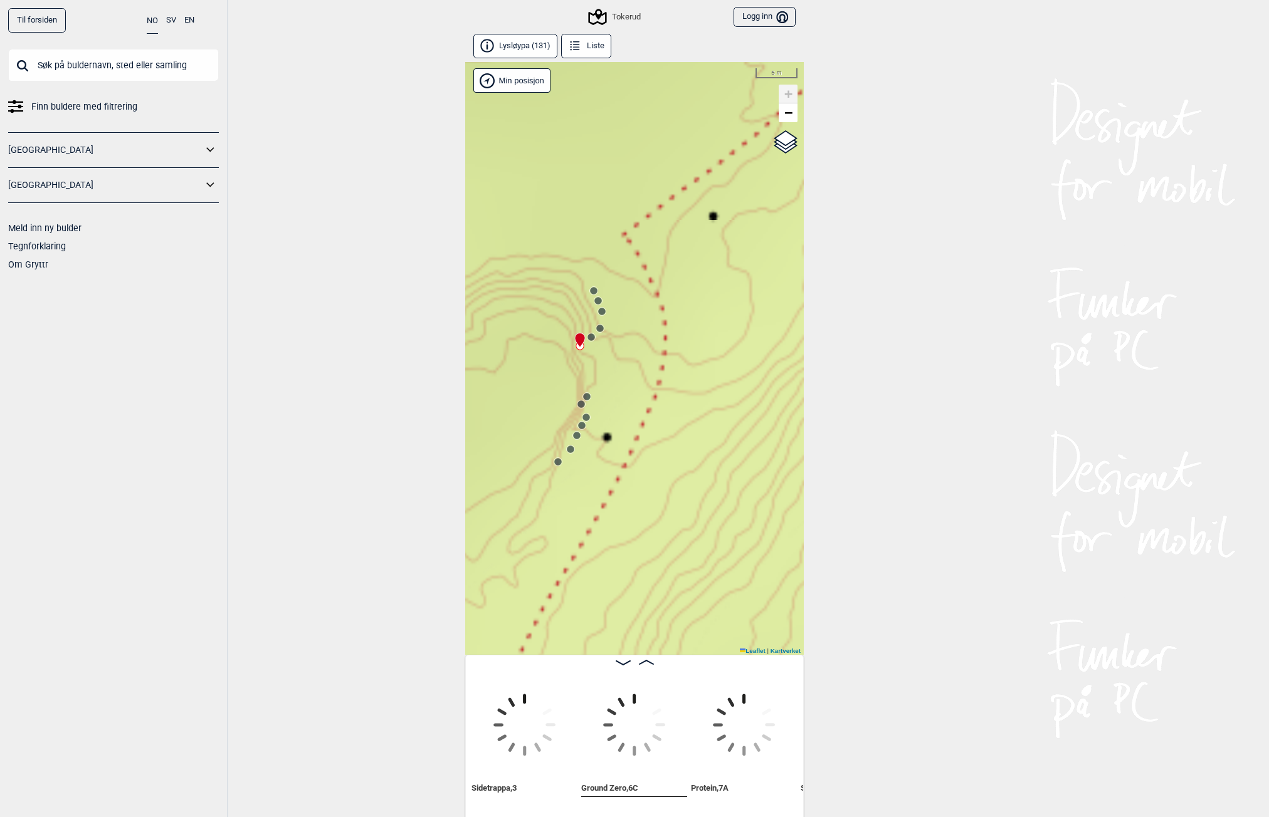
click at [592, 335] on circle at bounding box center [591, 338] width 8 height 8
click at [598, 327] on circle at bounding box center [600, 329] width 8 height 8
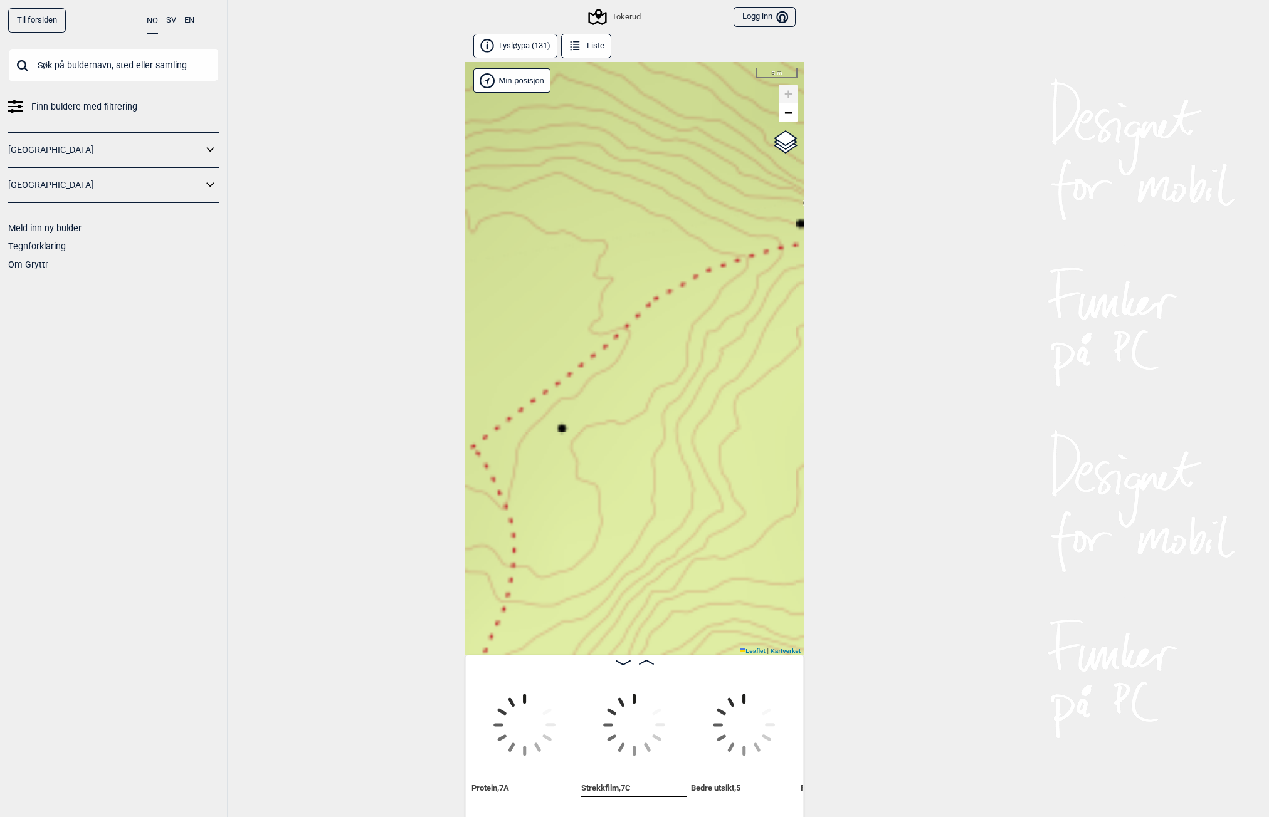
drag, startPoint x: 655, startPoint y: 313, endPoint x: 532, endPoint y: 490, distance: 215.1
click at [504, 523] on div "Tokerud" at bounding box center [634, 358] width 339 height 593
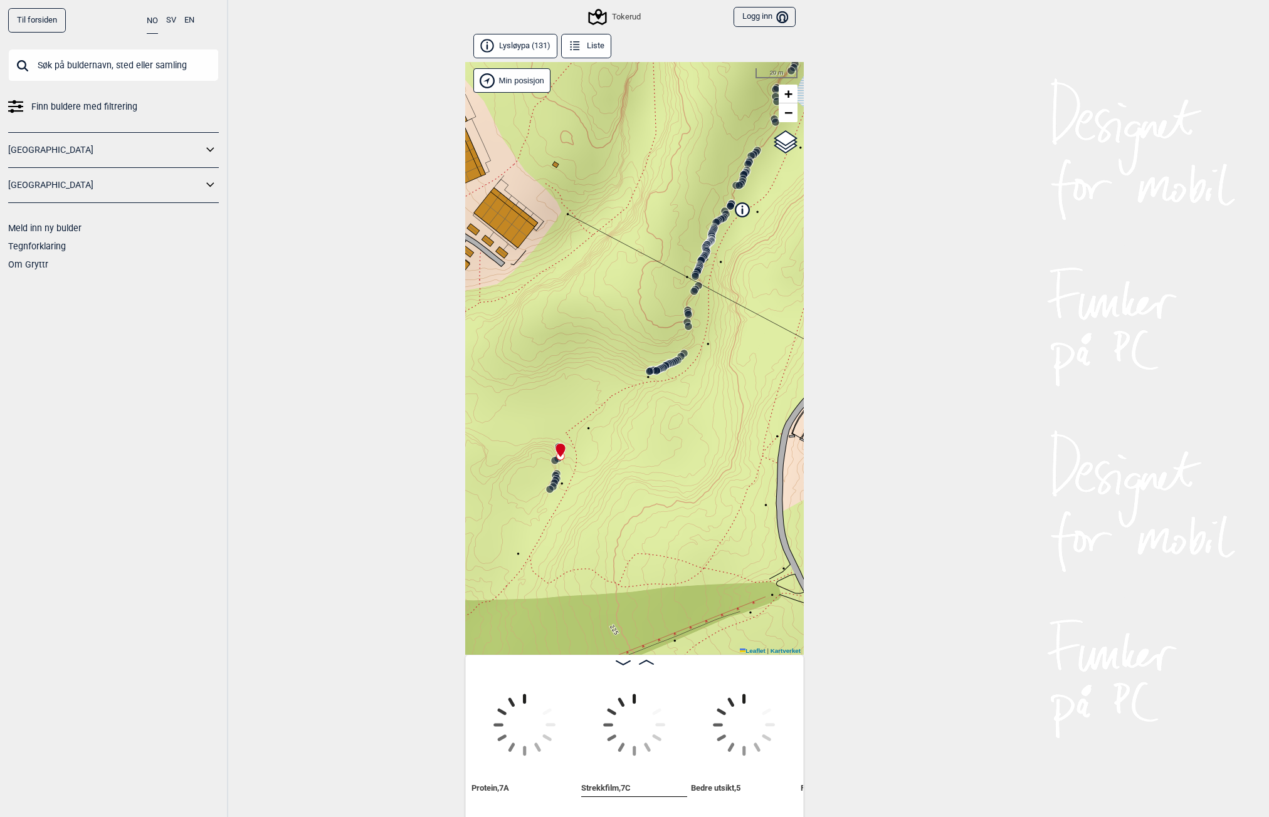
drag, startPoint x: 661, startPoint y: 389, endPoint x: 631, endPoint y: 409, distance: 35.8
click at [631, 409] on div "Tokerud" at bounding box center [634, 358] width 339 height 593
click at [675, 359] on icon at bounding box center [670, 364] width 10 height 10
click at [643, 660] on icon at bounding box center [646, 662] width 15 height 5
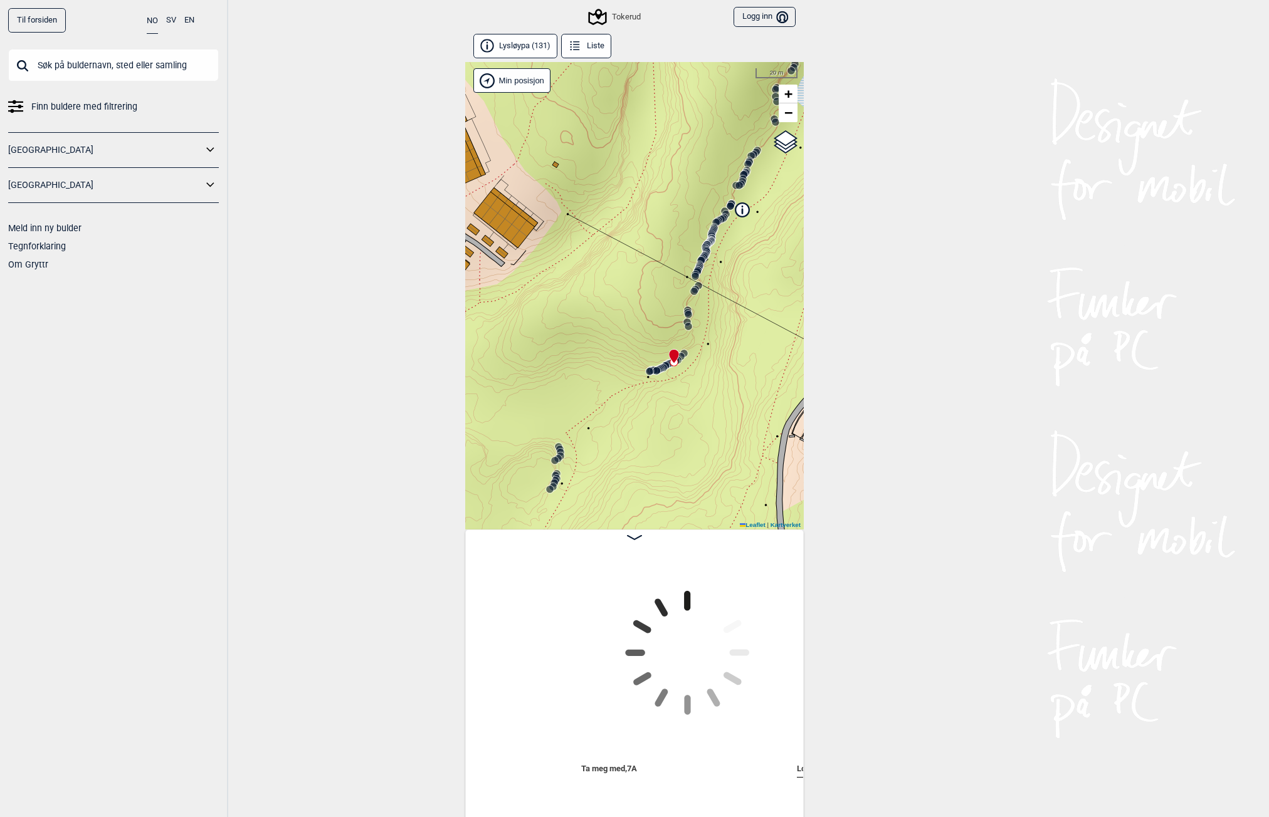
scroll to position [0, 3435]
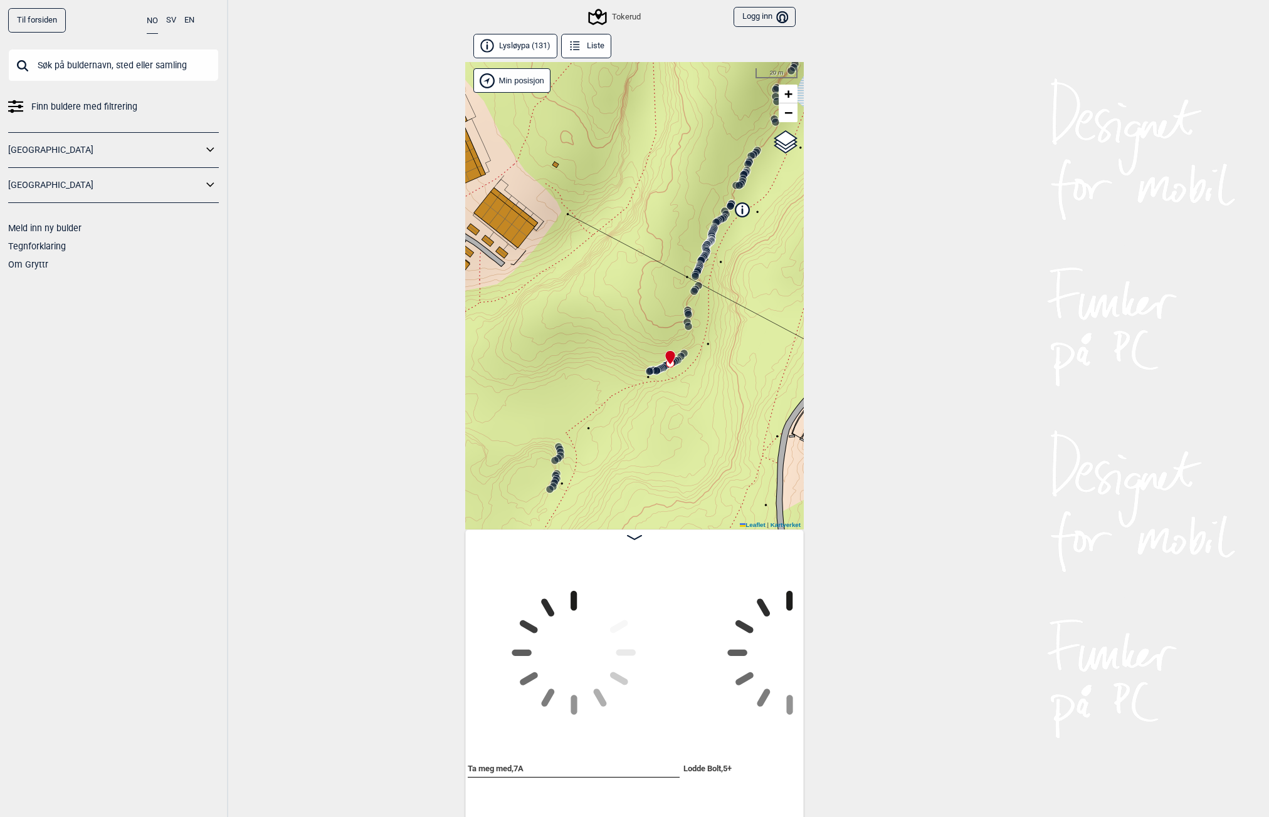
click at [577, 715] on icon at bounding box center [574, 653] width 212 height 212
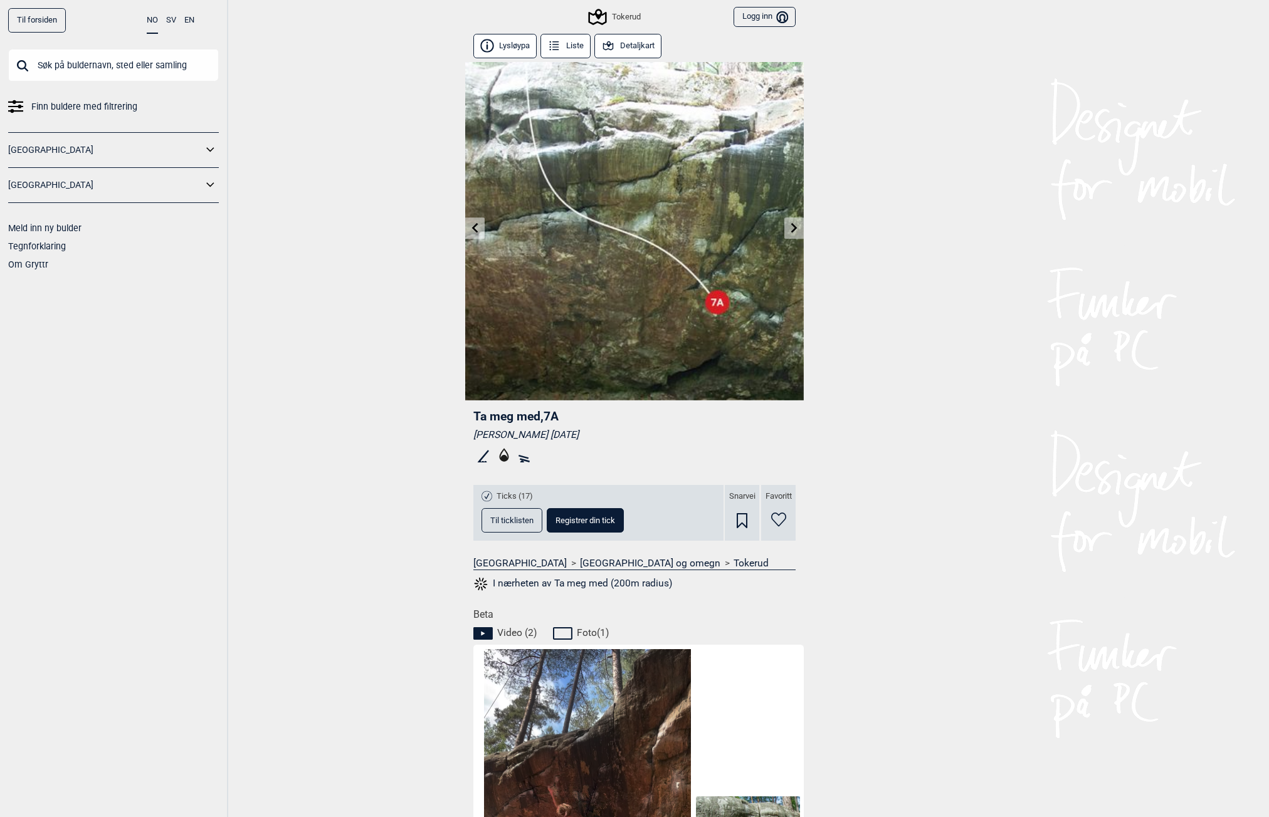
click at [801, 226] on link at bounding box center [793, 228] width 19 height 21
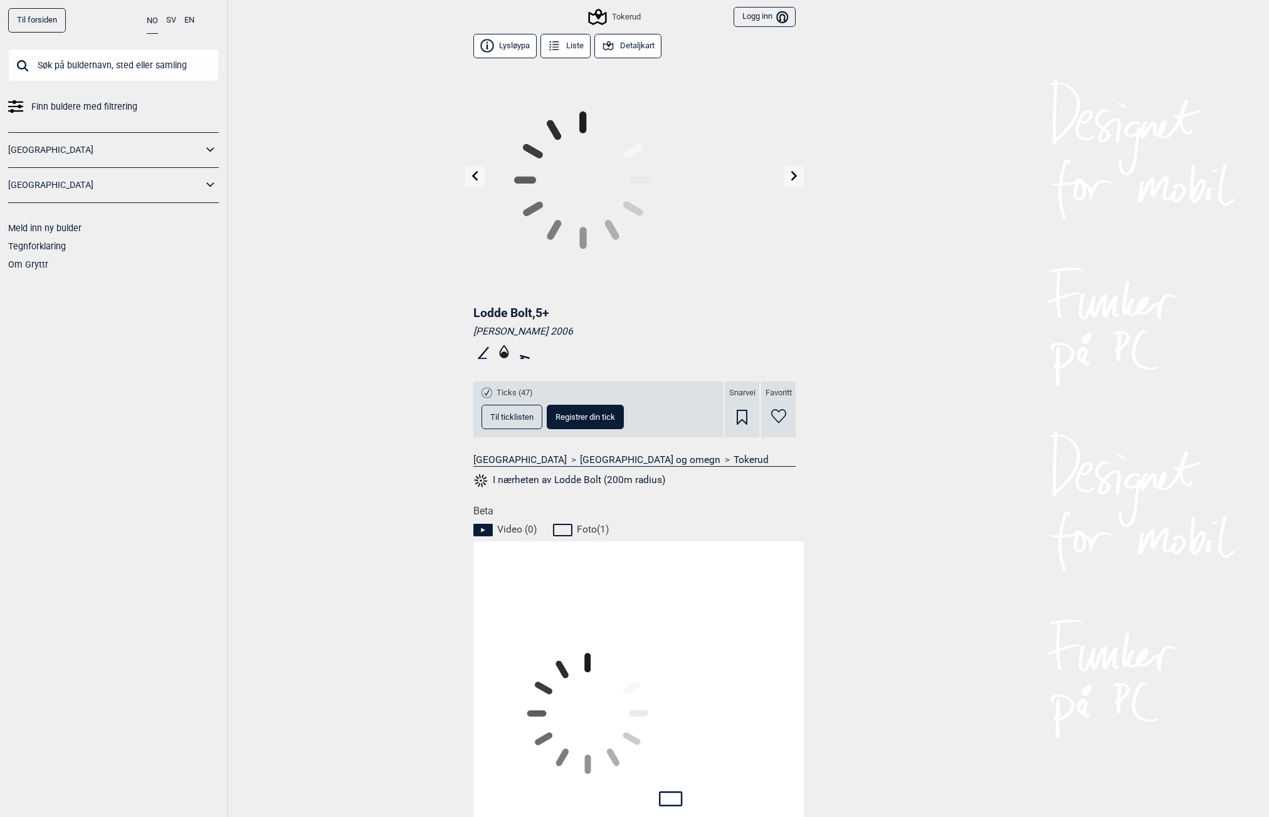
click at [794, 175] on icon at bounding box center [794, 176] width 6 height 10
click at [472, 173] on icon at bounding box center [475, 176] width 10 height 10
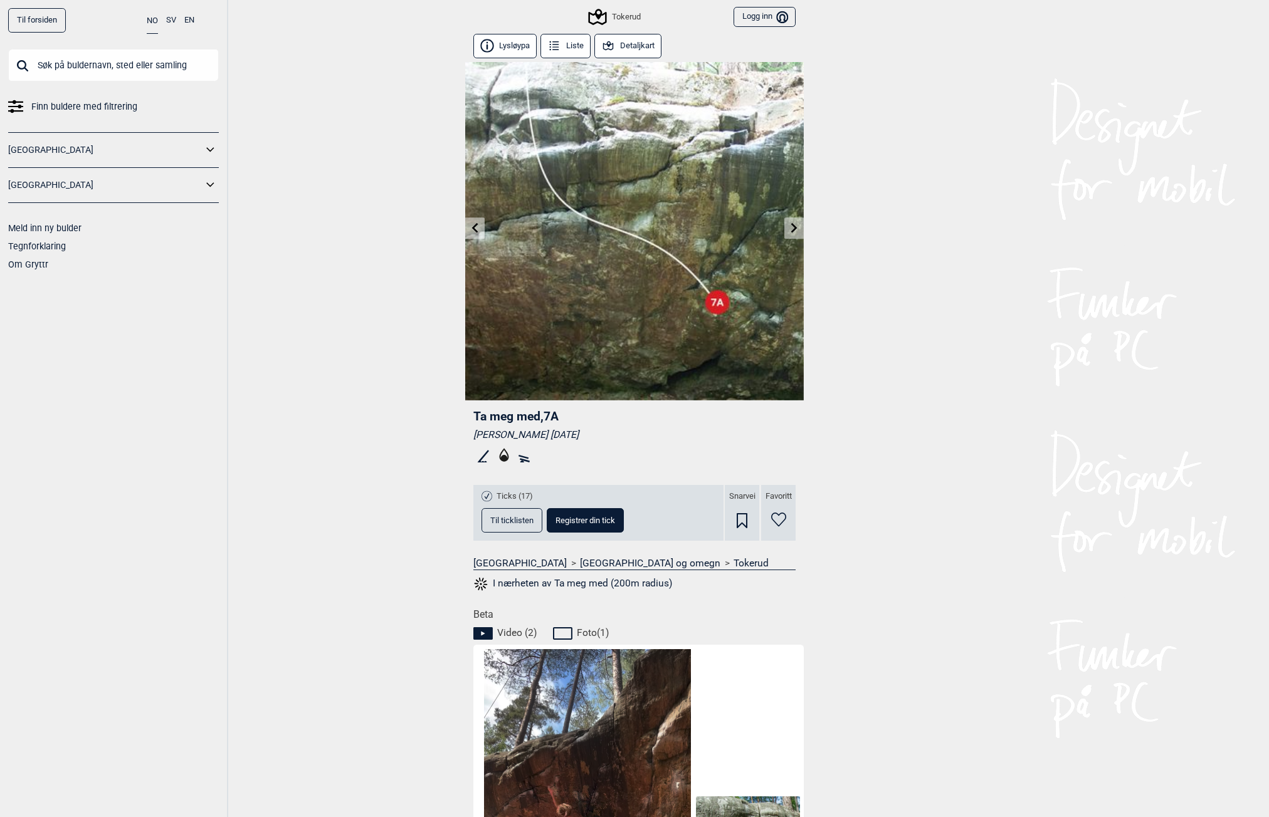
click at [475, 226] on icon at bounding box center [475, 228] width 6 height 10
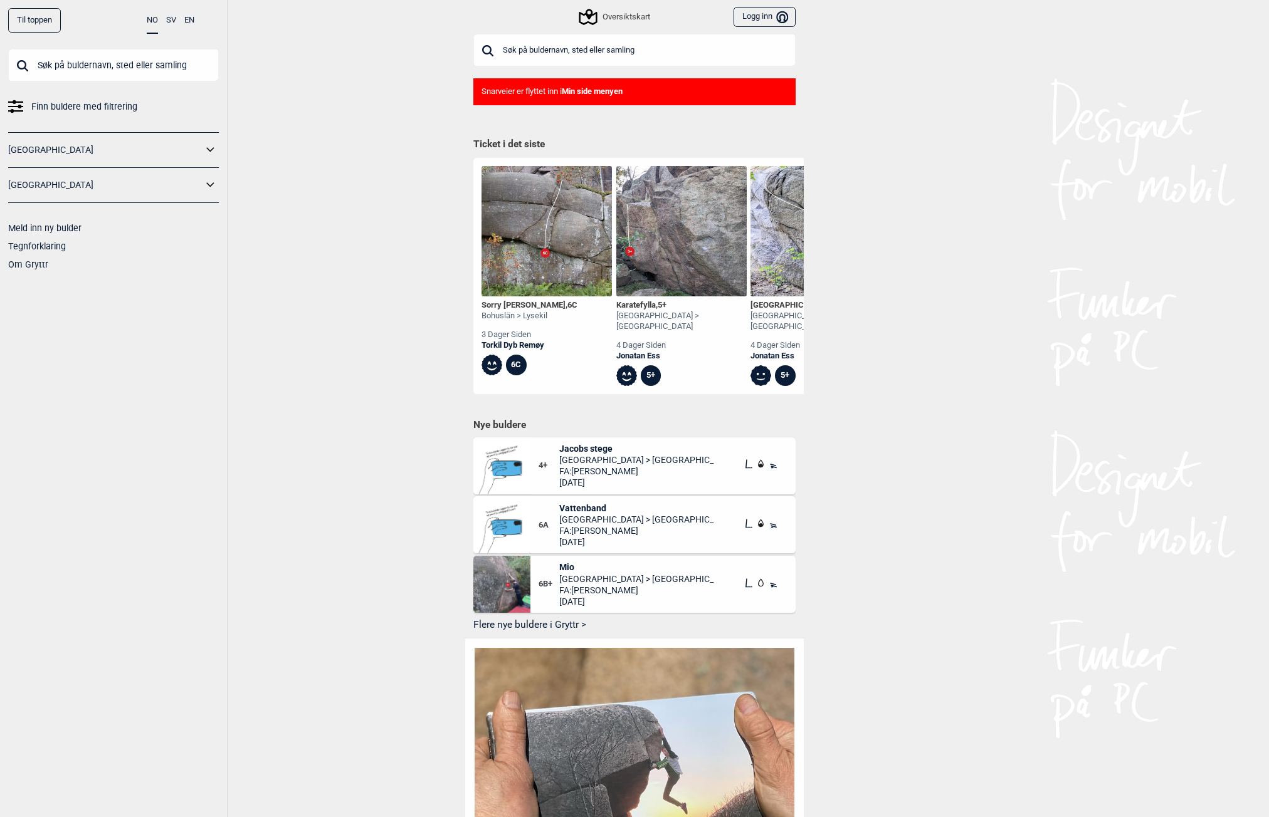
click at [547, 44] on input "text" at bounding box center [634, 50] width 322 height 33
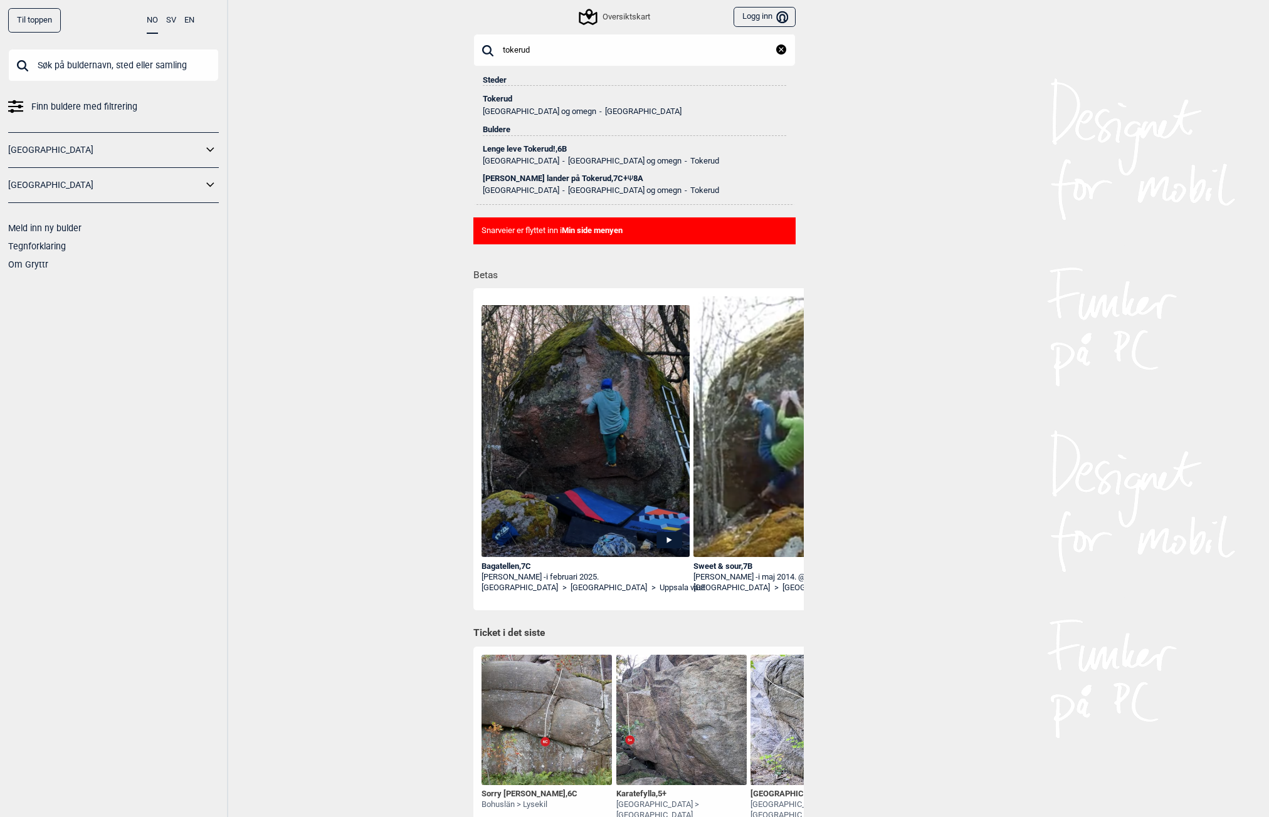
type input "tokerud"
click at [503, 96] on div "Tokerud" at bounding box center [634, 99] width 303 height 9
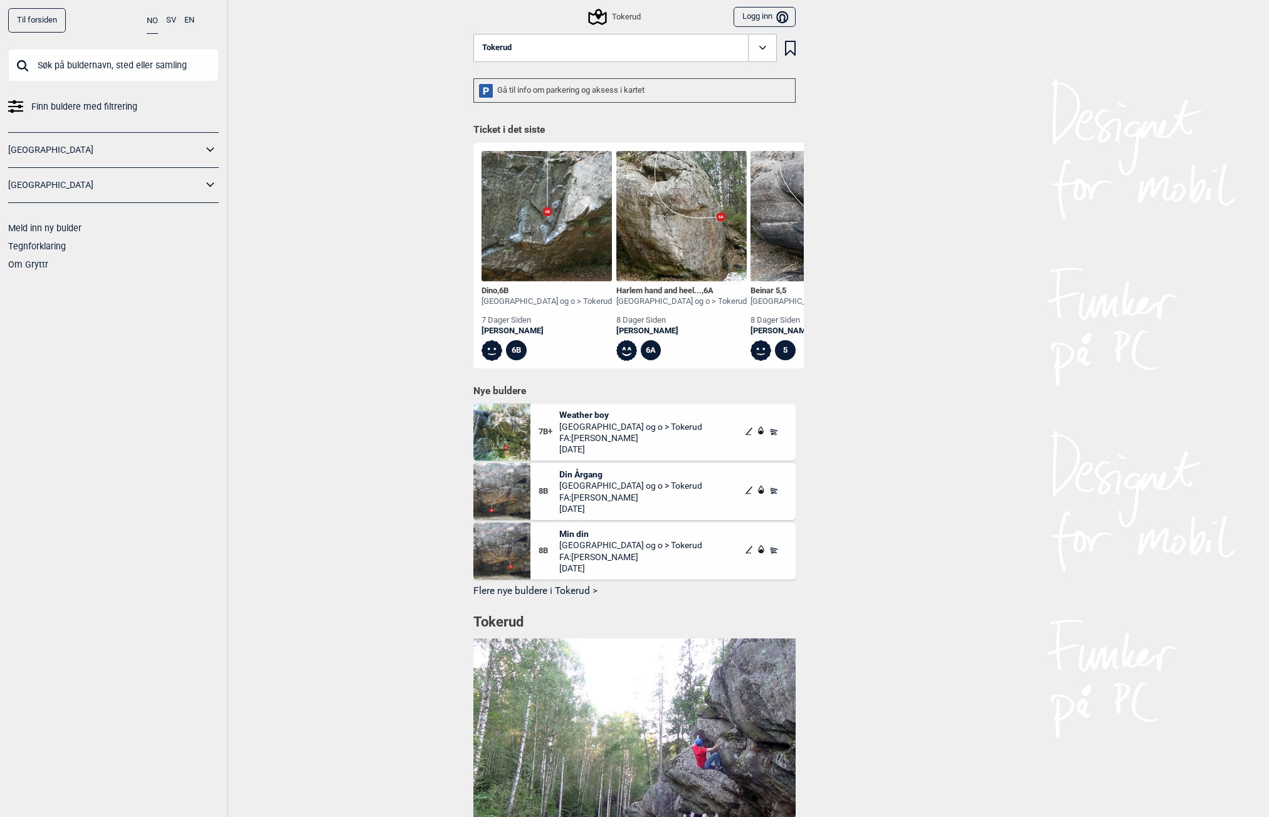
click at [602, 22] on icon at bounding box center [598, 17] width 24 height 24
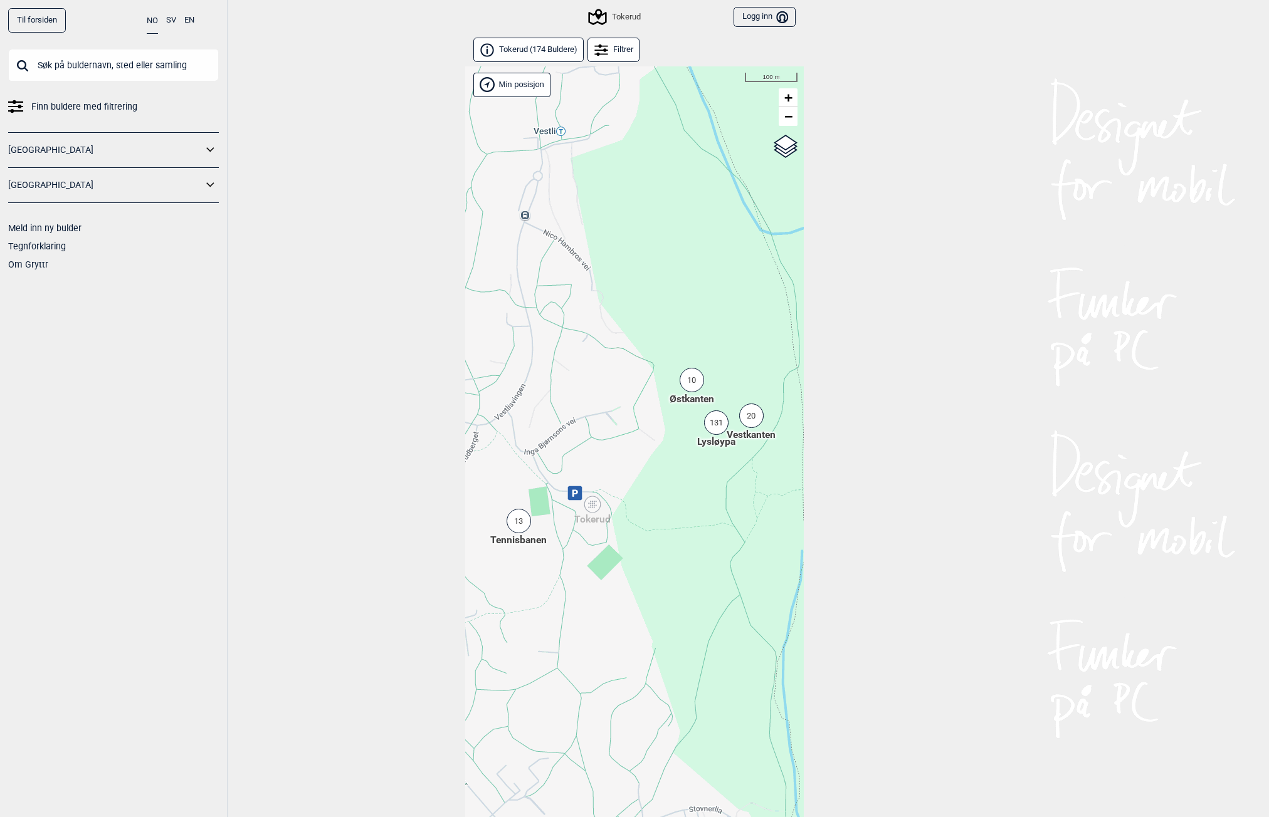
click at [714, 426] on div "131" at bounding box center [716, 423] width 24 height 24
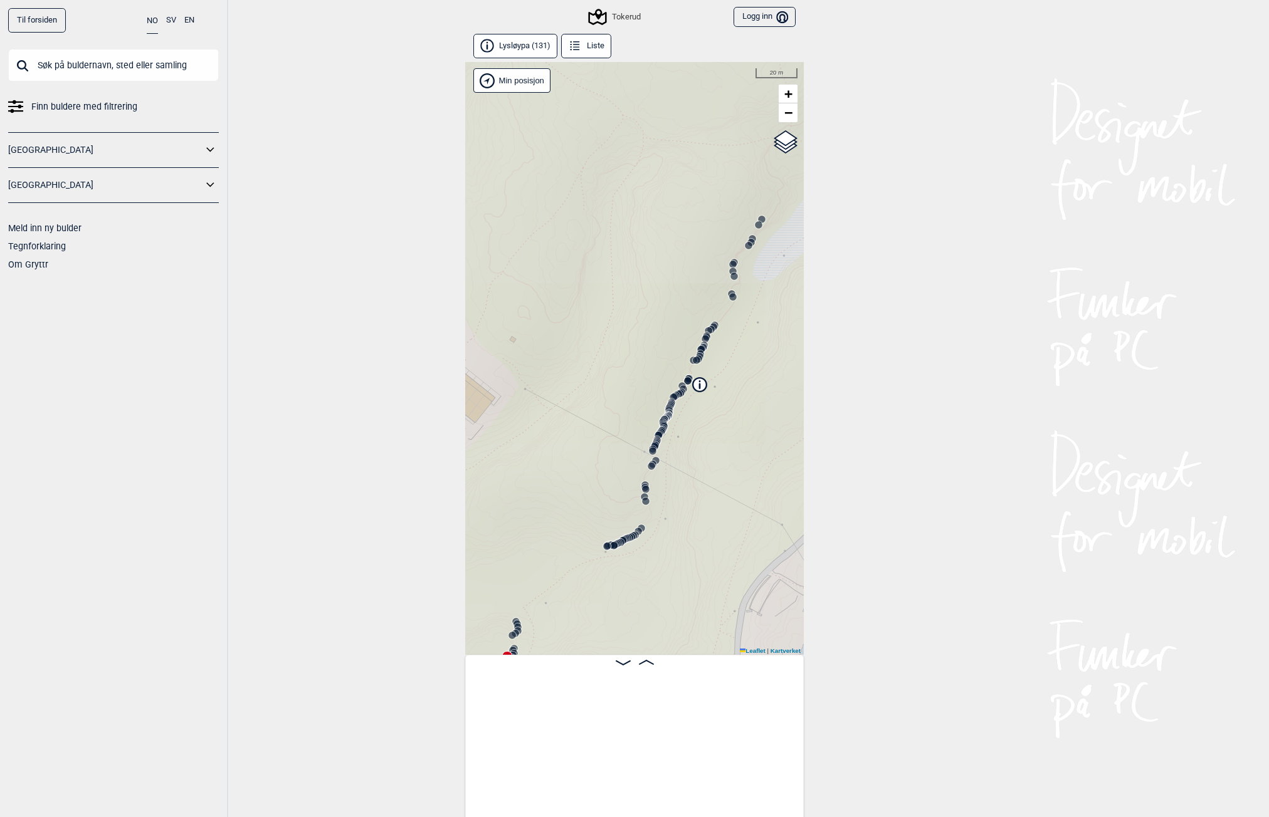
scroll to position [0, 98]
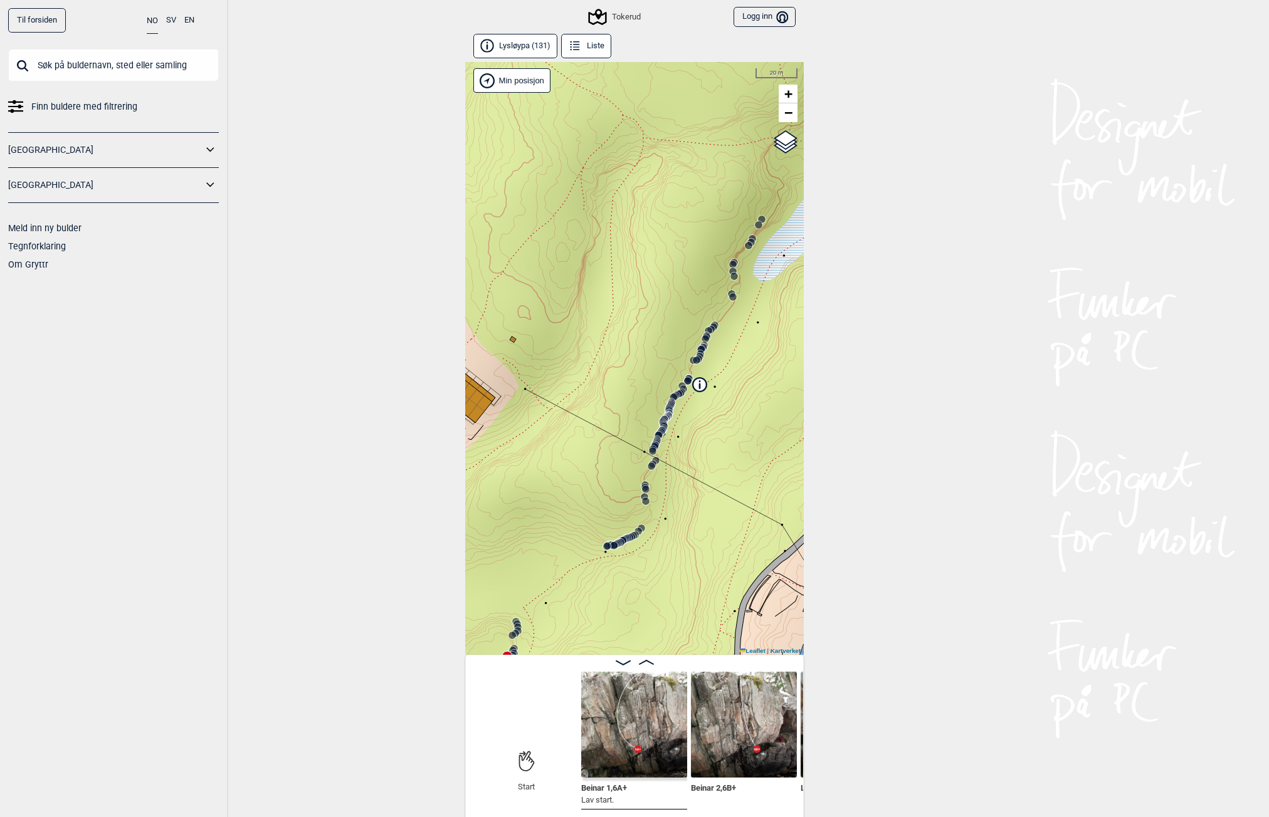
click at [638, 539] on icon at bounding box center [635, 535] width 10 height 10
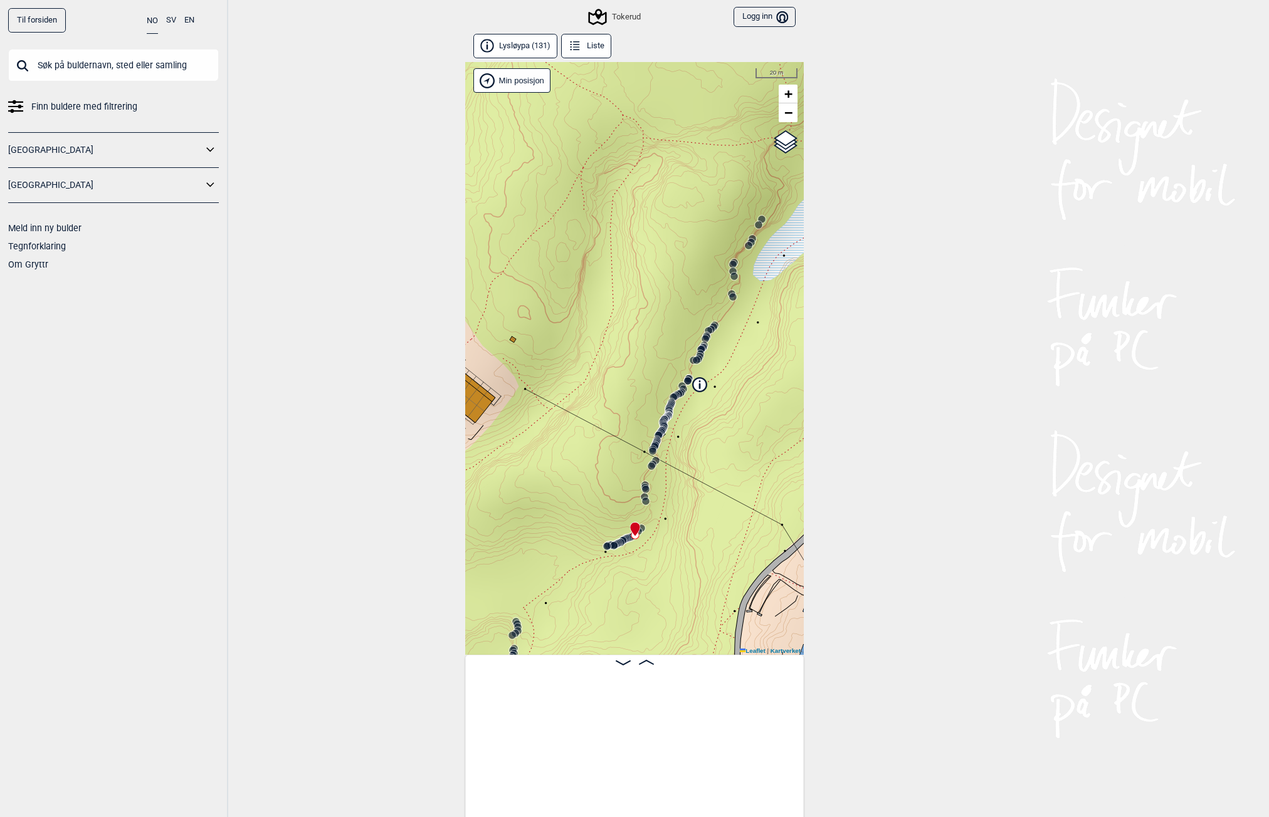
scroll to position [0, 3719]
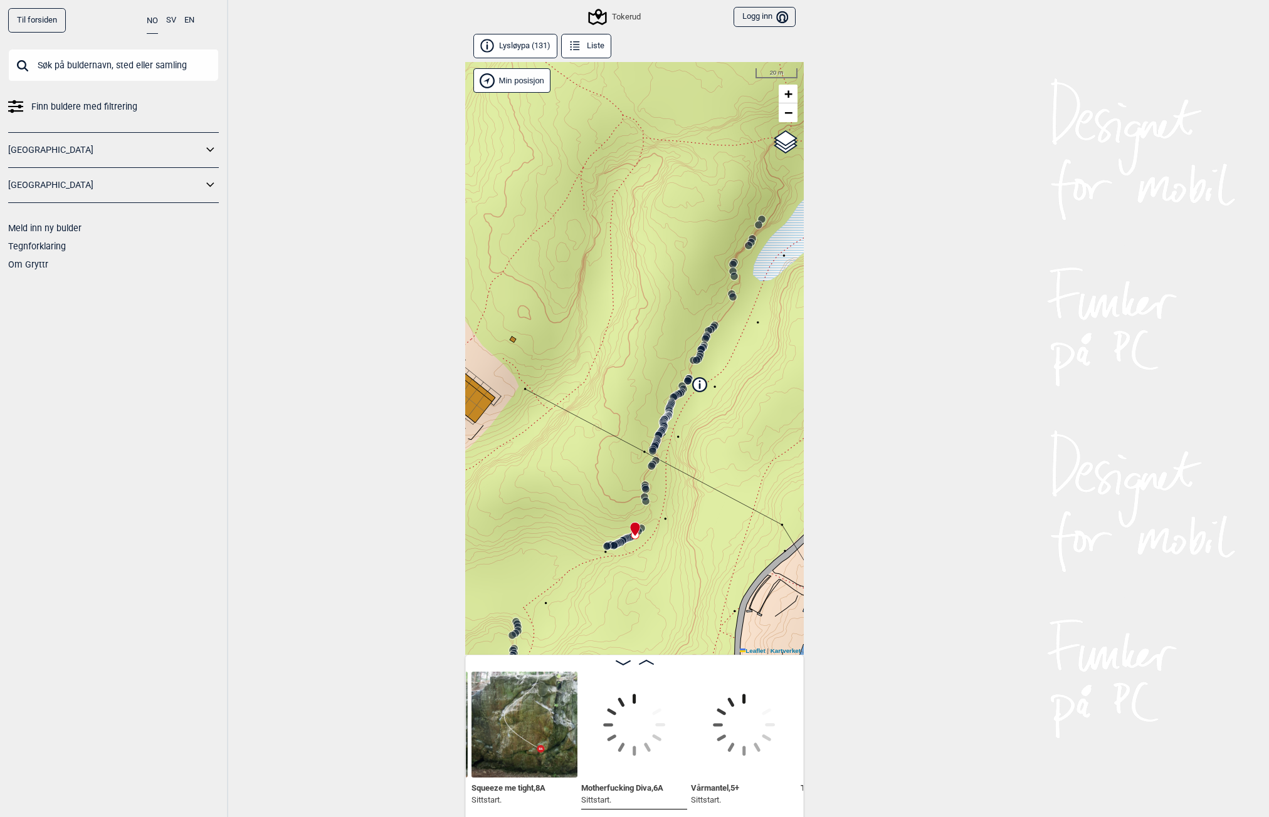
click at [625, 539] on icon at bounding box center [621, 543] width 10 height 10
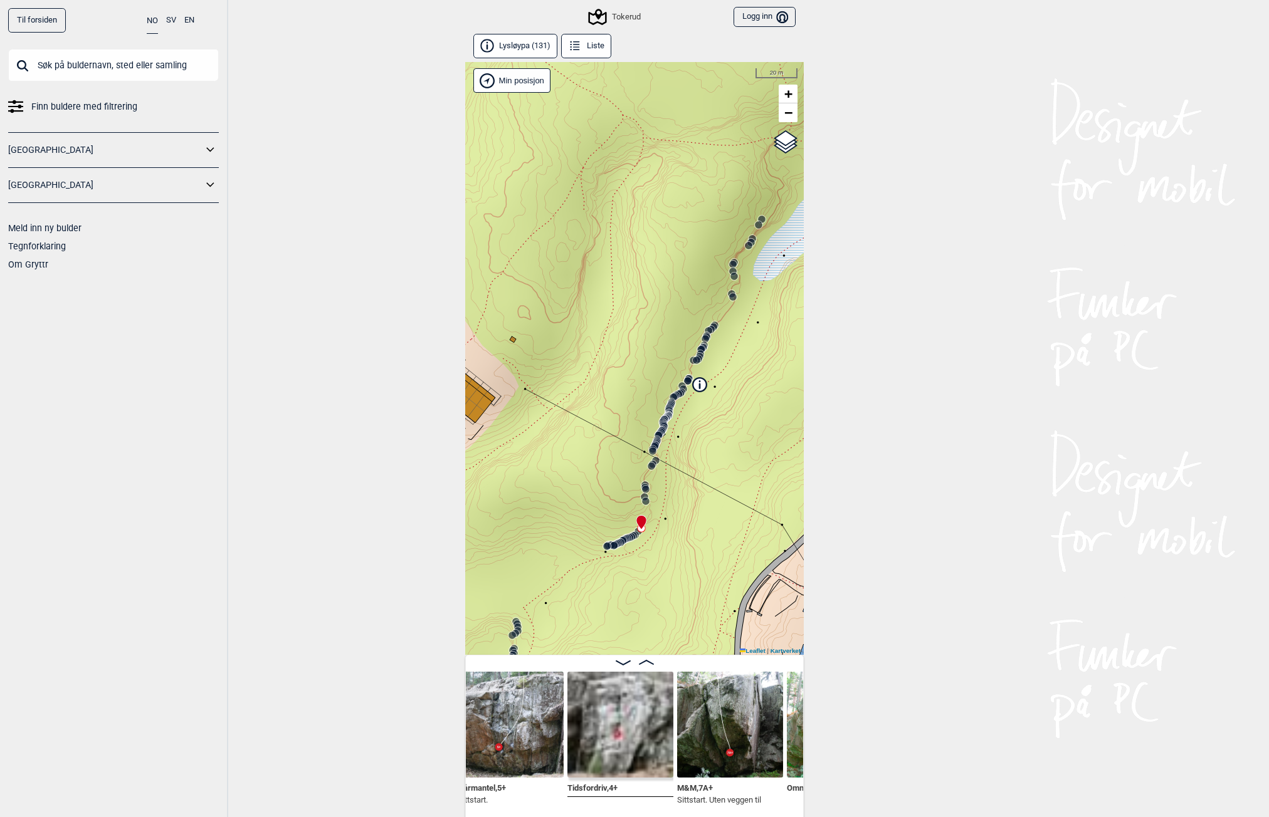
scroll to position [0, 4077]
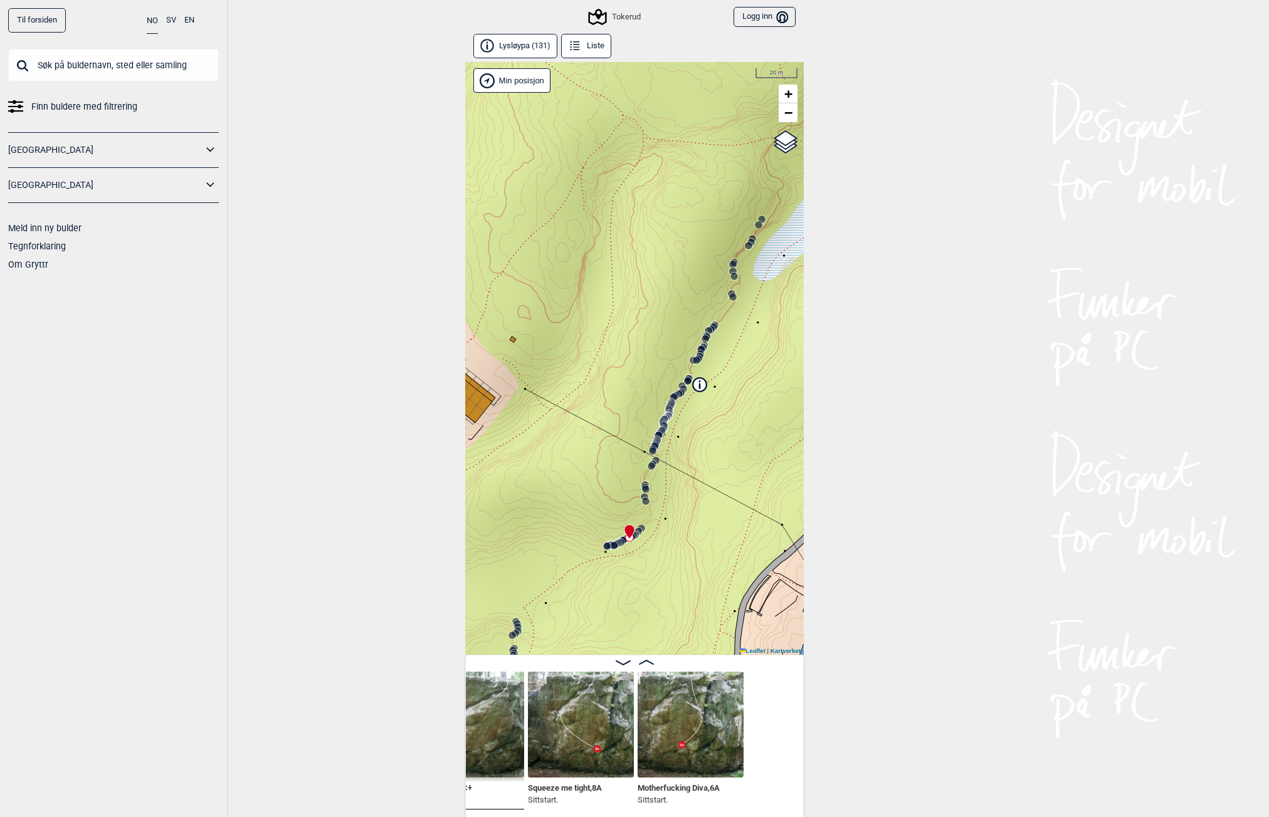
scroll to position [0, 3527]
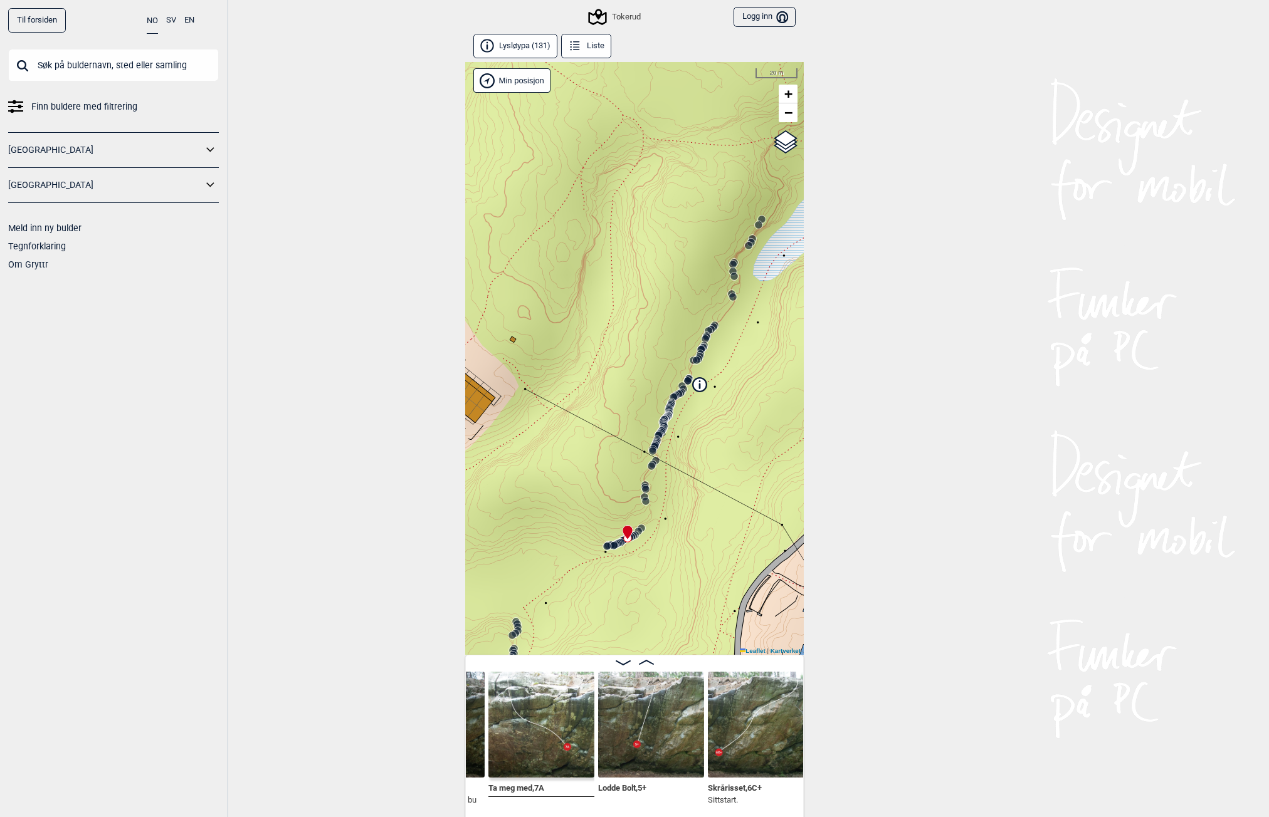
scroll to position [0, 3324]
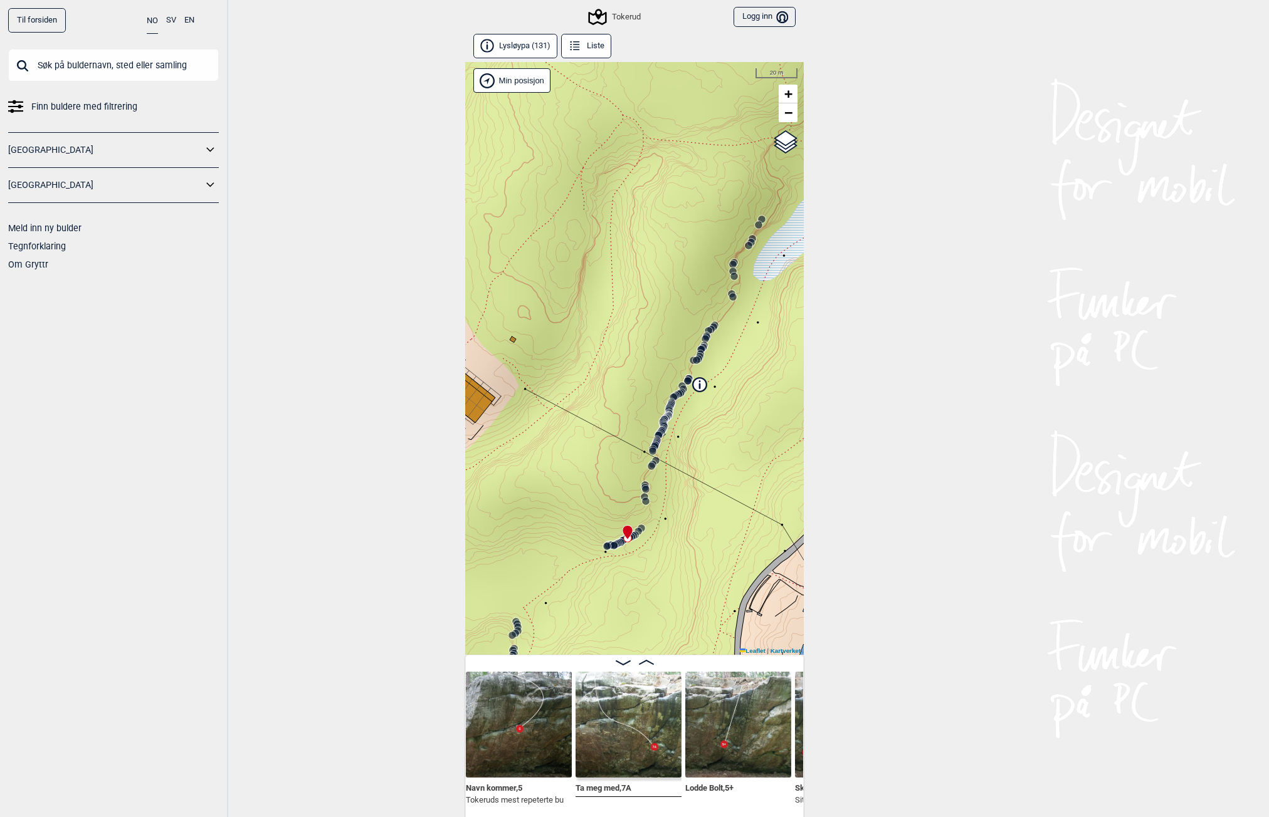
click at [604, 760] on img at bounding box center [628, 725] width 106 height 106
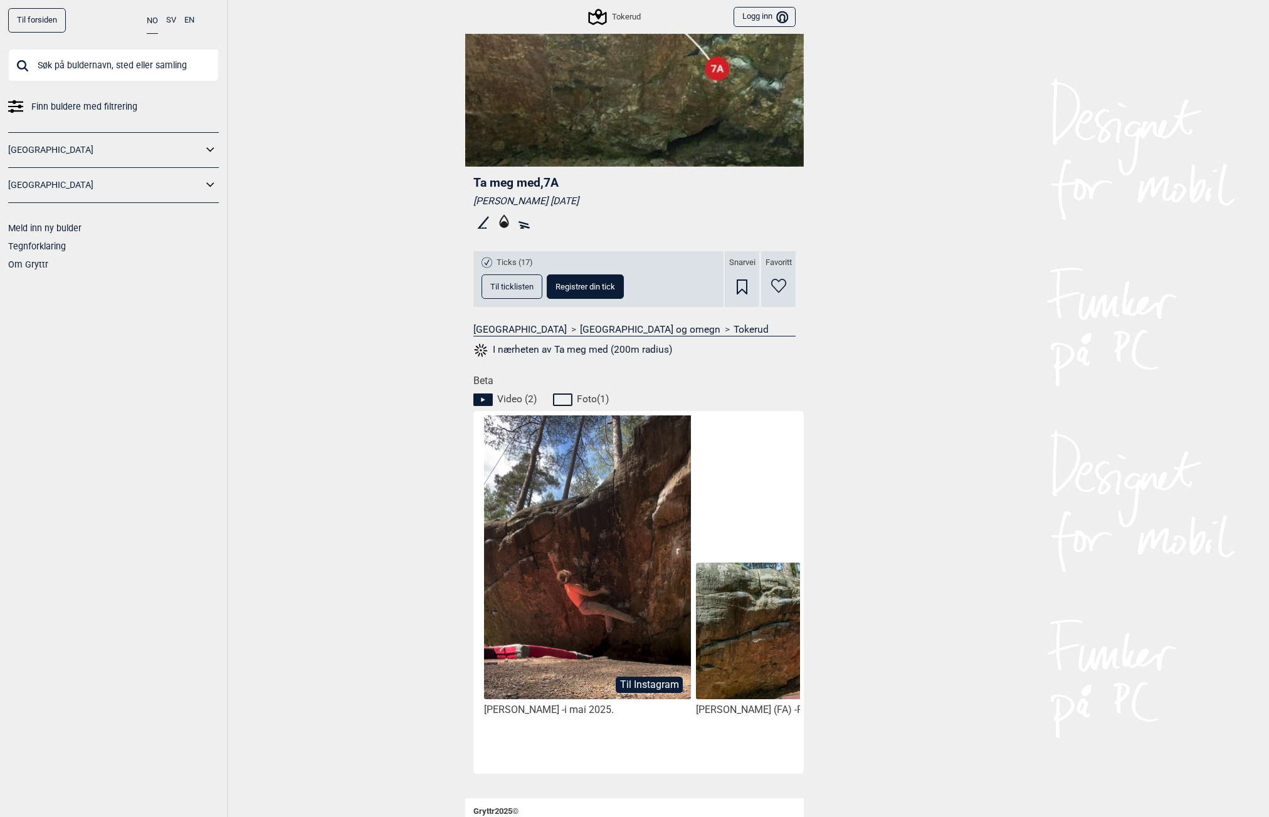
scroll to position [251, 0]
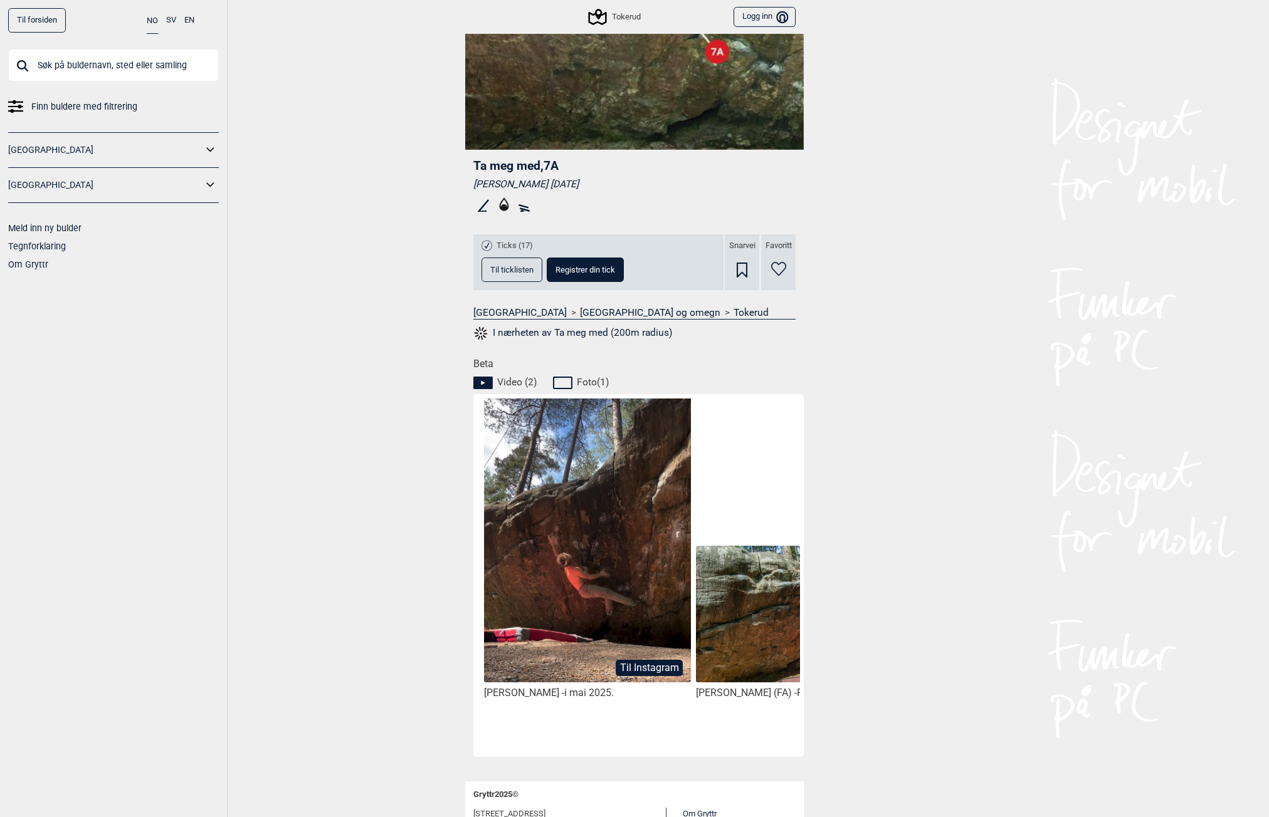
click at [644, 665] on button "Til Instagram" at bounding box center [649, 668] width 67 height 16
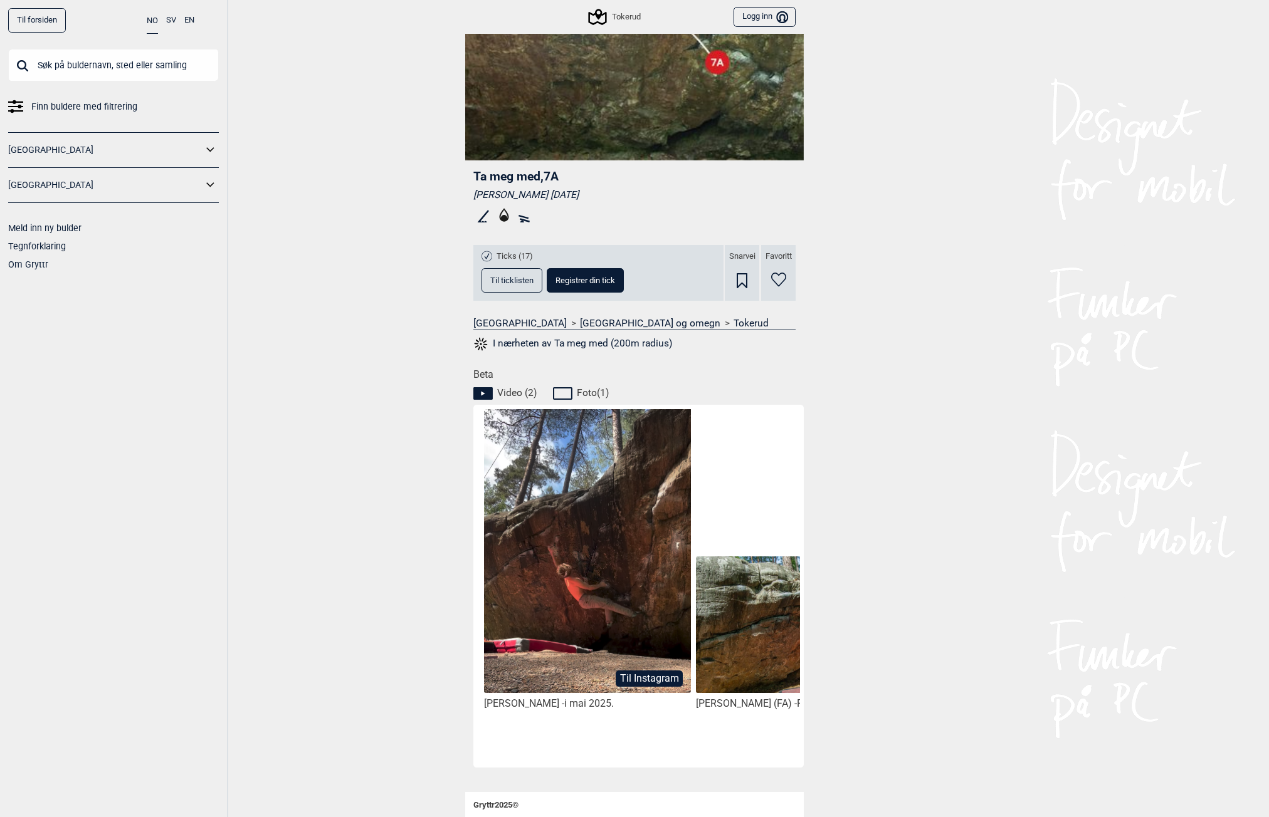
scroll to position [0, 0]
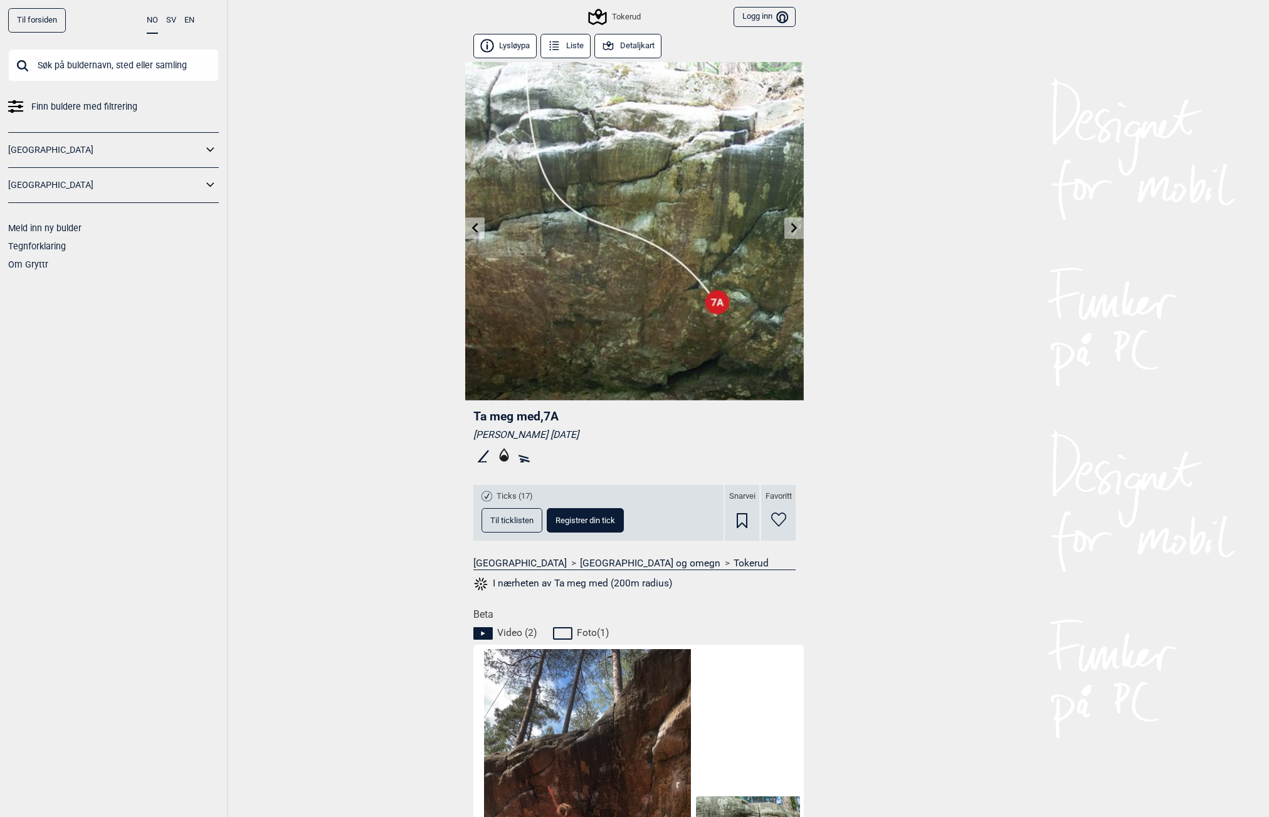
click at [659, 297] on img at bounding box center [634, 231] width 339 height 339
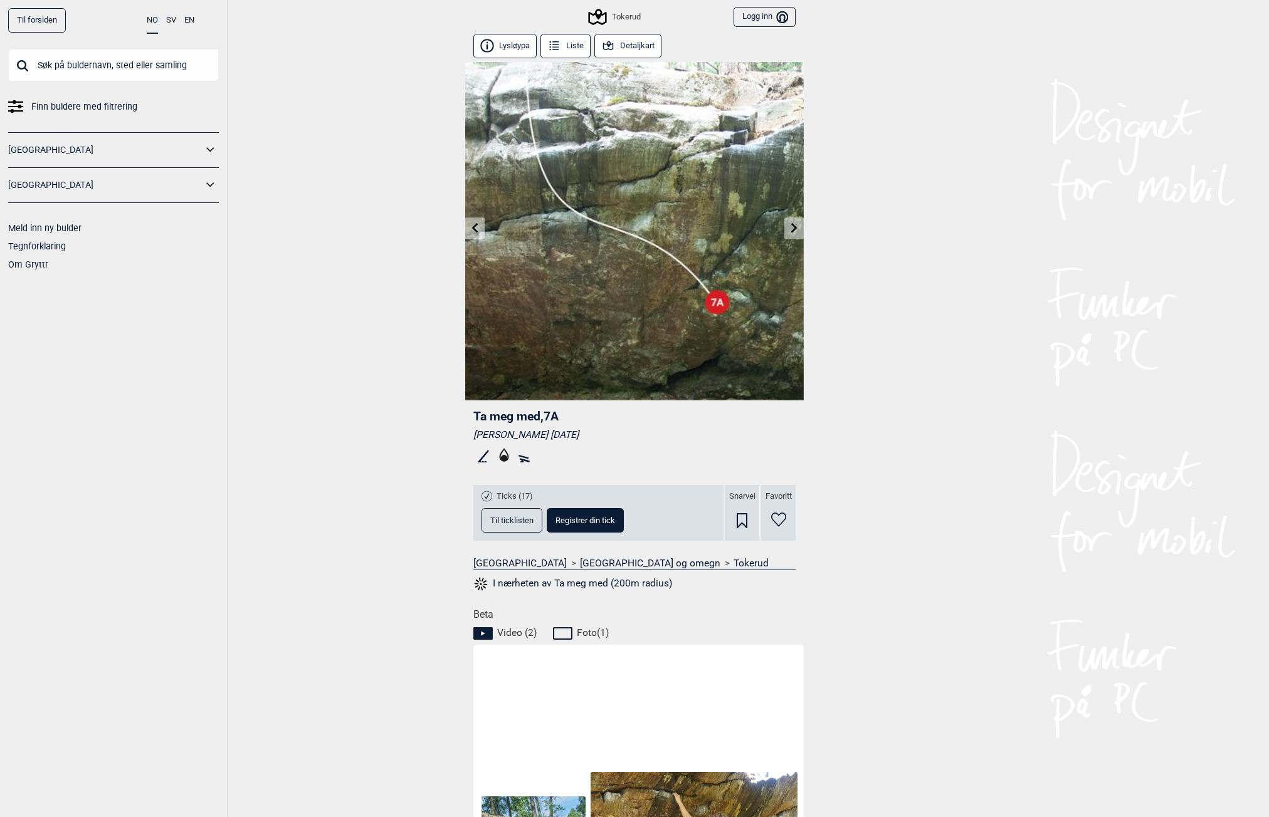
scroll to position [251, 0]
